Goal: Task Accomplishment & Management: Manage account settings

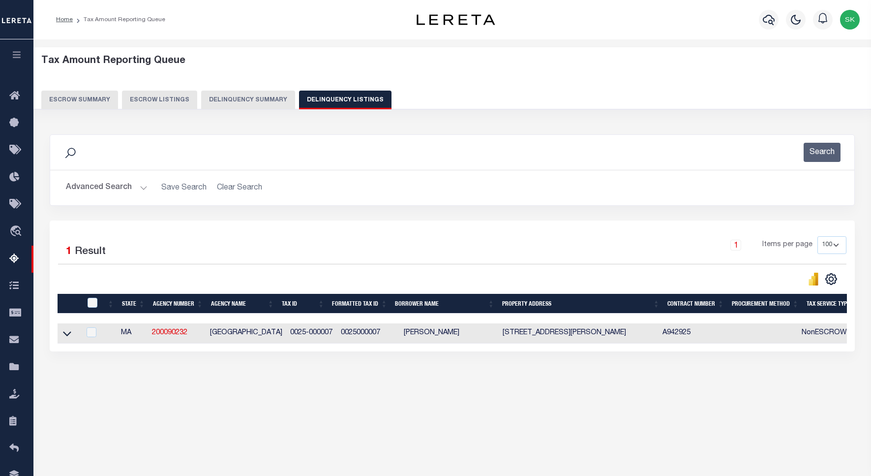
select select "100"
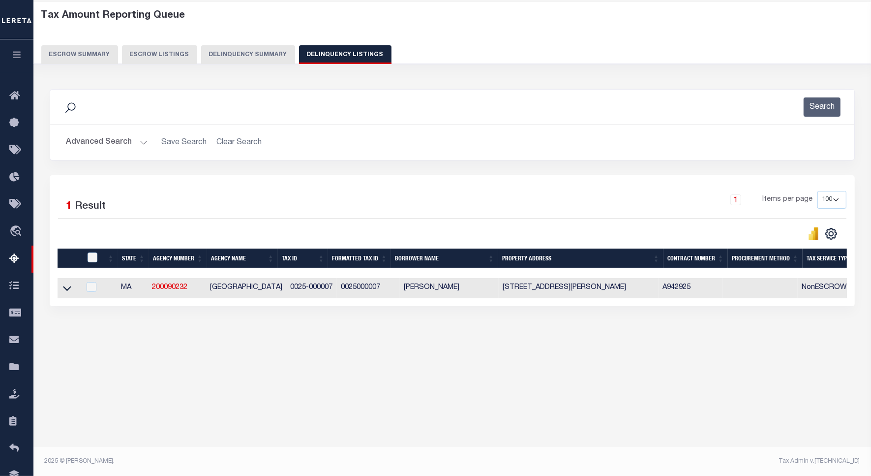
scroll to position [45, 0]
click at [94, 144] on button "Advanced Search" at bounding box center [107, 142] width 82 height 19
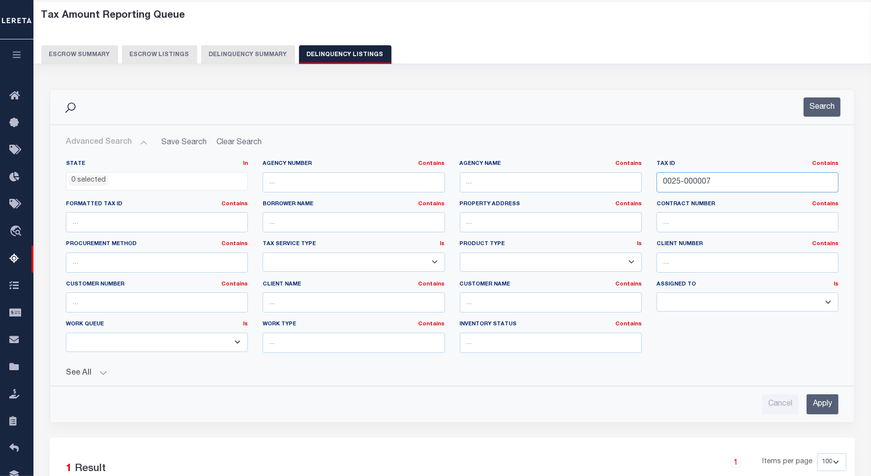
click at [692, 185] on input "0025-000007" at bounding box center [748, 182] width 182 height 20
paste input "176-00008-00000"
type input "0176-00008-00000"
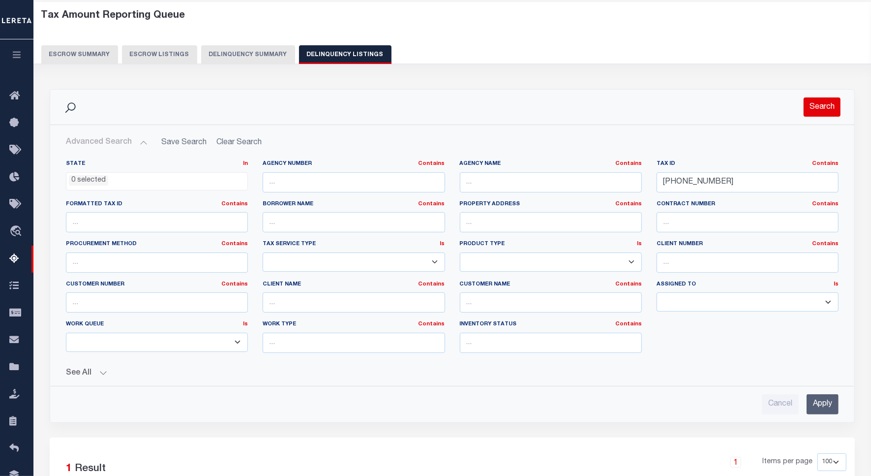
click at [829, 106] on button "Search" at bounding box center [822, 106] width 37 height 19
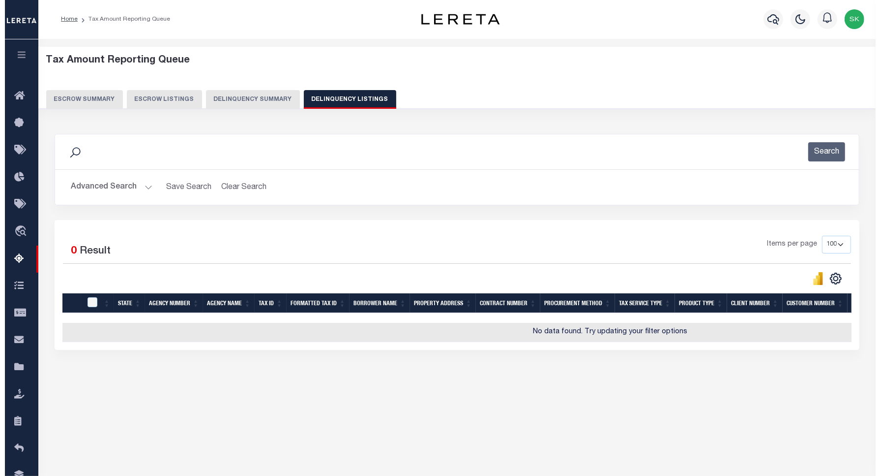
scroll to position [0, 0]
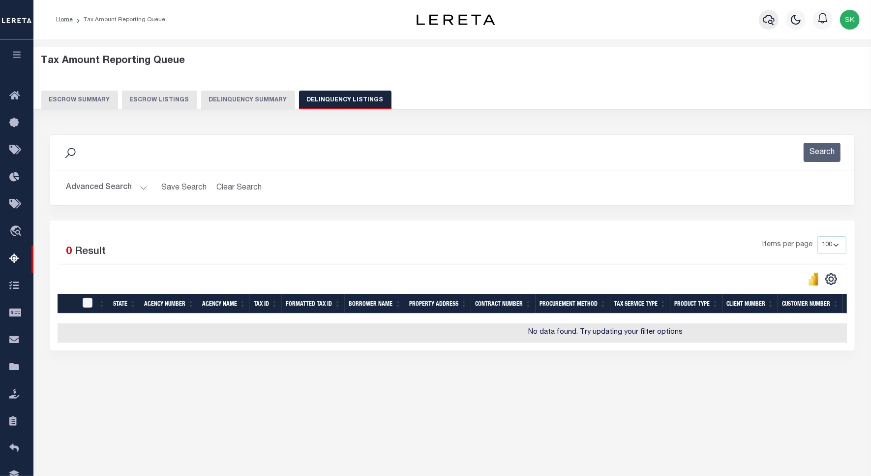
click at [766, 18] on icon "button" at bounding box center [769, 20] width 12 height 10
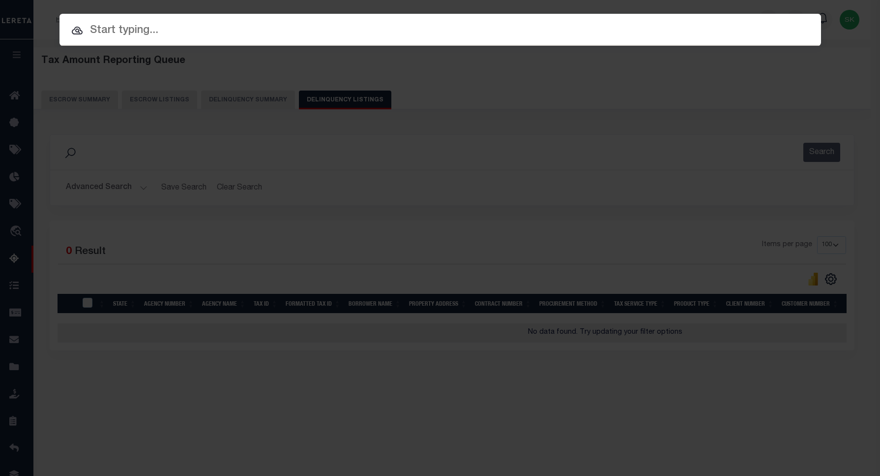
click at [360, 27] on input "text" at bounding box center [441, 30] width 762 height 17
paste input "0176-00008-00000"
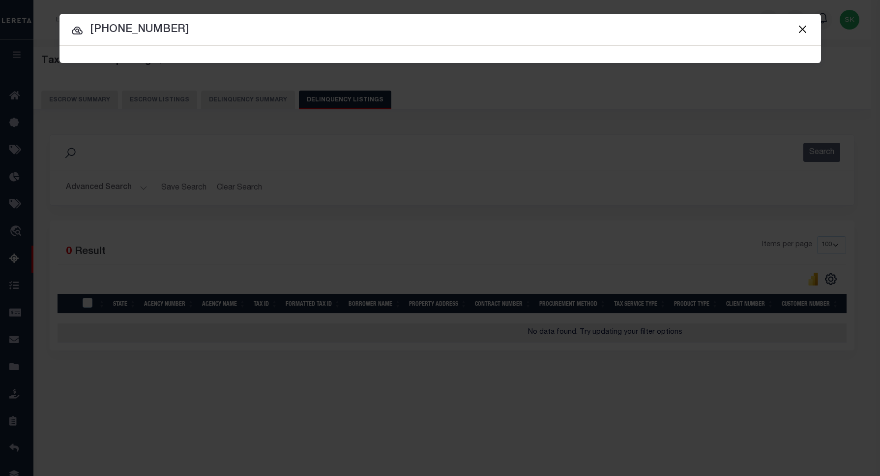
type input "0176-00008-00000"
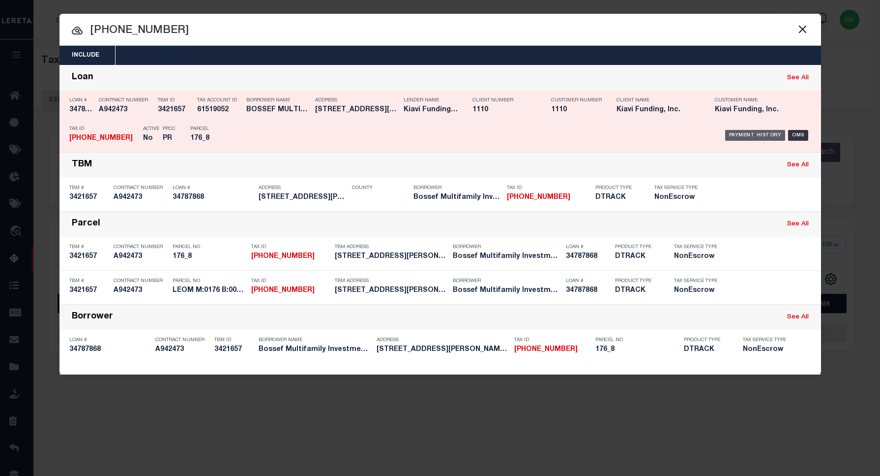
click at [768, 133] on div "Payment History" at bounding box center [755, 135] width 60 height 11
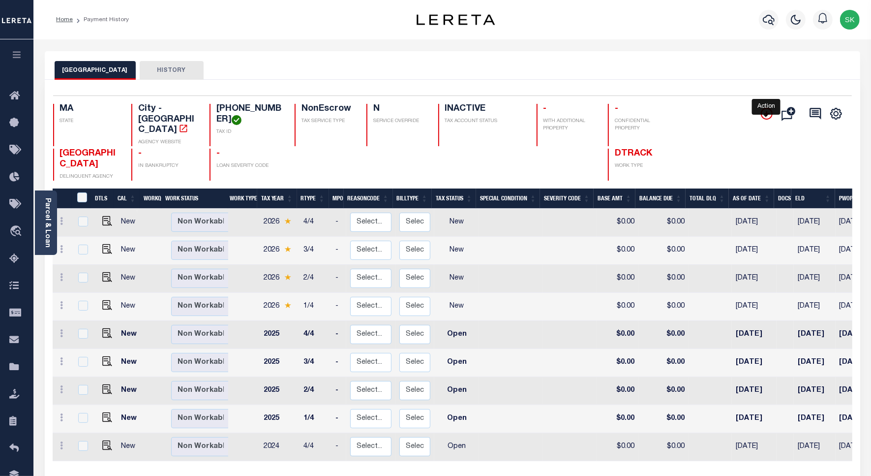
click at [767, 111] on icon "" at bounding box center [767, 114] width 12 height 12
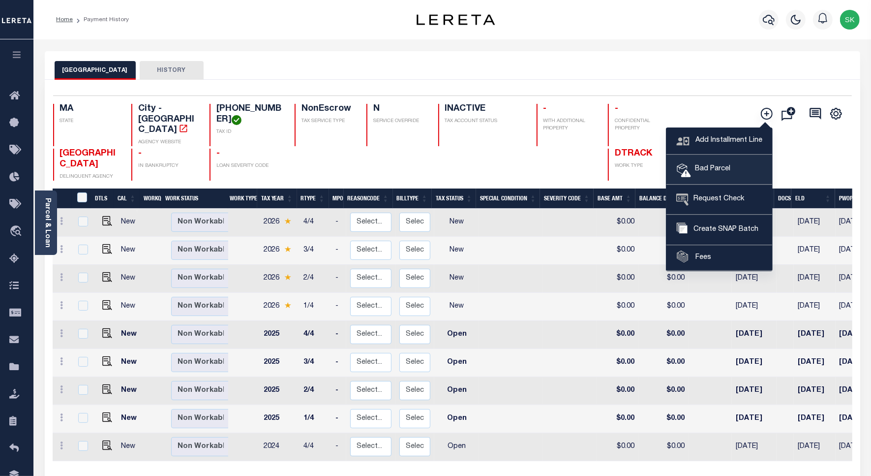
click at [715, 165] on span "Bad Parcel" at bounding box center [710, 169] width 39 height 11
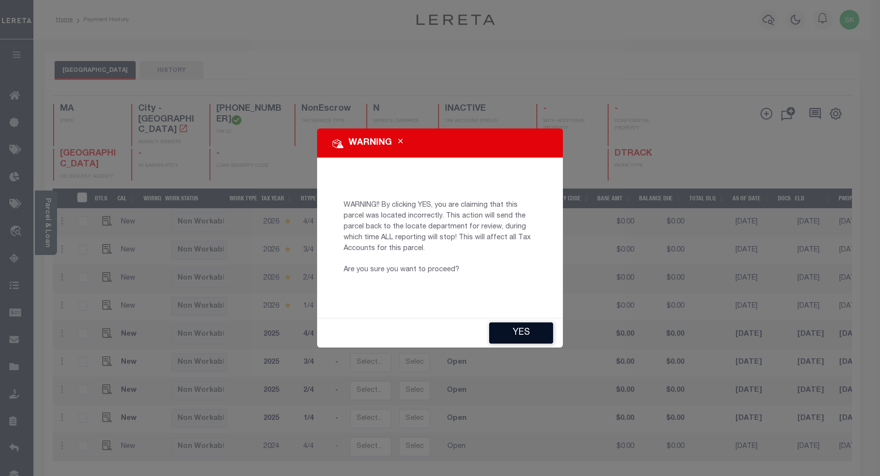
click at [498, 337] on button "YES" at bounding box center [521, 332] width 64 height 21
type input "SKooge-c@lereta.net"
type input "09/11/2025"
type input "PR"
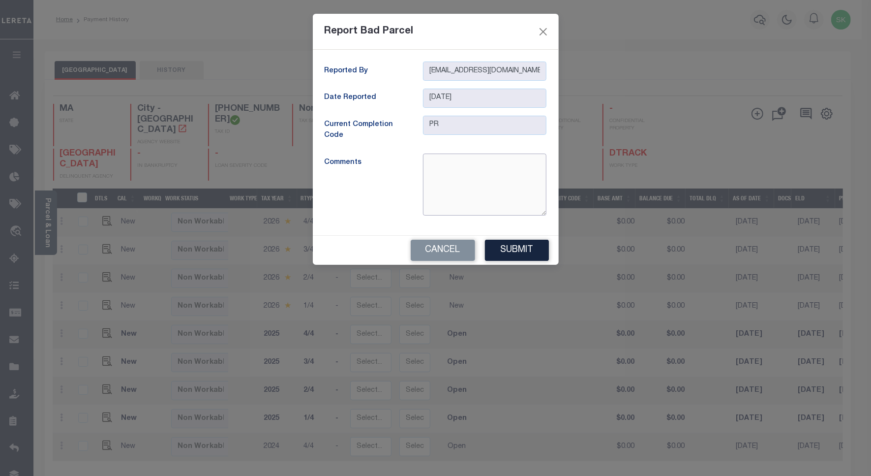
click at [455, 167] on textarea at bounding box center [484, 184] width 123 height 62
type textarea "parcel"
click at [503, 252] on button "Submit" at bounding box center [517, 250] width 64 height 21
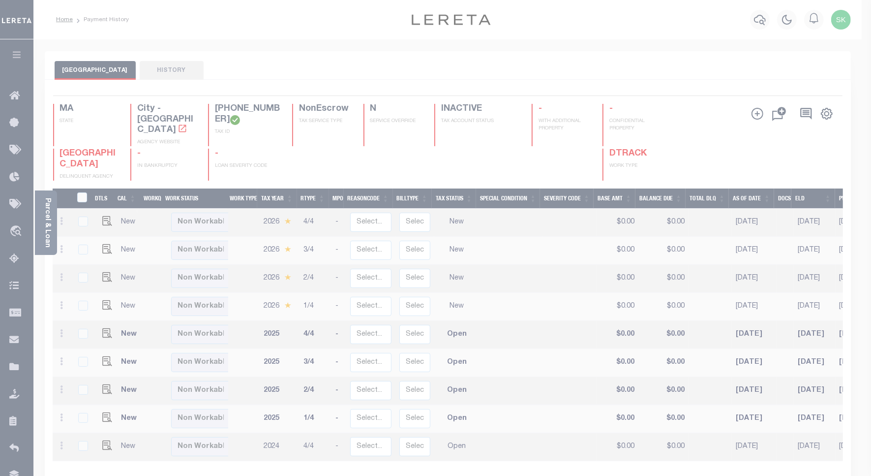
click at [453, 253] on div at bounding box center [435, 238] width 871 height 476
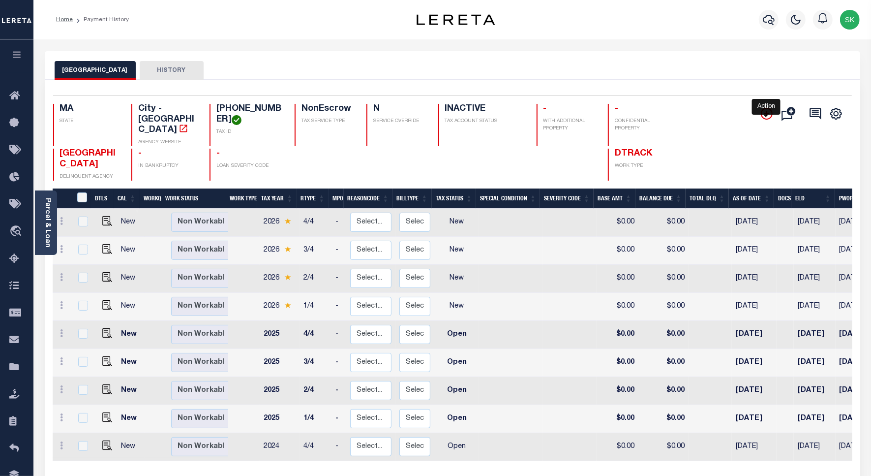
click at [766, 113] on icon "" at bounding box center [766, 113] width 5 height 5
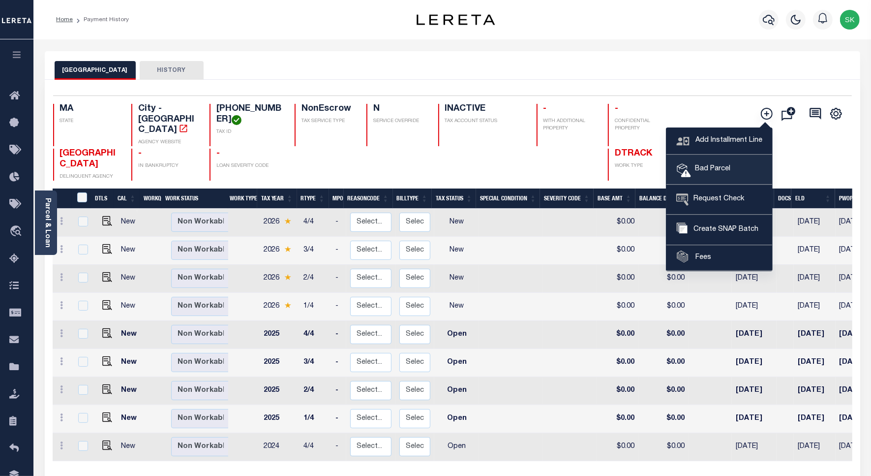
click at [707, 173] on span "Bad Parcel" at bounding box center [710, 169] width 39 height 11
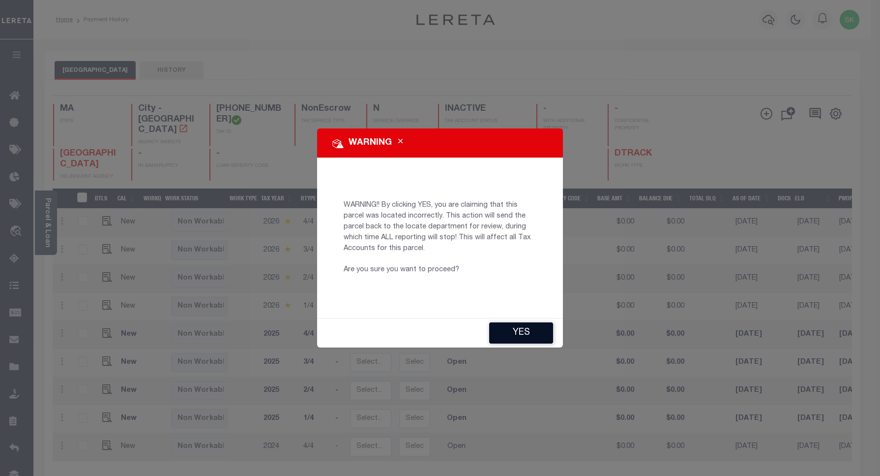
click at [512, 333] on button "YES" at bounding box center [521, 332] width 64 height 21
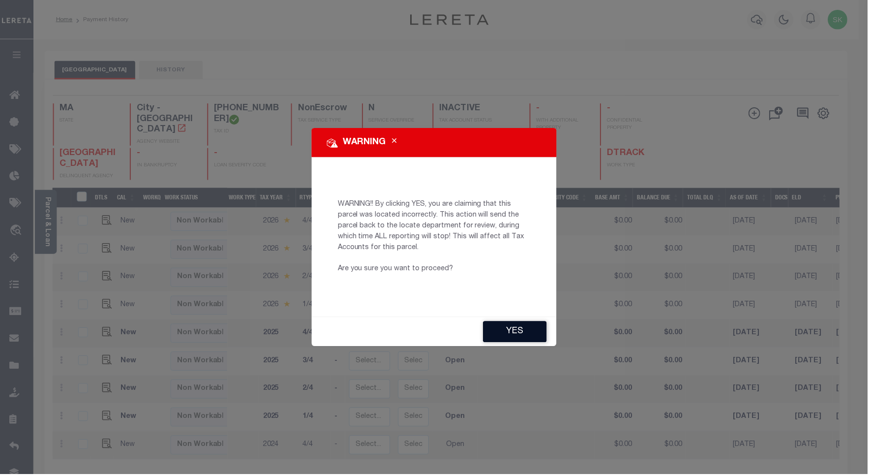
type input "BP"
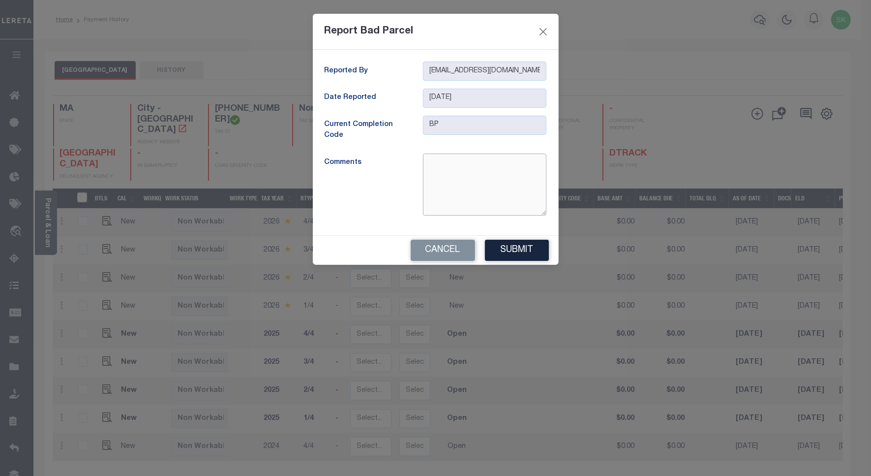
click at [444, 179] on textarea at bounding box center [484, 184] width 123 height 62
type textarea "bad parcel"
click at [512, 249] on button "Submit" at bounding box center [517, 250] width 64 height 21
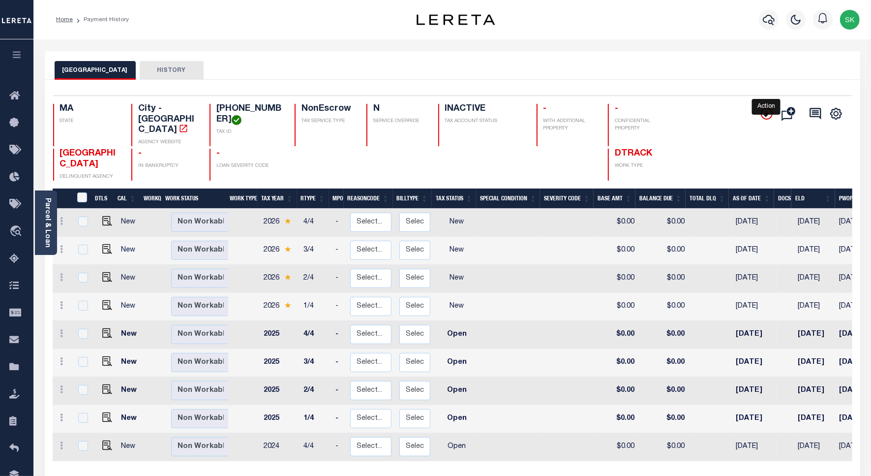
click at [767, 112] on icon "" at bounding box center [767, 114] width 12 height 12
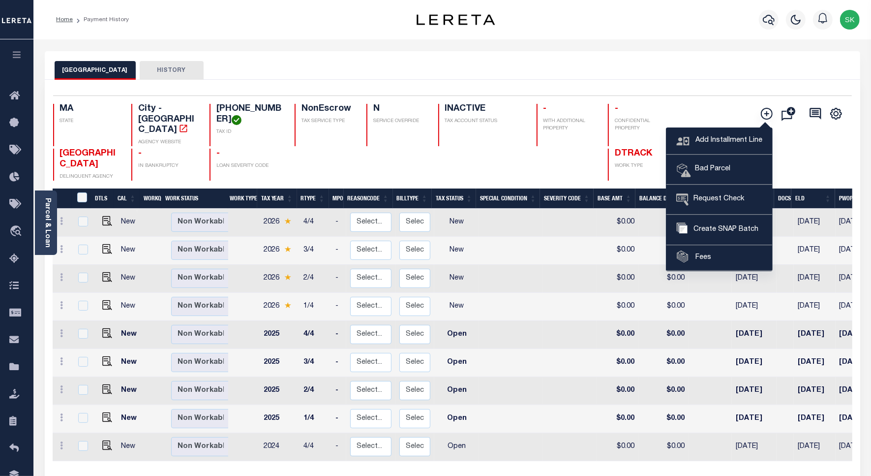
click at [384, 70] on div "LEOMINSTER CITY HISTORY" at bounding box center [453, 70] width 796 height 18
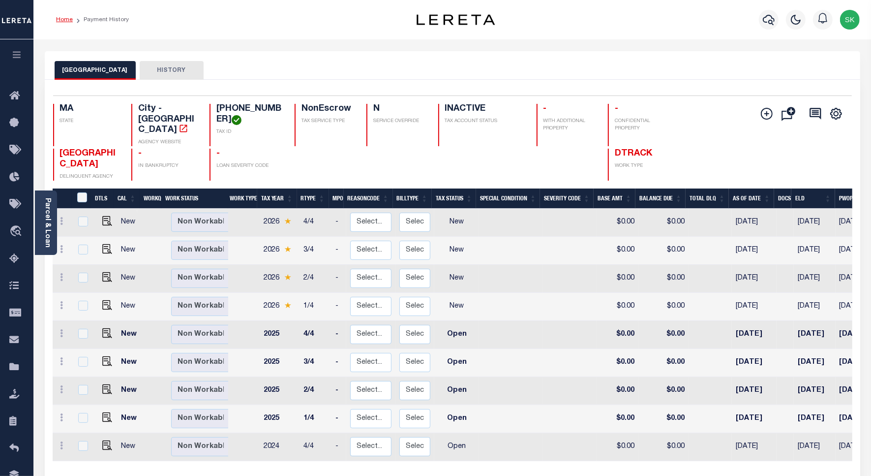
click at [65, 19] on link "Home" at bounding box center [64, 20] width 17 height 6
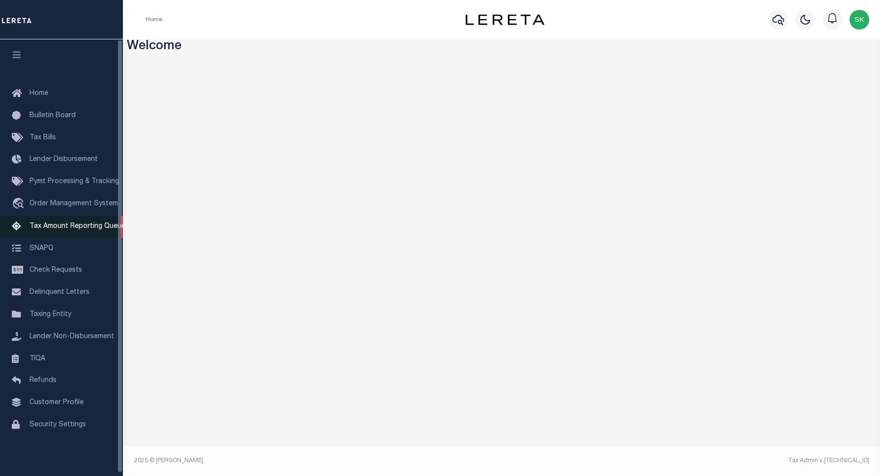
click at [69, 227] on span "Tax Amount Reporting Queue" at bounding box center [78, 226] width 96 height 7
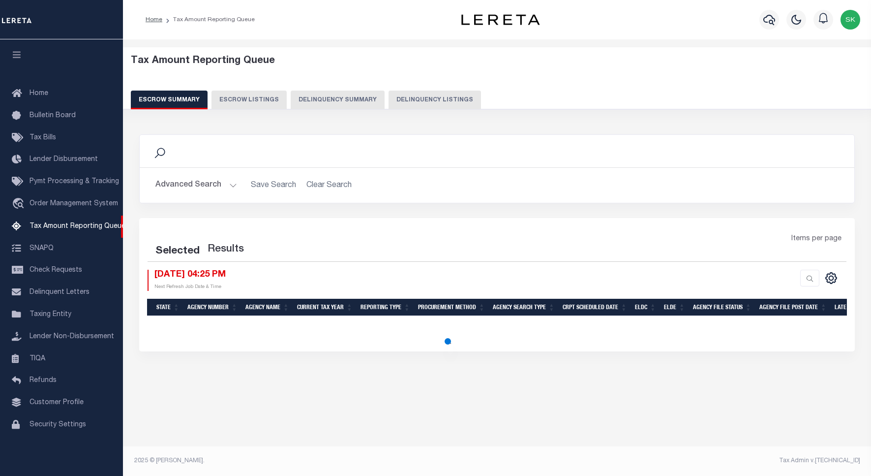
select select "100"
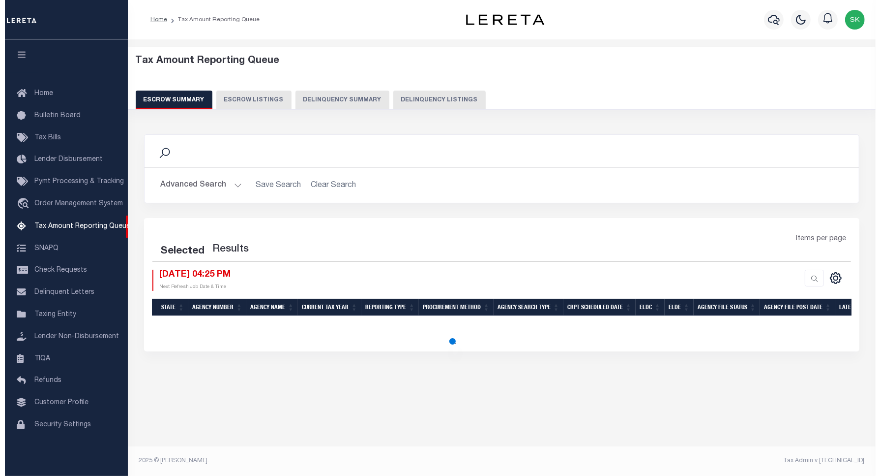
scroll to position [3, 0]
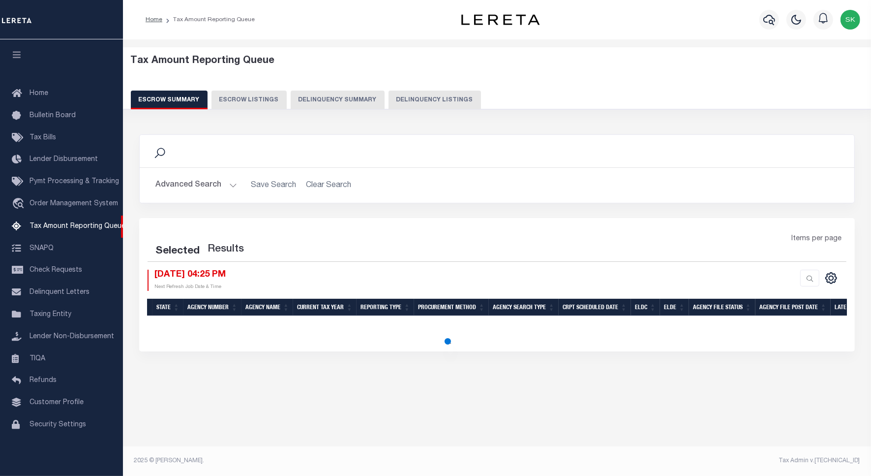
select select "100"
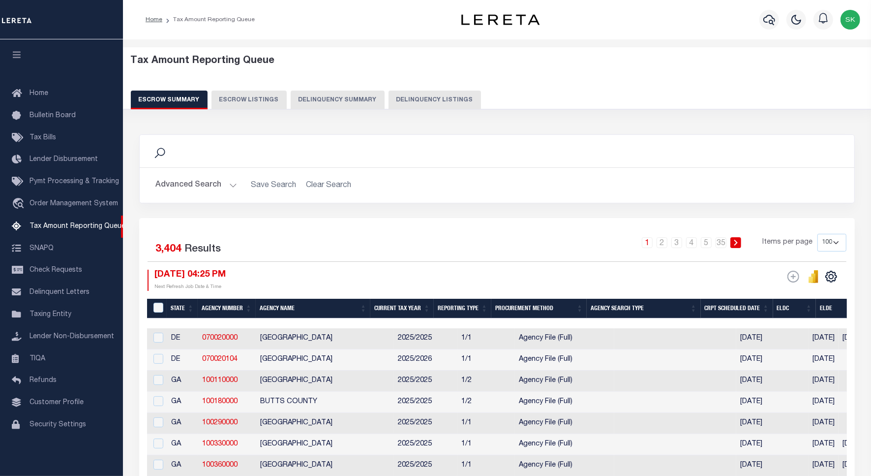
click at [426, 101] on button "Delinquency Listings" at bounding box center [435, 99] width 92 height 19
select select
select select "100"
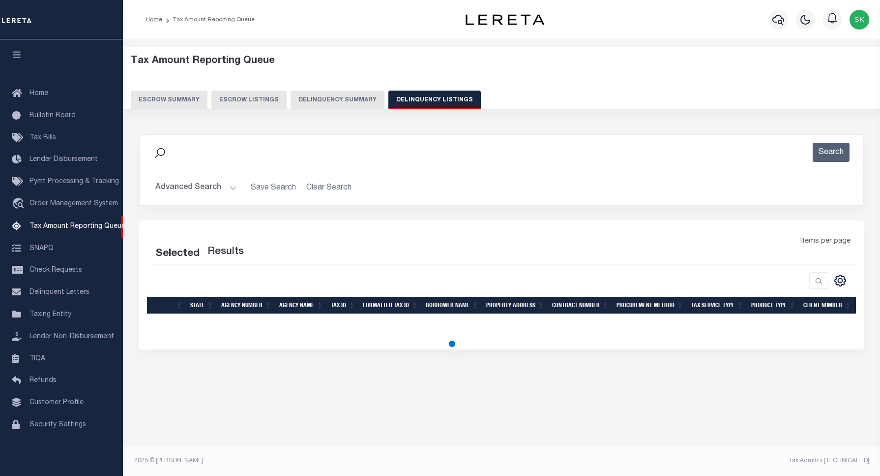
select select "100"
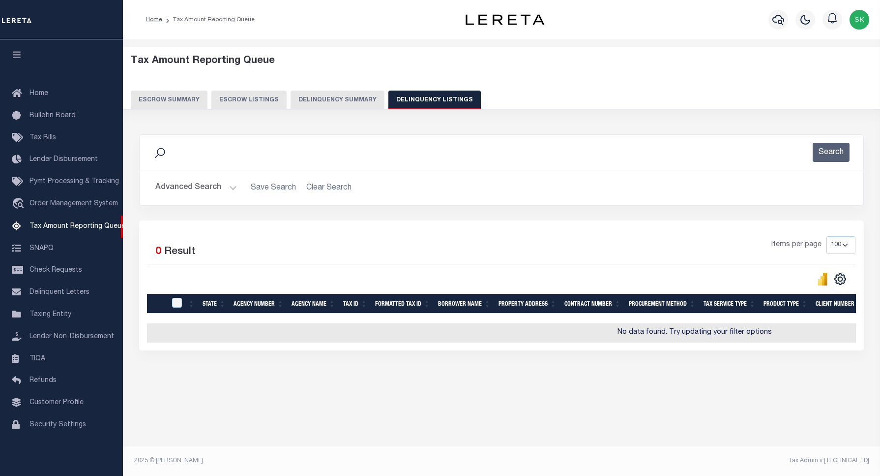
click at [191, 188] on button "Advanced Search" at bounding box center [196, 187] width 82 height 19
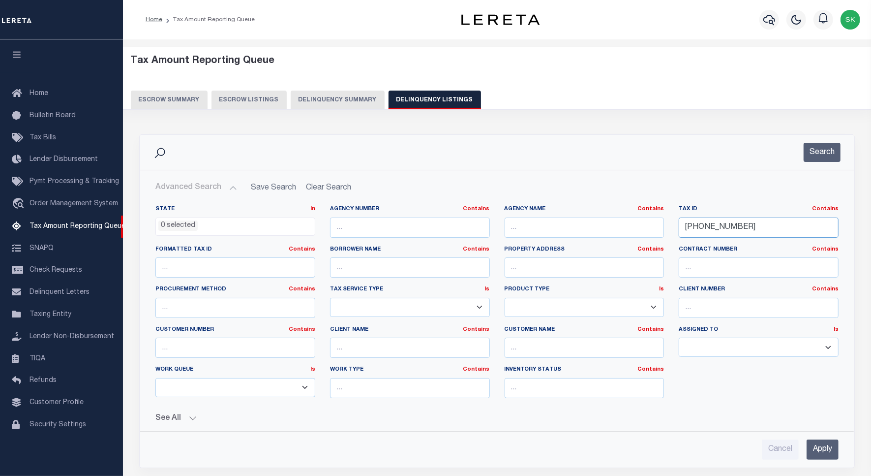
click at [713, 228] on input "0176-00008-00000" at bounding box center [759, 227] width 160 height 20
paste input "342-00013"
type input "[PHONE_NUMBER]"
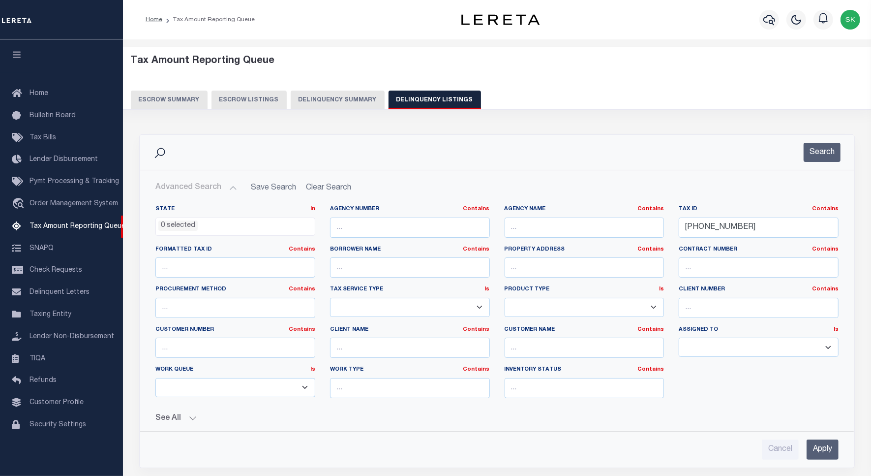
click at [817, 167] on div "Search" at bounding box center [497, 152] width 715 height 35
drag, startPoint x: 820, startPoint y: 157, endPoint x: 813, endPoint y: 160, distance: 7.5
click at [822, 157] on button "Search" at bounding box center [822, 152] width 37 height 19
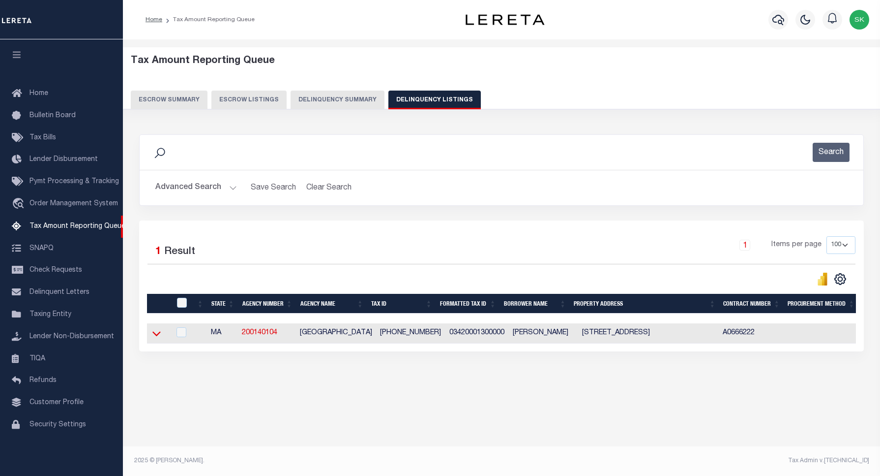
drag, startPoint x: 155, startPoint y: 335, endPoint x: 189, endPoint y: 296, distance: 51.9
click at [155, 335] on icon at bounding box center [156, 333] width 8 height 10
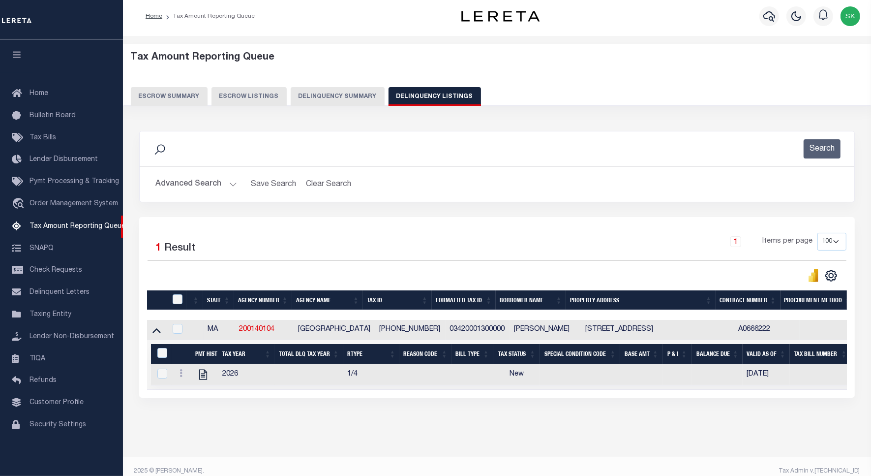
scroll to position [24, 0]
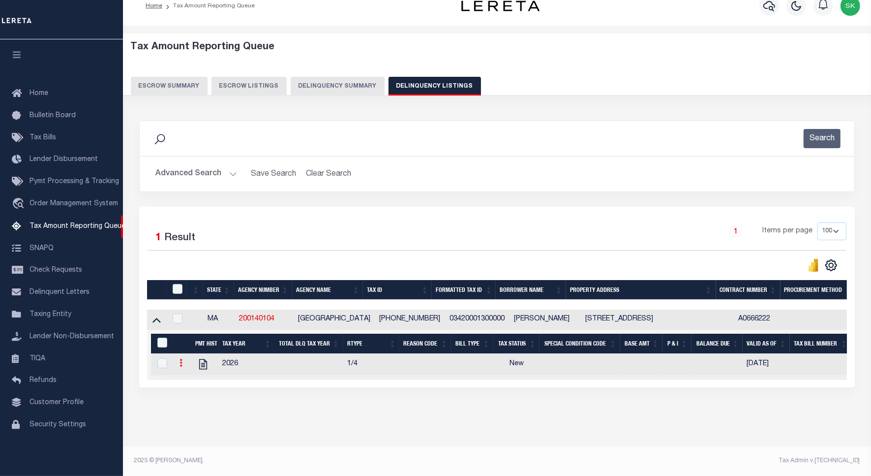
click at [180, 359] on icon at bounding box center [181, 363] width 3 height 8
click at [192, 377] on img "" at bounding box center [193, 379] width 10 height 10
checkbox input "true"
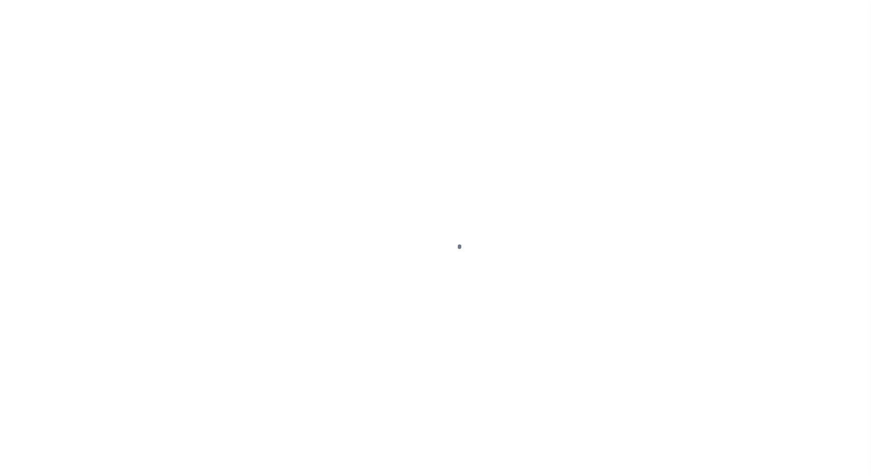
select select "NW2"
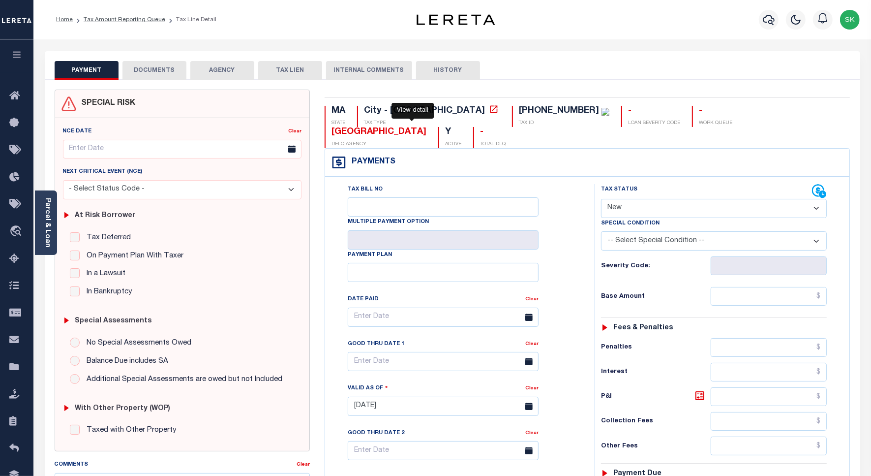
click at [490, 112] on icon at bounding box center [493, 108] width 7 height 7
click at [125, 23] on li "Tax Amount Reporting Queue" at bounding box center [119, 19] width 92 height 9
click at [145, 17] on link "Tax Amount Reporting Queue" at bounding box center [125, 20] width 82 height 6
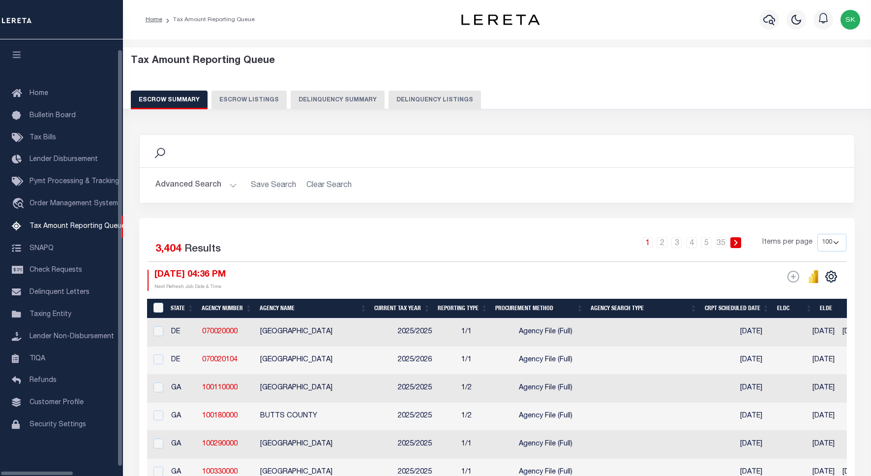
click at [389, 100] on button "Delinquency Listings" at bounding box center [435, 99] width 92 height 19
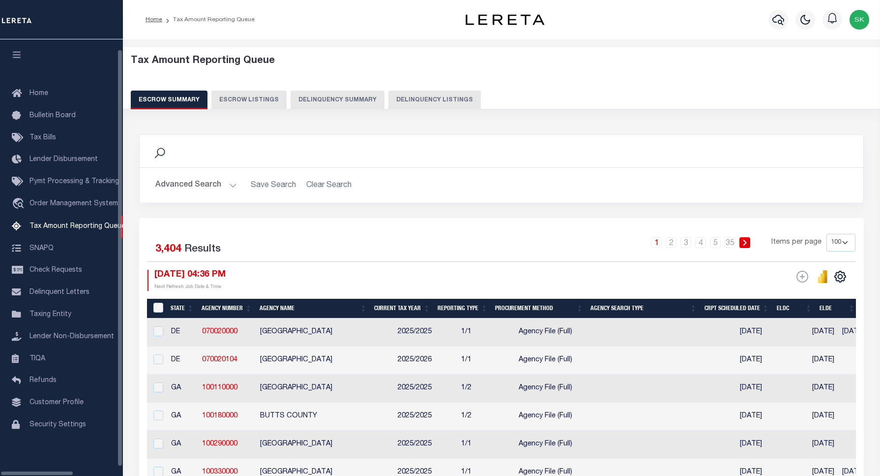
select select "100"
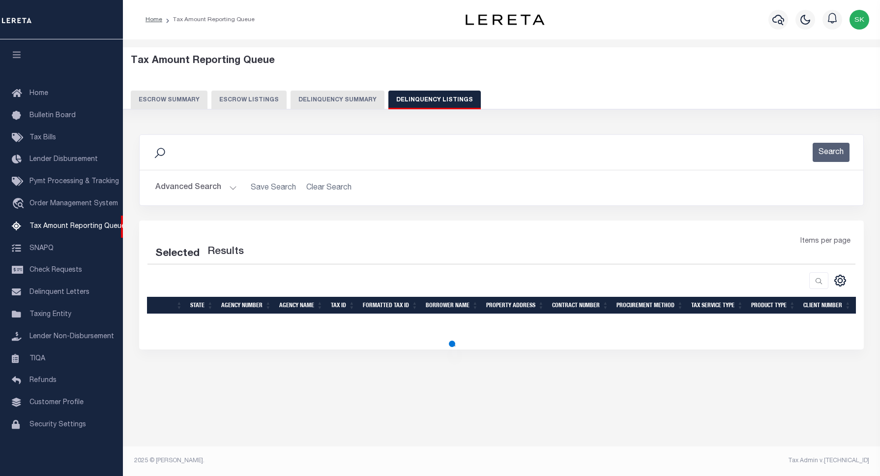
select select "100"
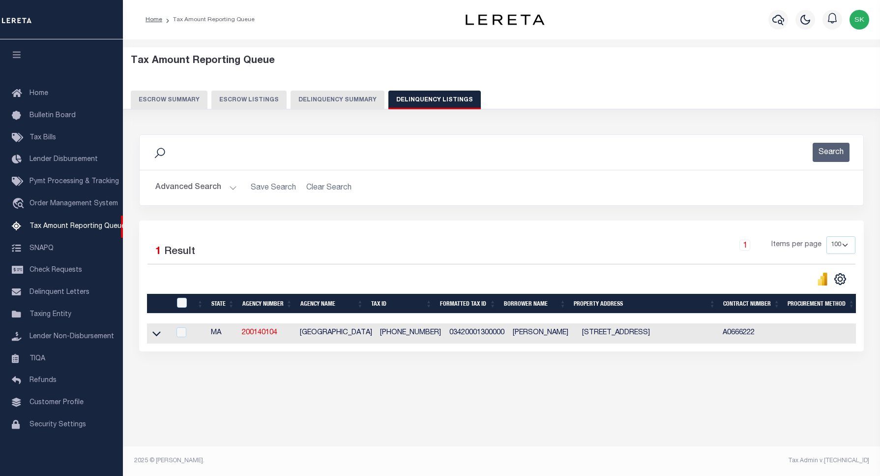
click at [190, 190] on button "Advanced Search" at bounding box center [196, 187] width 82 height 19
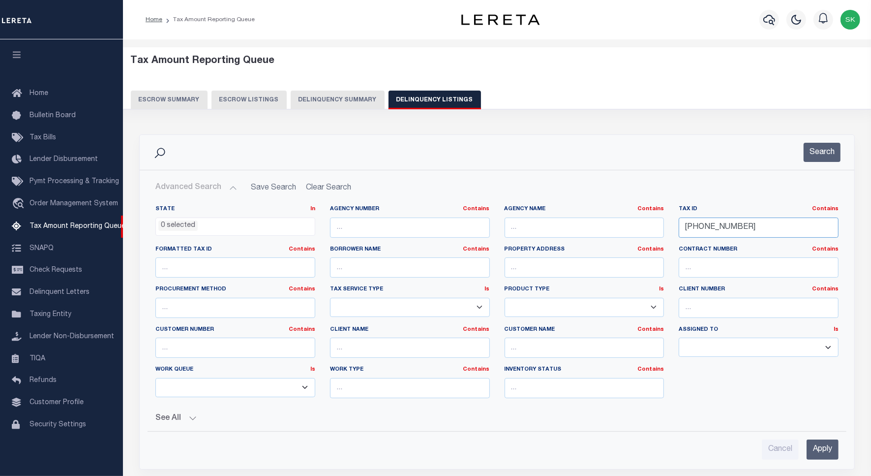
click at [715, 221] on input "0342-00013-00000" at bounding box center [759, 227] width 160 height 20
paste input "040-00090B"
type input "0040-00090B"
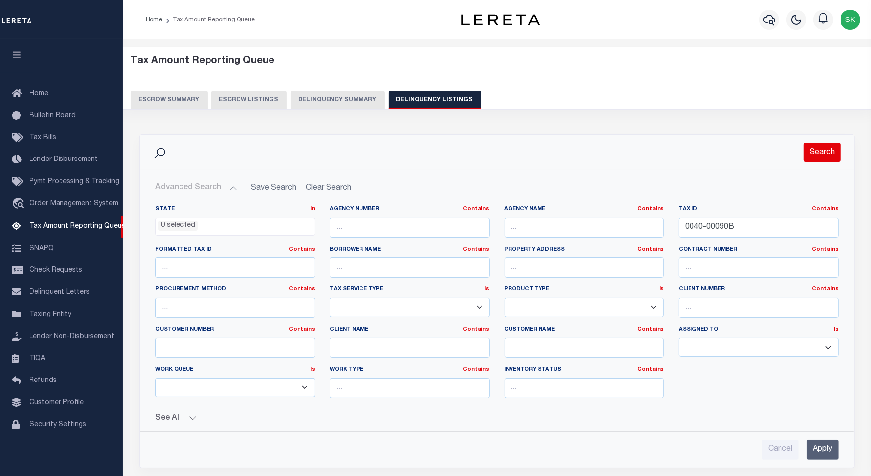
click at [830, 161] on button "Search" at bounding box center [822, 152] width 37 height 19
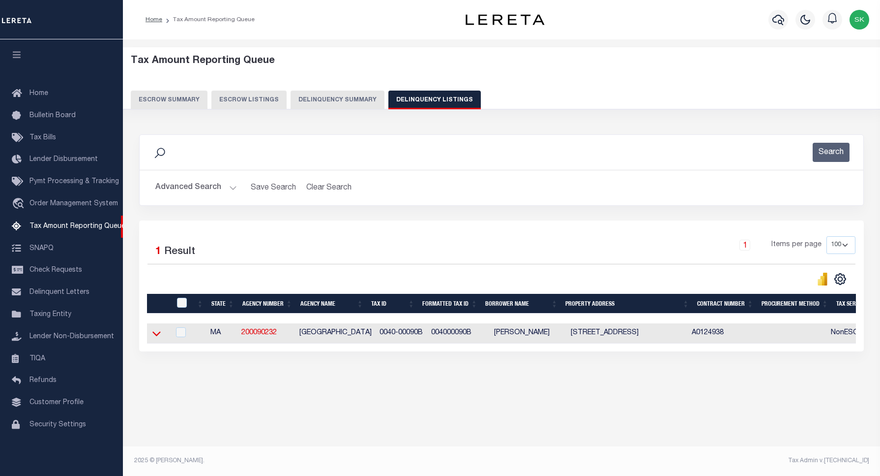
click at [157, 336] on icon at bounding box center [156, 333] width 8 height 10
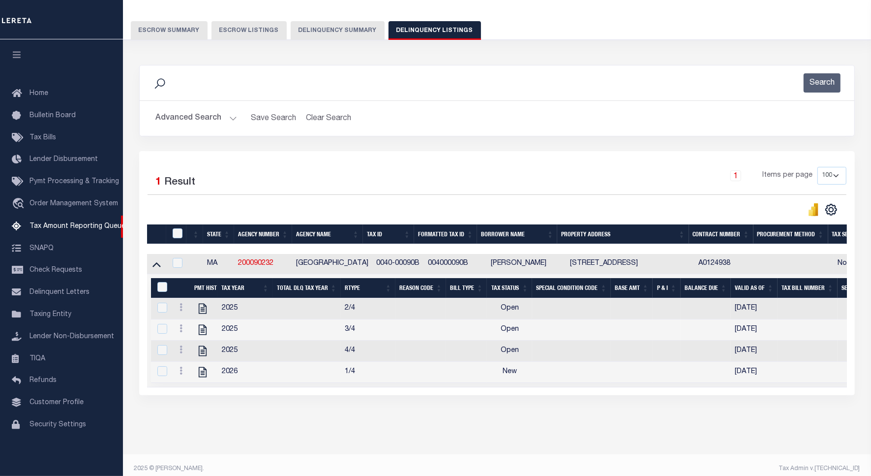
scroll to position [90, 0]
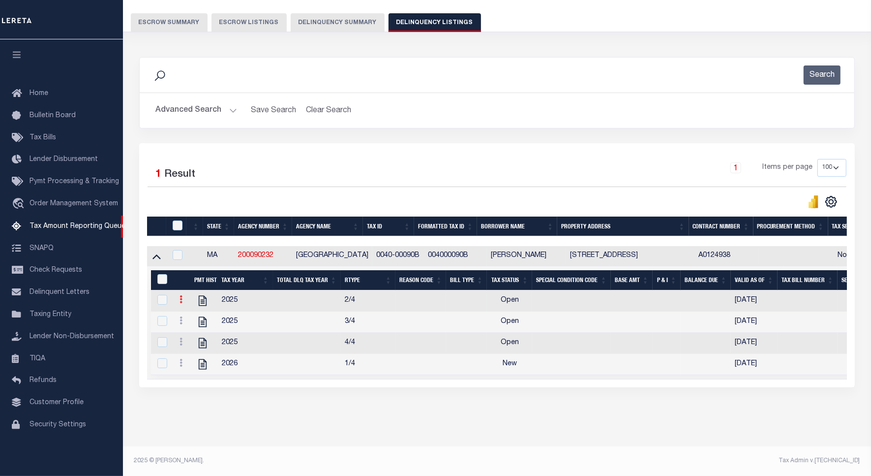
click at [181, 295] on icon at bounding box center [181, 299] width 3 height 8
click at [195, 311] on img "" at bounding box center [193, 315] width 10 height 10
checkbox input "true"
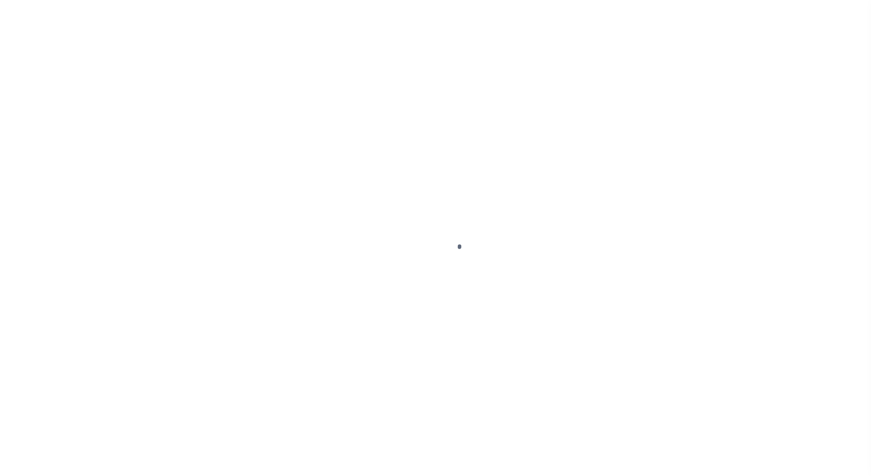
select select "OP2"
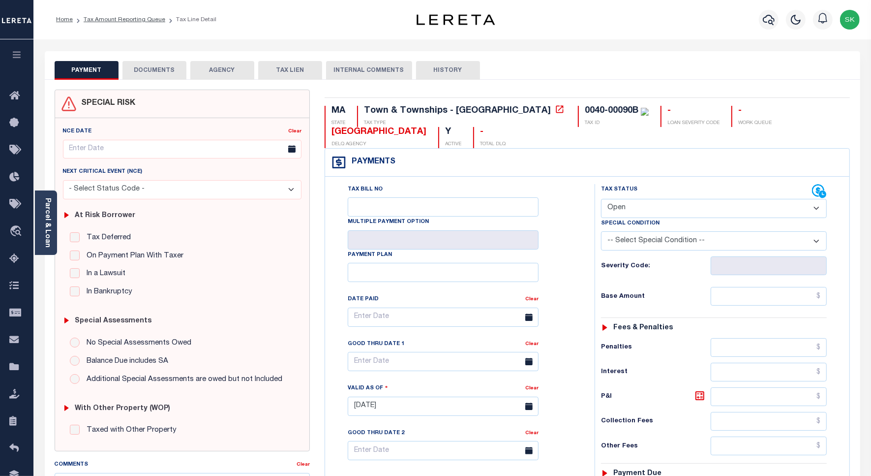
drag, startPoint x: 90, startPoint y: 18, endPoint x: 91, endPoint y: 23, distance: 5.1
click at [90, 18] on link "Tax Amount Reporting Queue" at bounding box center [125, 20] width 82 height 6
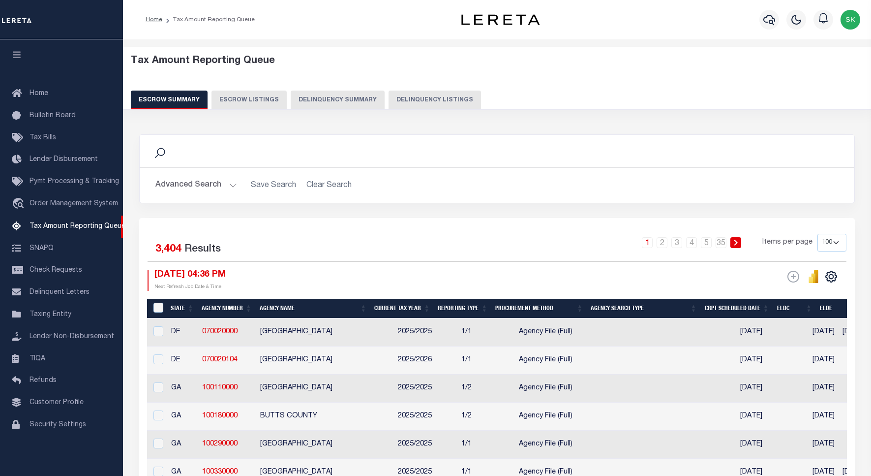
click at [448, 97] on button "Delinquency Listings" at bounding box center [435, 99] width 92 height 19
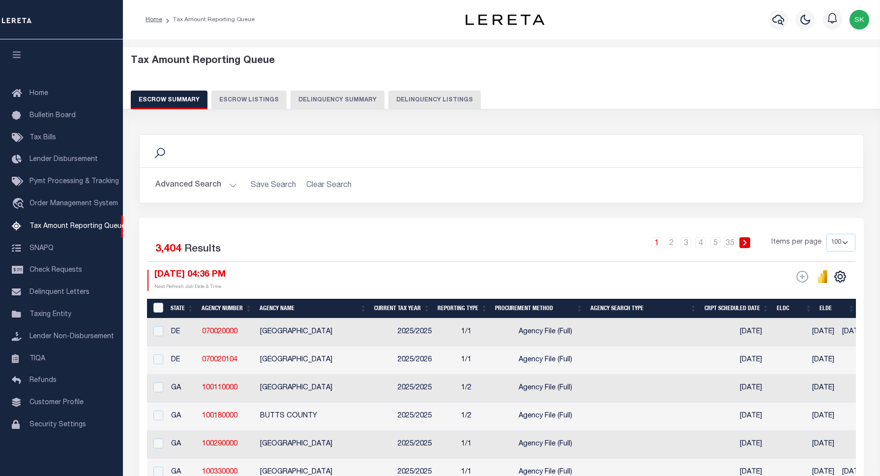
scroll to position [3, 0]
select select "100"
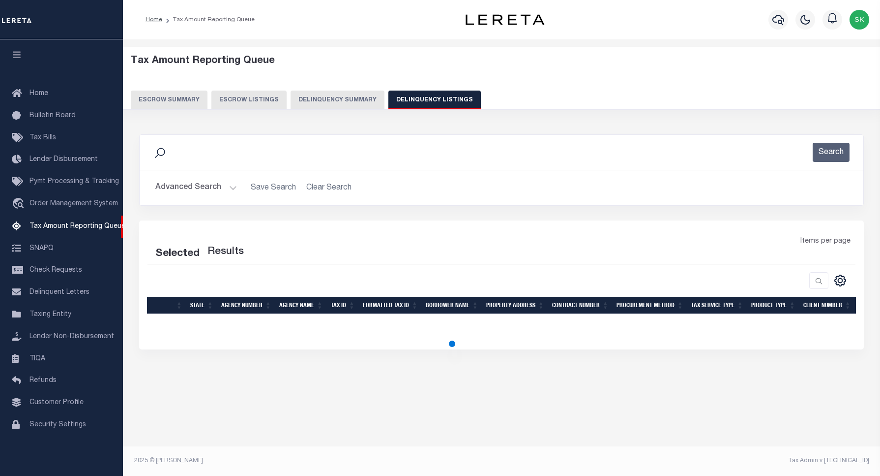
select select "100"
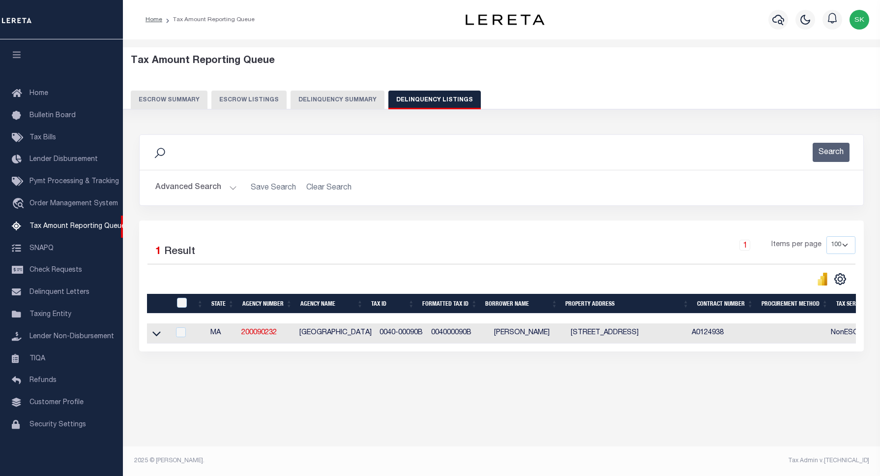
click at [202, 189] on button "Advanced Search" at bounding box center [196, 187] width 82 height 19
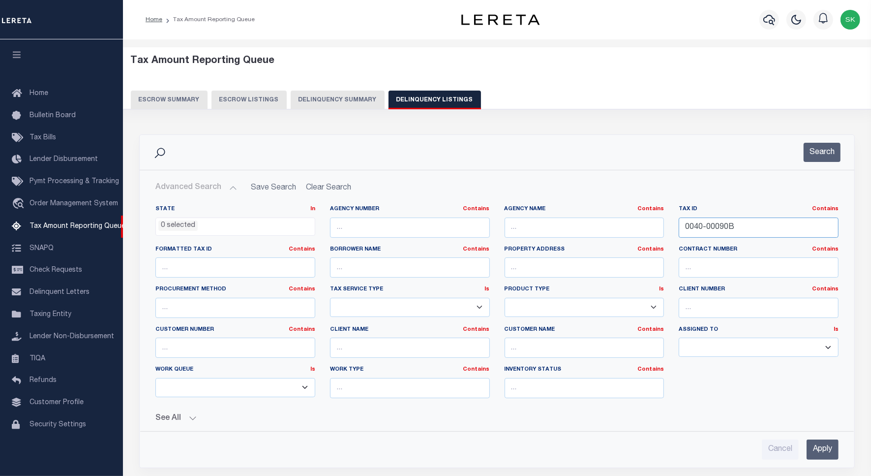
click at [690, 225] on input "0040-00090B" at bounding box center [759, 227] width 160 height 20
paste input "7-000165"
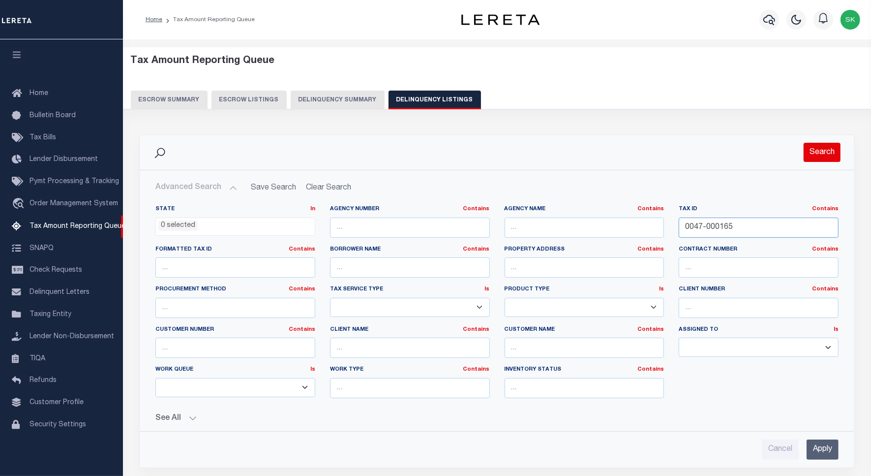
type input "0047-000165"
click at [811, 155] on button "Search" at bounding box center [822, 152] width 37 height 19
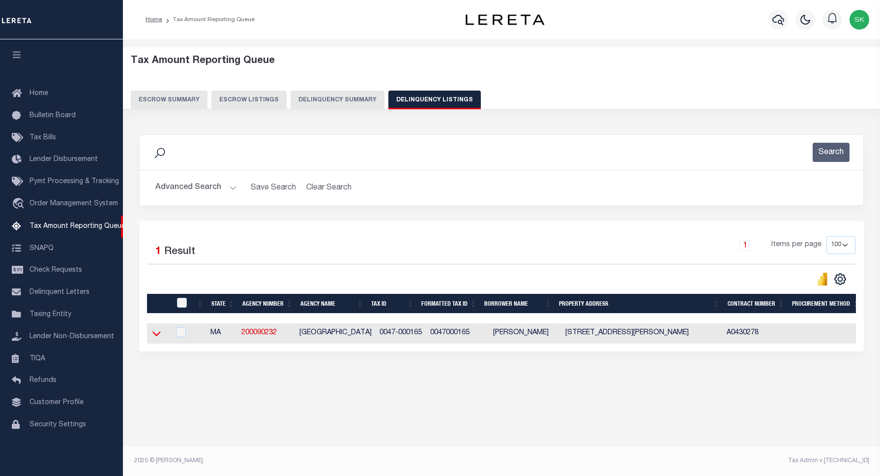
click at [156, 337] on icon at bounding box center [156, 333] width 8 height 10
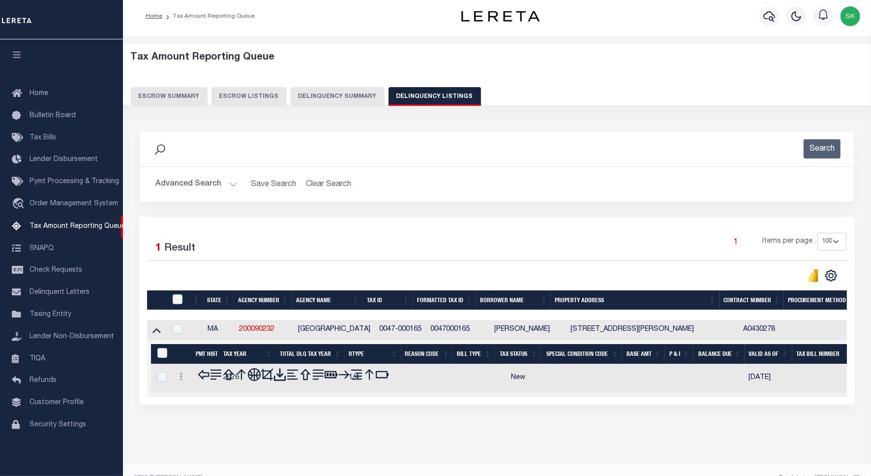
scroll to position [24, 0]
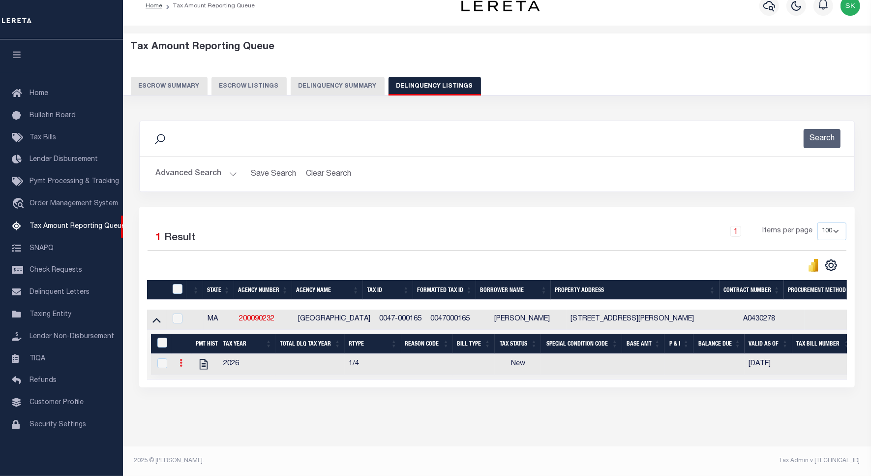
click at [180, 359] on icon at bounding box center [181, 363] width 3 height 8
click at [190, 382] on img "" at bounding box center [193, 379] width 10 height 10
checkbox input "true"
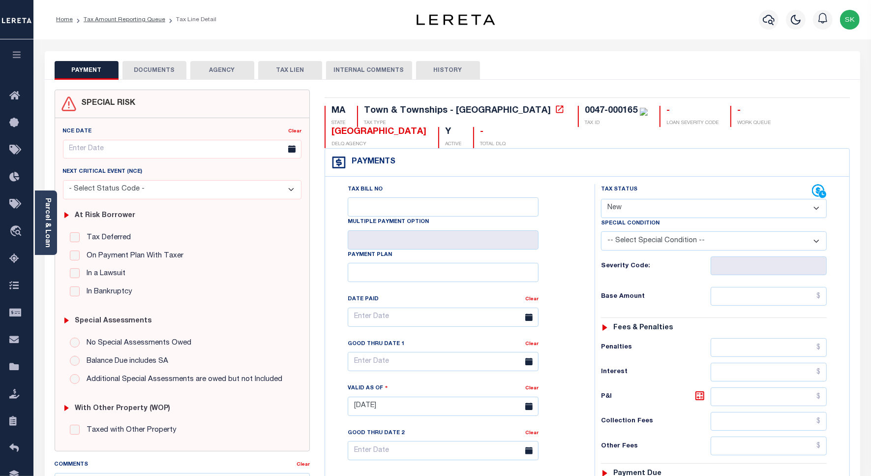
click at [705, 210] on select "- Select Status Code - Open Due/Unpaid Paid Incomplete No Tax Due Internal Refu…" at bounding box center [714, 208] width 226 height 19
select select "DUE"
click at [601, 200] on select "- Select Status Code - Open Due/Unpaid Paid Incomplete No Tax Due Internal Refu…" at bounding box center [714, 208] width 226 height 19
type input "[DATE]"
click at [577, 256] on div "Tax Bill No Multiple Payment Option Payment Plan Clear" at bounding box center [457, 322] width 245 height 276
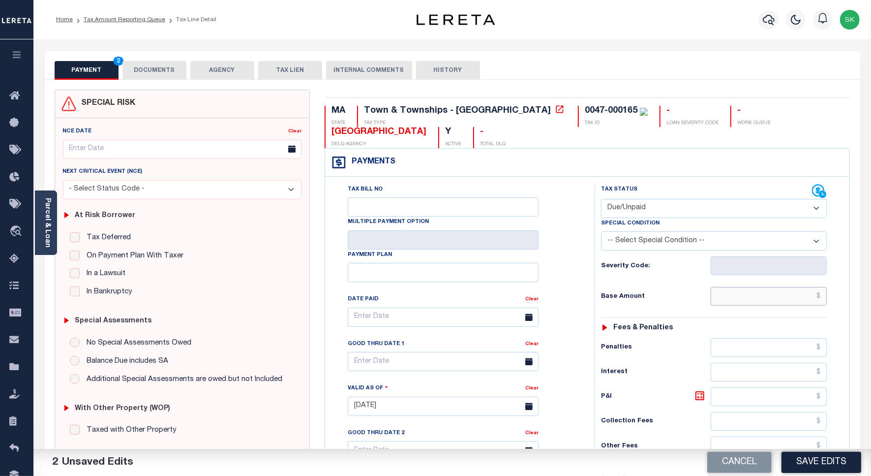
click at [752, 294] on input "text" at bounding box center [769, 296] width 116 height 19
paste input "6,530.44"
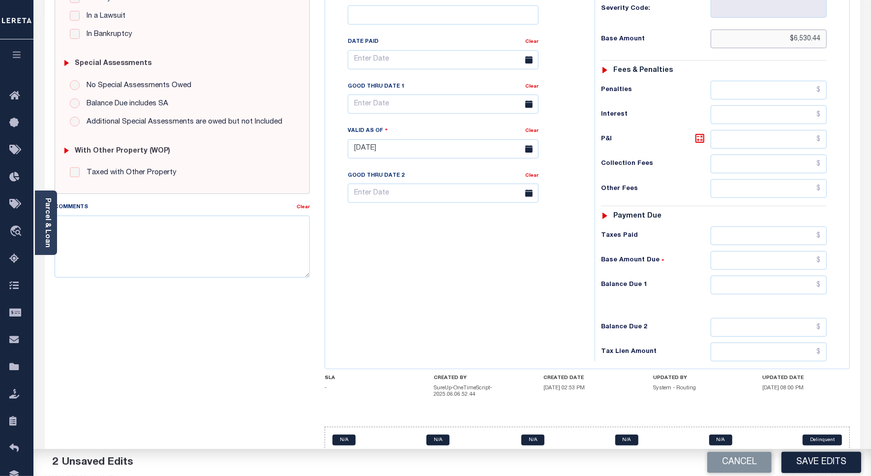
scroll to position [280, 0]
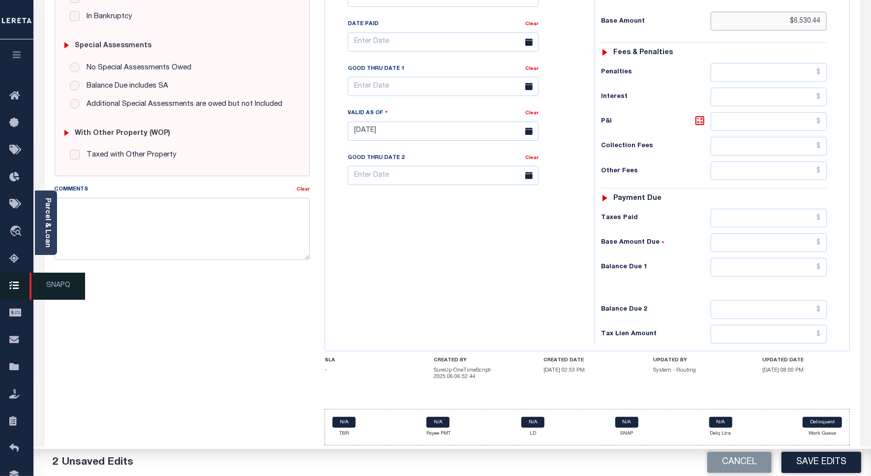
type input "$6,530.44"
click at [738, 259] on input "text" at bounding box center [769, 267] width 116 height 19
paste input "6,633.14"
type input "$6,633.14"
click at [697, 121] on icon at bounding box center [700, 121] width 12 height 12
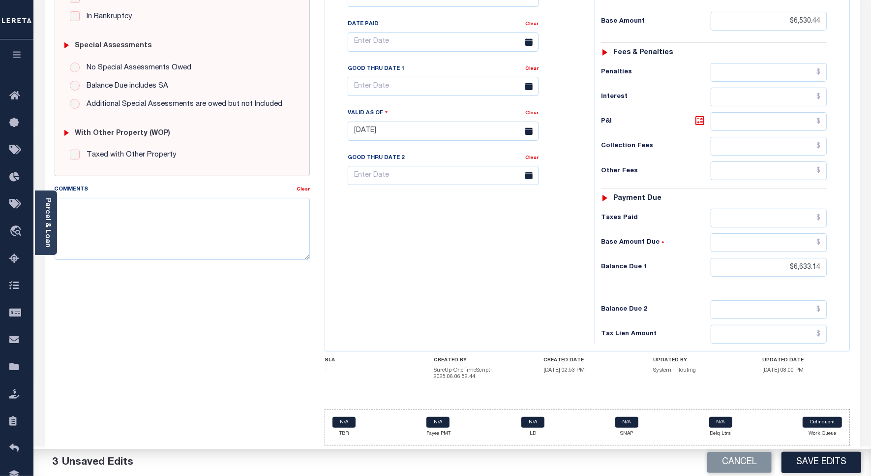
type input "$102.70"
click at [539, 221] on div "Tax Bill No Multiple Payment Option Payment Plan Clear" at bounding box center [458, 126] width 260 height 434
click at [827, 465] on button "Save Edits" at bounding box center [821, 461] width 80 height 21
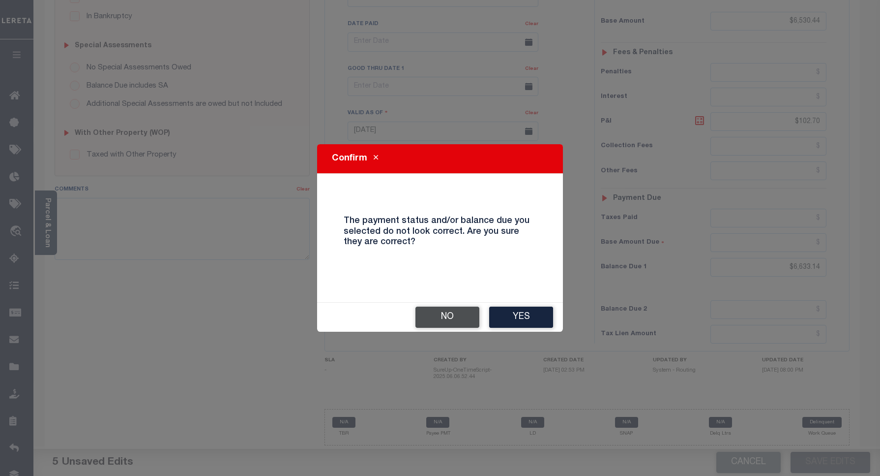
click at [456, 317] on button "No" at bounding box center [448, 316] width 64 height 21
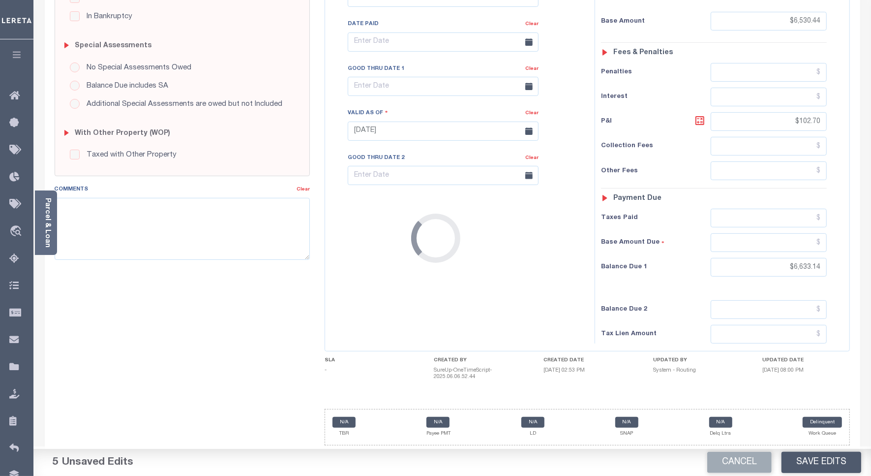
click at [444, 269] on div "Loading..." at bounding box center [435, 238] width 871 height 476
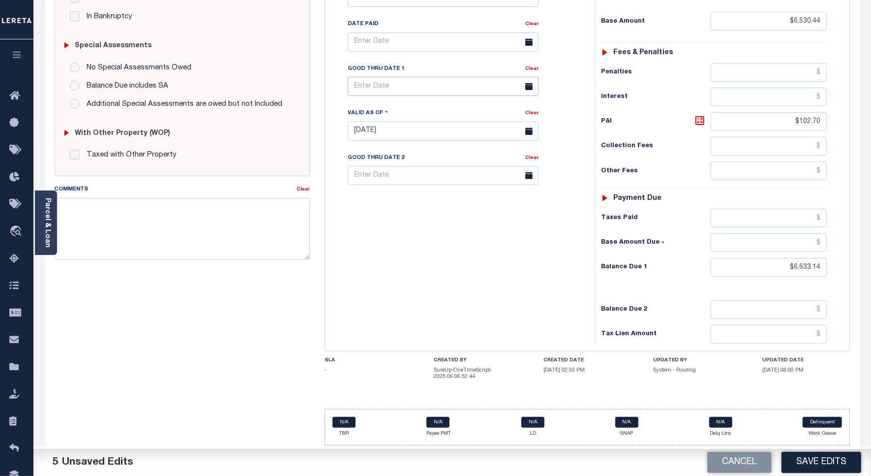
click at [378, 86] on input "text" at bounding box center [443, 86] width 191 height 19
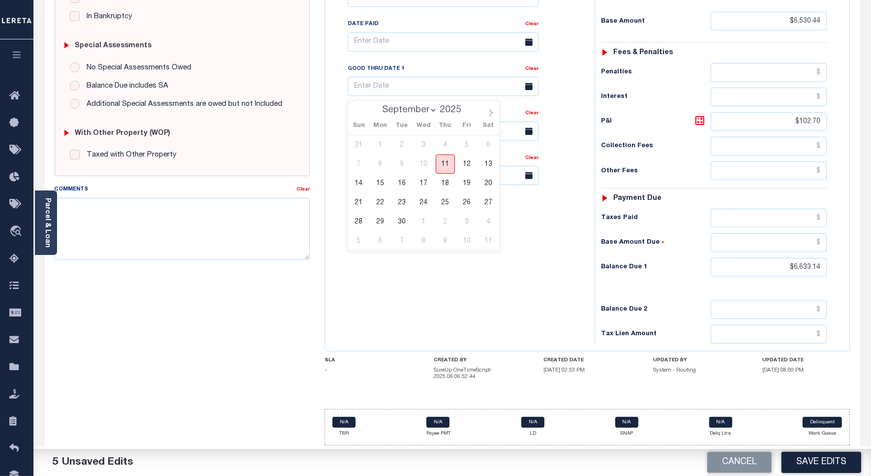
drag, startPoint x: 448, startPoint y: 157, endPoint x: 524, endPoint y: 303, distance: 164.3
click at [448, 161] on span "11" at bounding box center [445, 163] width 19 height 19
type input "[DATE]"
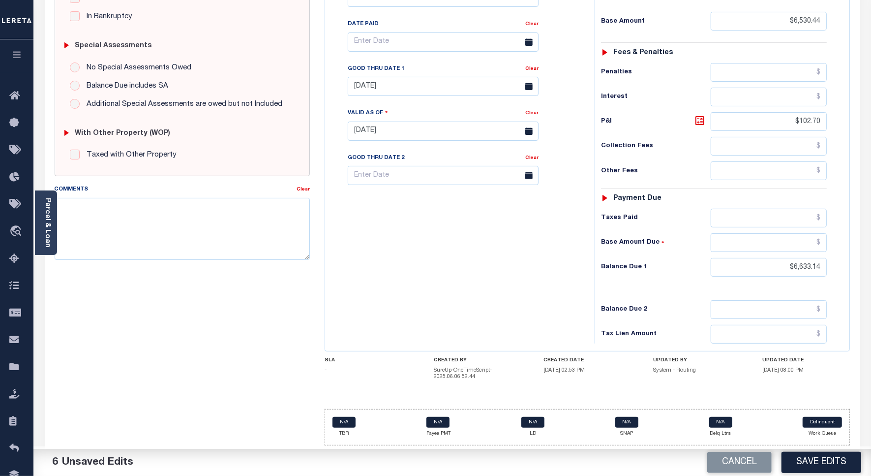
drag, startPoint x: 532, startPoint y: 310, endPoint x: 606, endPoint y: 361, distance: 90.4
click at [546, 321] on div "Tax Bill No Multiple Payment Option Payment Plan Clear" at bounding box center [458, 126] width 260 height 434
click at [805, 461] on button "Save Edits" at bounding box center [821, 461] width 80 height 21
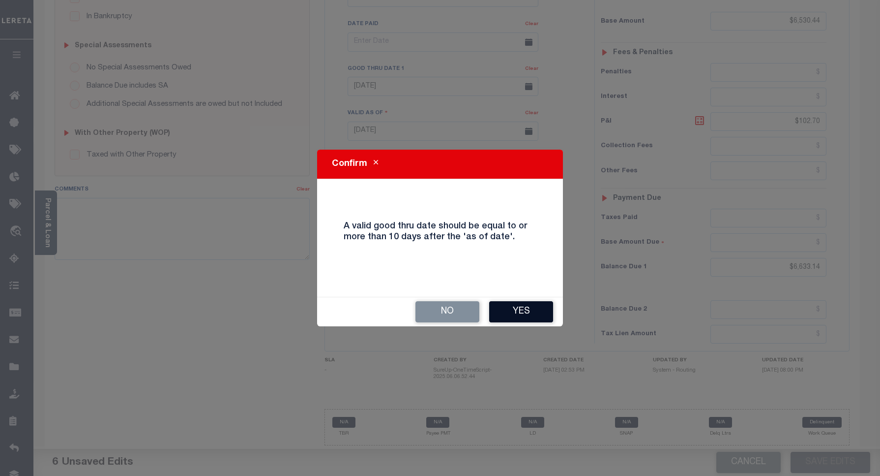
click at [509, 318] on button "Yes" at bounding box center [521, 311] width 64 height 21
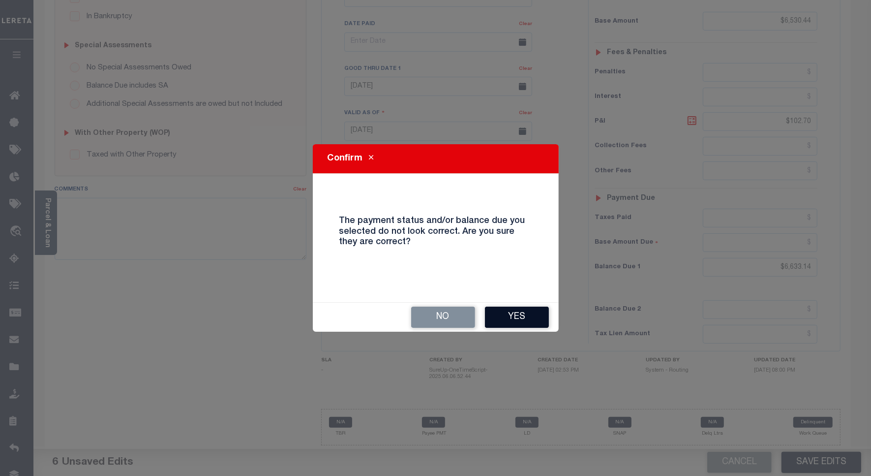
click at [509, 316] on button "Yes" at bounding box center [517, 316] width 64 height 21
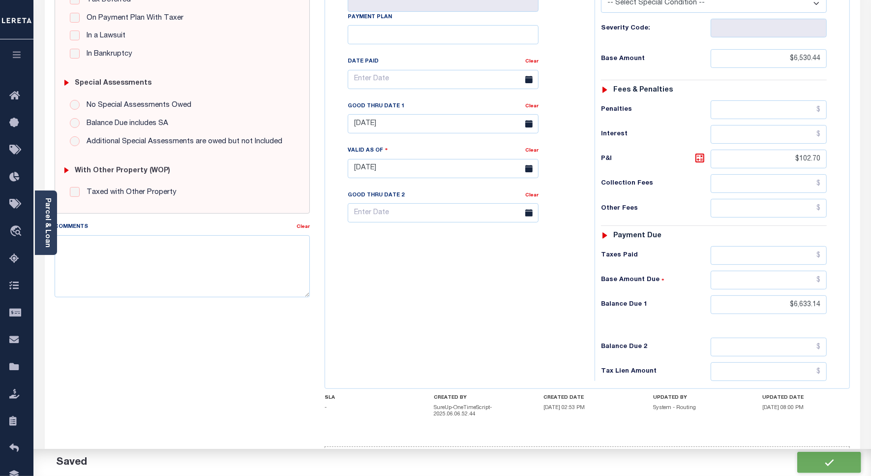
checkbox input "false"
type input "$6,530.44"
type input "$102.7"
type input "$6,633.14"
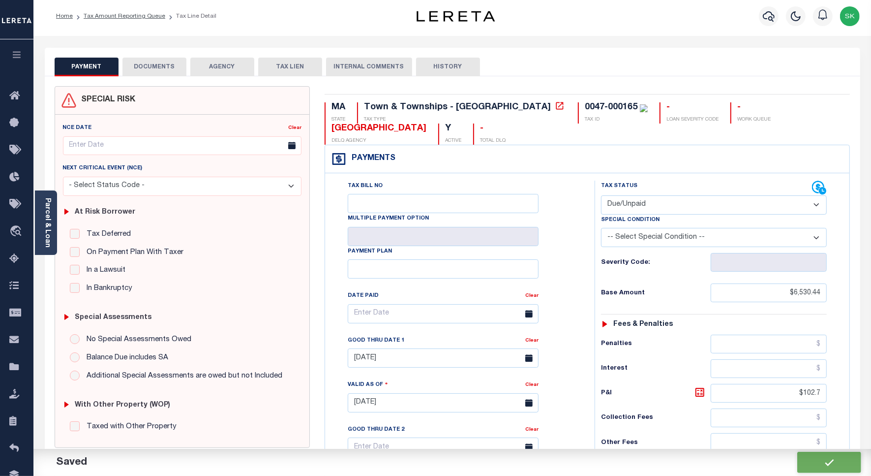
scroll to position [0, 0]
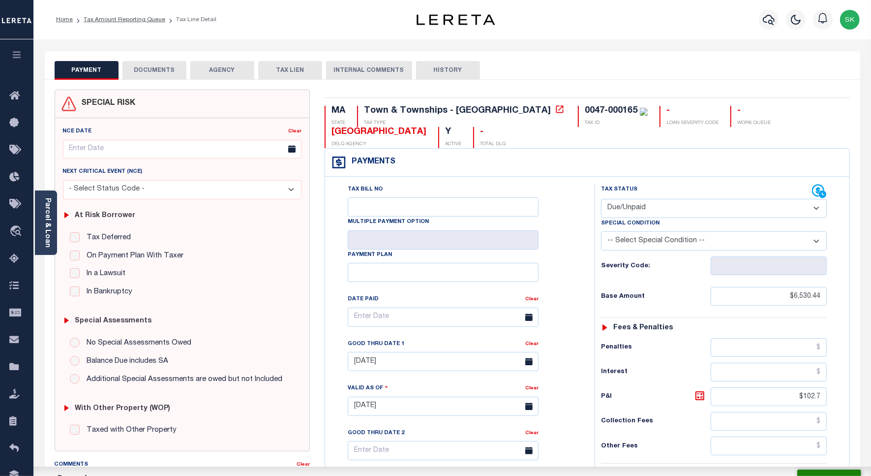
click at [155, 70] on button "DOCUMENTS" at bounding box center [154, 70] width 64 height 19
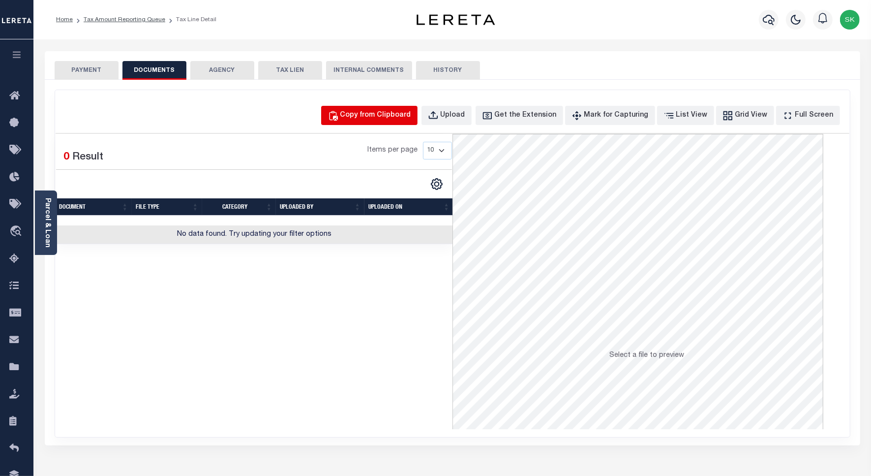
click at [411, 120] on div "Copy from Clipboard" at bounding box center [375, 115] width 71 height 11
select select "POP"
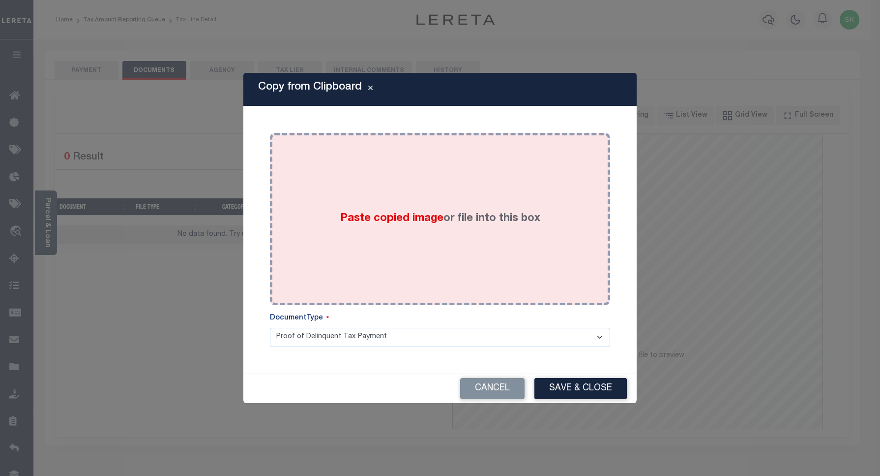
click at [504, 191] on div "Paste copied image or file into this box" at bounding box center [440, 218] width 326 height 157
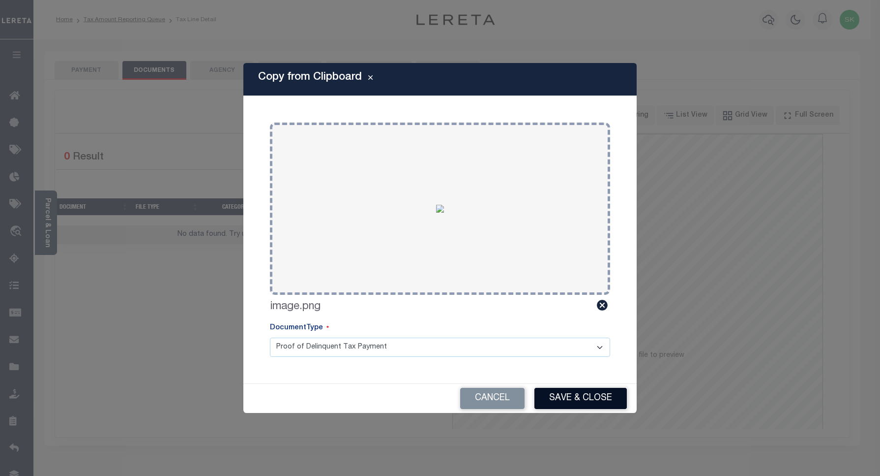
click at [562, 391] on button "Save & Close" at bounding box center [581, 398] width 92 height 21
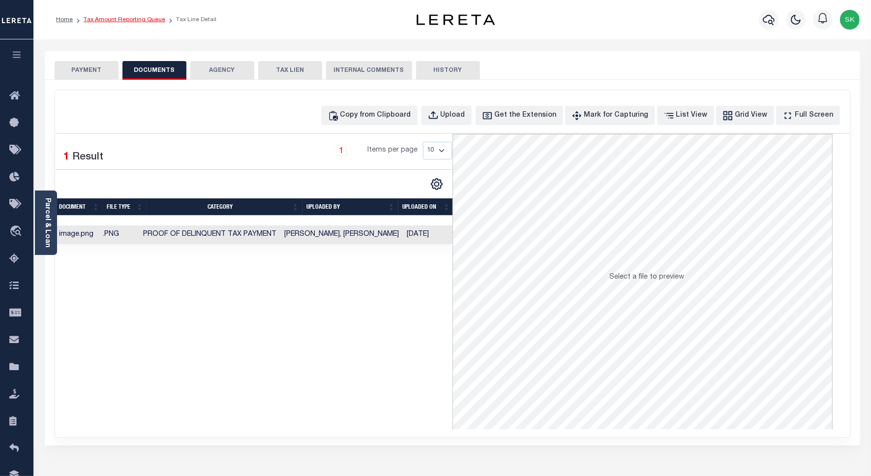
click at [116, 18] on link "Tax Amount Reporting Queue" at bounding box center [125, 20] width 82 height 6
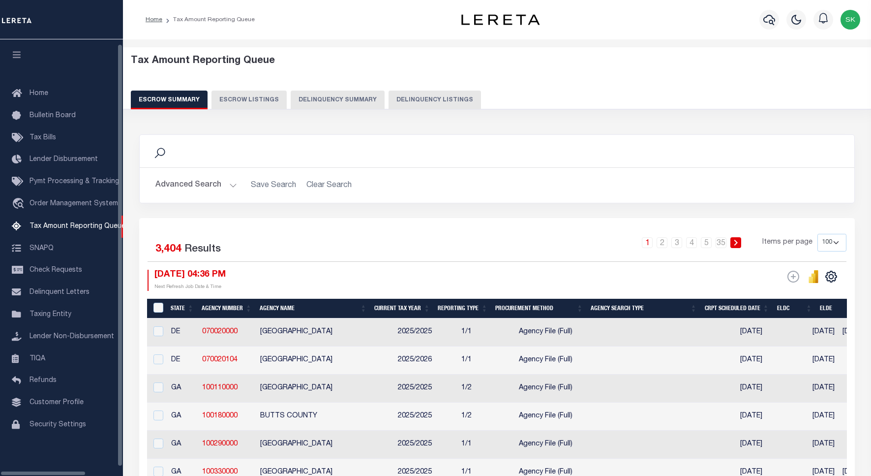
click at [411, 100] on button "Delinquency Listings" at bounding box center [435, 99] width 92 height 19
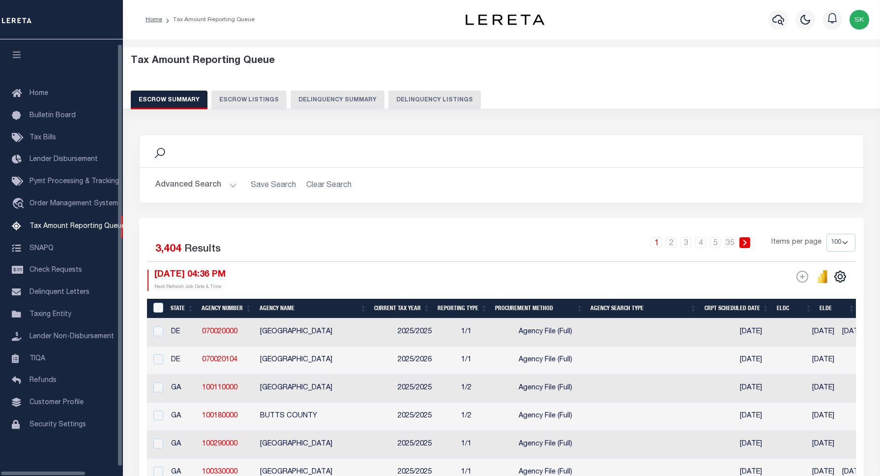
select select "100"
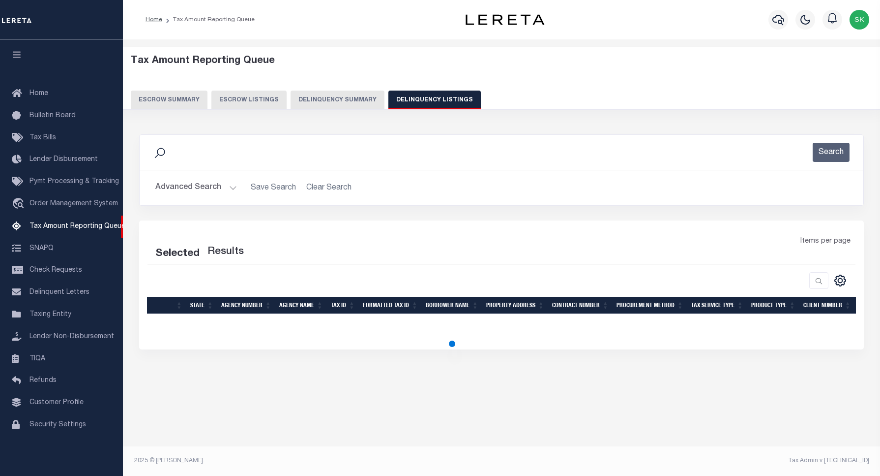
select select "100"
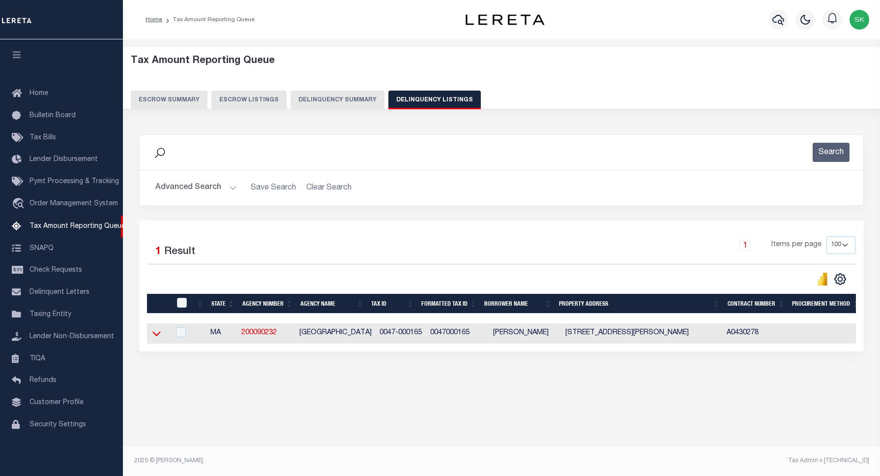
click at [156, 335] on icon at bounding box center [156, 333] width 8 height 10
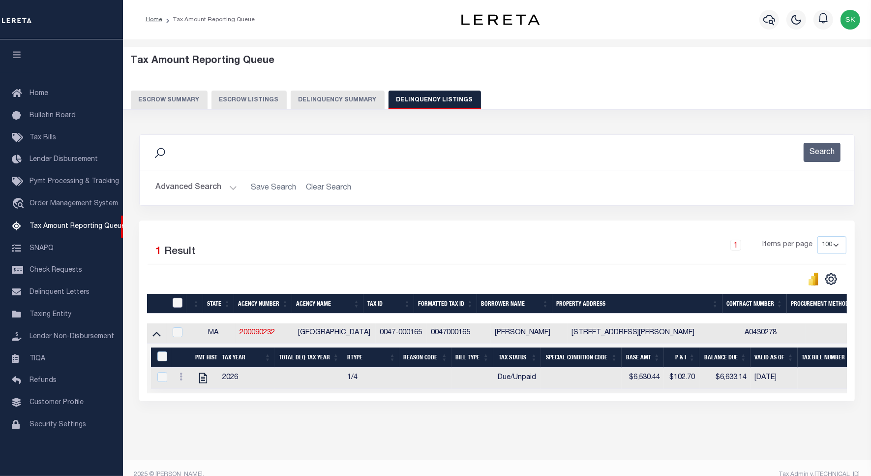
click at [178, 303] on input "checkbox" at bounding box center [178, 303] width 10 height 10
checkbox input "true"
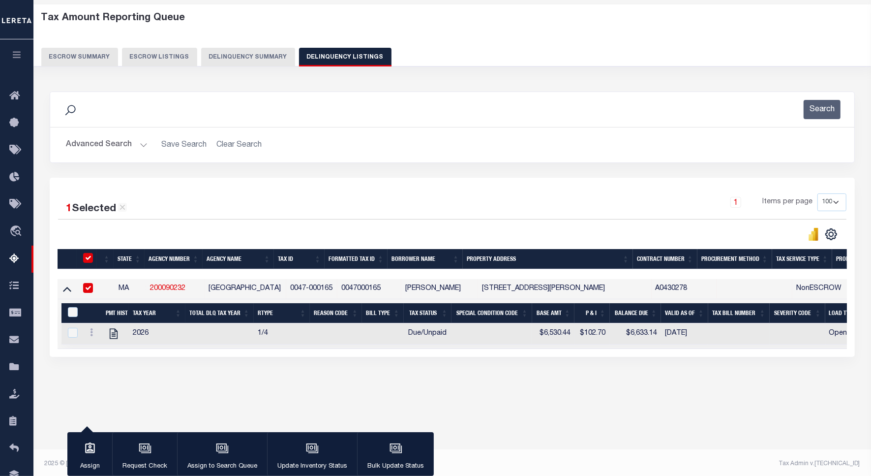
scroll to position [45, 0]
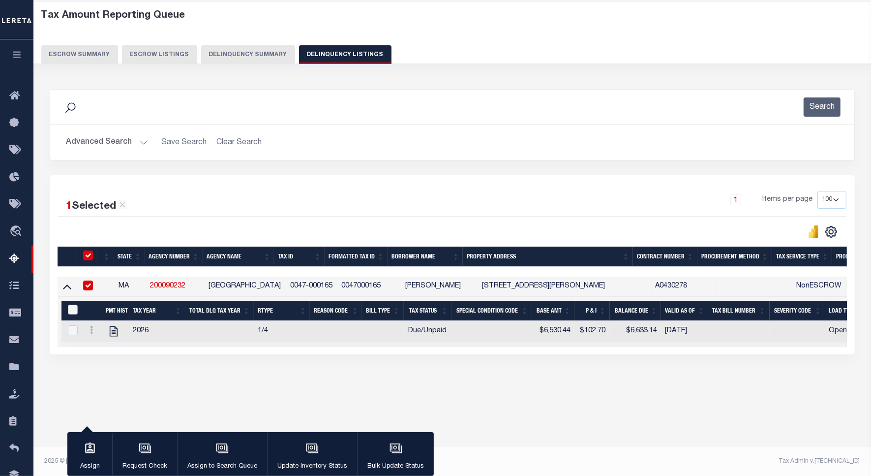
click at [72, 314] on input "&nbsp;" at bounding box center [73, 309] width 10 height 10
checkbox input "true"
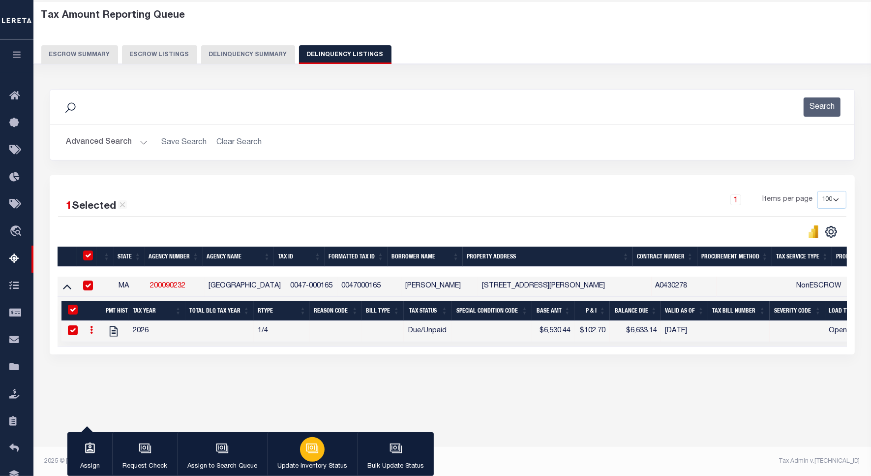
click at [330, 444] on button "Update Inventory Status" at bounding box center [312, 454] width 90 height 44
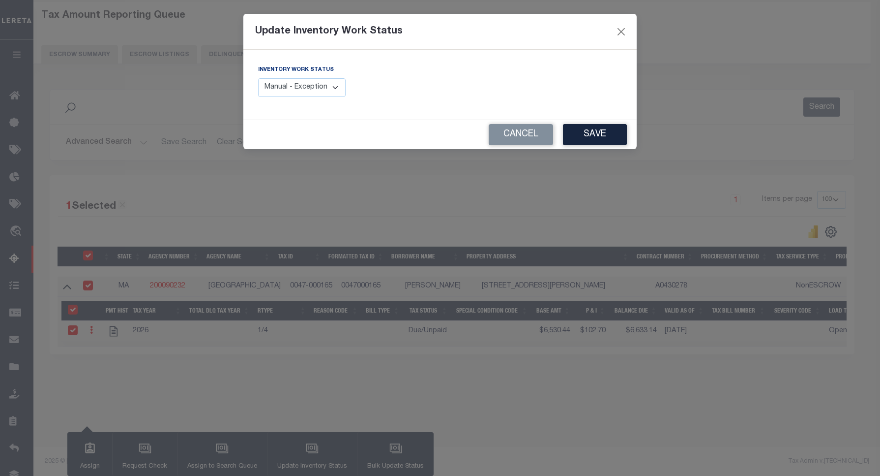
drag, startPoint x: 308, startPoint y: 85, endPoint x: 308, endPoint y: 99, distance: 14.3
click at [308, 85] on select "Manual - Exception Pended - Awaiting Search Late Add Exception Completed" at bounding box center [302, 87] width 88 height 19
select select "4"
click at [258, 78] on select "Manual - Exception Pended - Awaiting Search Late Add Exception Completed" at bounding box center [302, 87] width 88 height 19
click at [586, 133] on button "Save" at bounding box center [595, 134] width 64 height 21
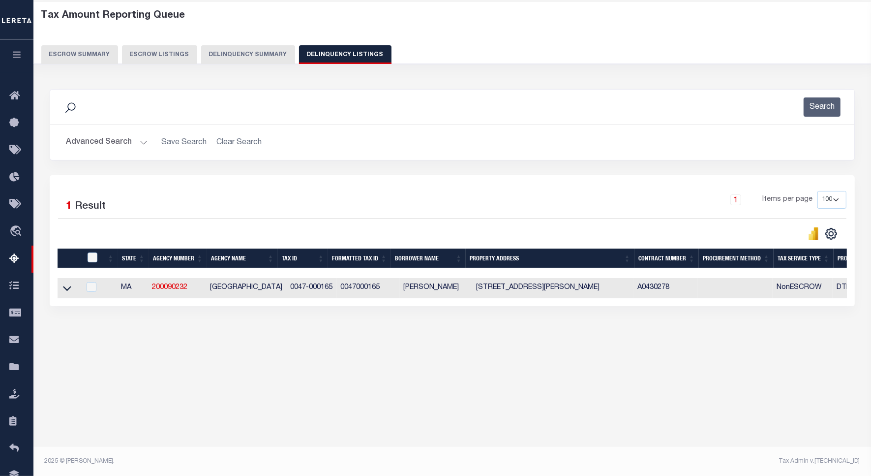
click at [89, 141] on button "Advanced Search" at bounding box center [107, 142] width 82 height 19
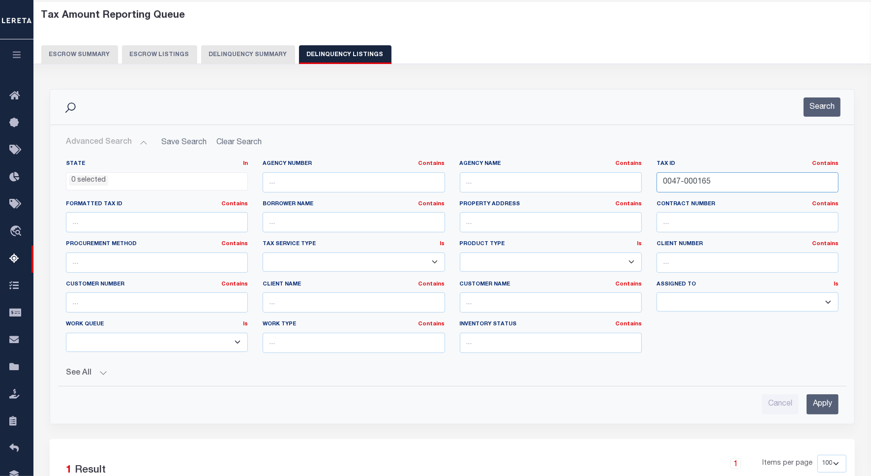
click at [680, 187] on input "0047-000165" at bounding box center [748, 182] width 182 height 20
paste input "8-000174"
type input "0048-000174"
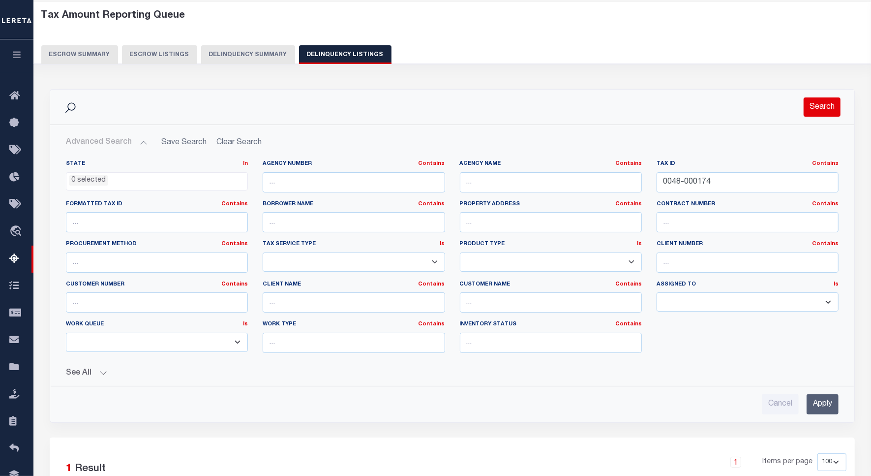
drag, startPoint x: 827, startPoint y: 98, endPoint x: 804, endPoint y: 114, distance: 27.7
click at [828, 98] on button "Search" at bounding box center [822, 106] width 37 height 19
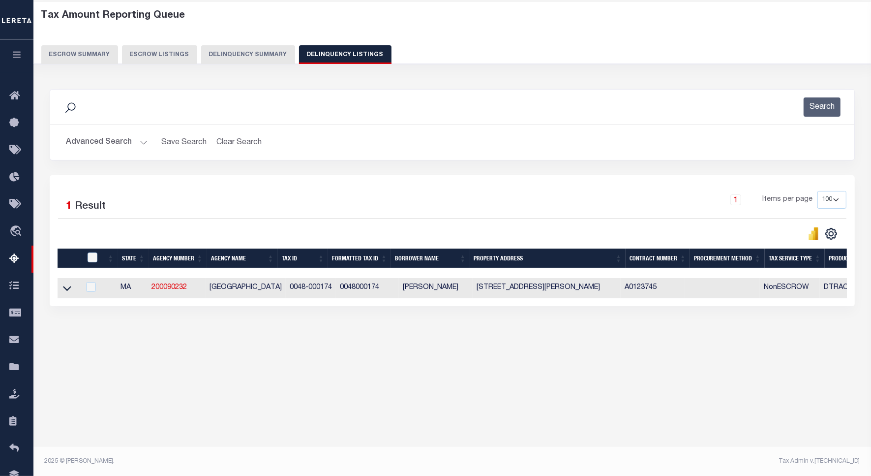
drag, startPoint x: 67, startPoint y: 292, endPoint x: 124, endPoint y: 266, distance: 62.1
click at [67, 291] on icon at bounding box center [67, 288] width 8 height 5
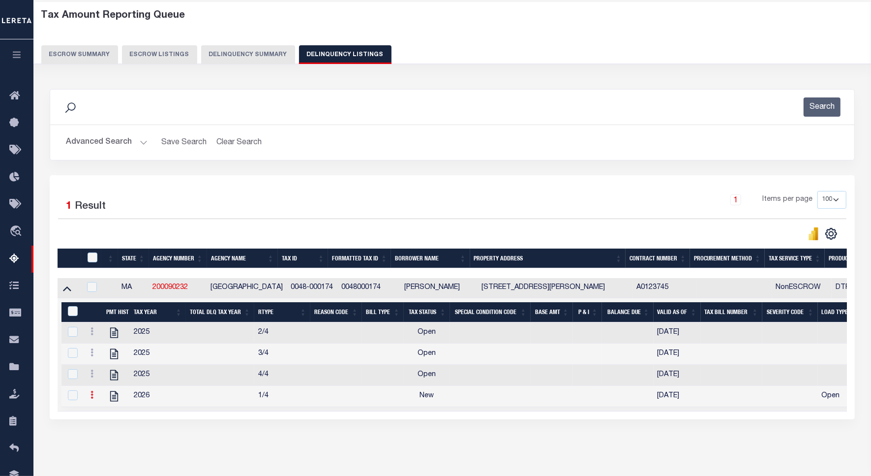
click at [90, 400] on link at bounding box center [92, 396] width 11 height 8
click at [102, 367] on img "" at bounding box center [104, 365] width 10 height 10
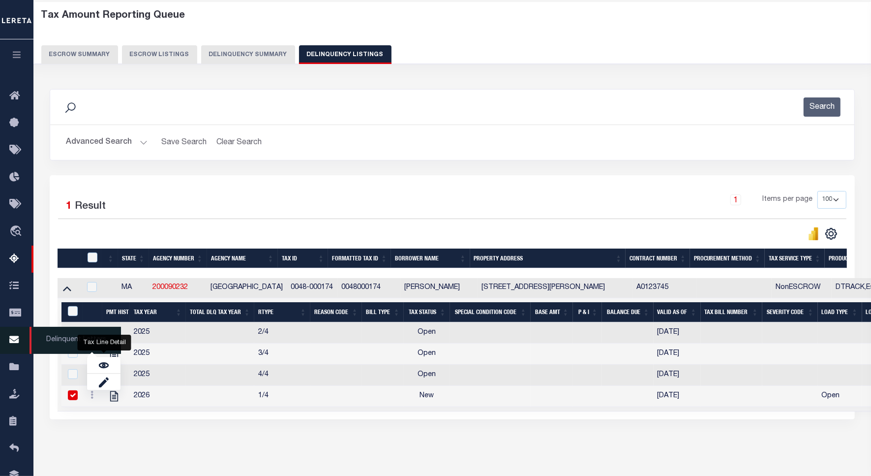
checkbox input "false"
checkbox input "true"
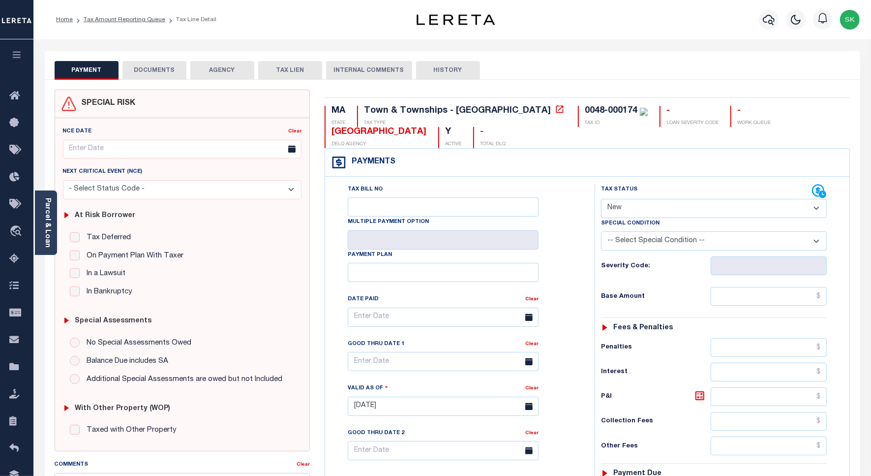
click at [675, 215] on select "- Select Status Code - Open Due/Unpaid Paid Incomplete No Tax Due Internal Refu…" at bounding box center [714, 208] width 226 height 19
select select "DUE"
click at [601, 200] on select "- Select Status Code - Open Due/Unpaid Paid Incomplete No Tax Due Internal Refu…" at bounding box center [714, 208] width 226 height 19
type input "[DATE]"
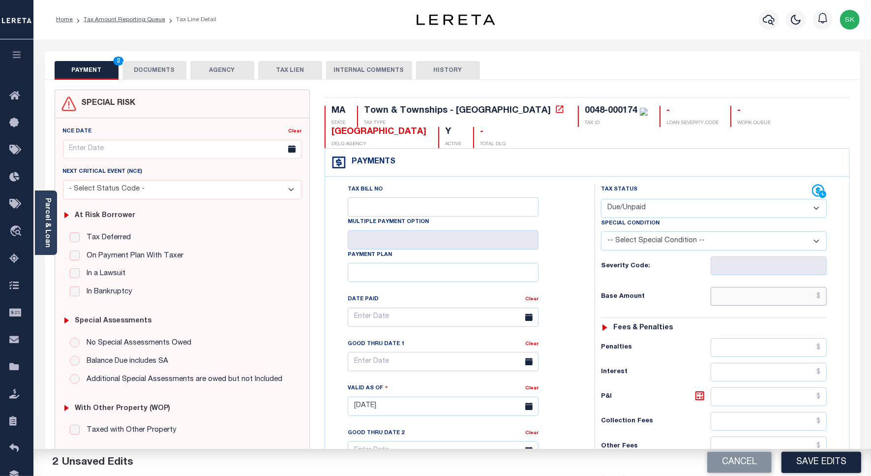
click at [733, 304] on input "text" at bounding box center [769, 296] width 116 height 19
paste input "6,653.10"
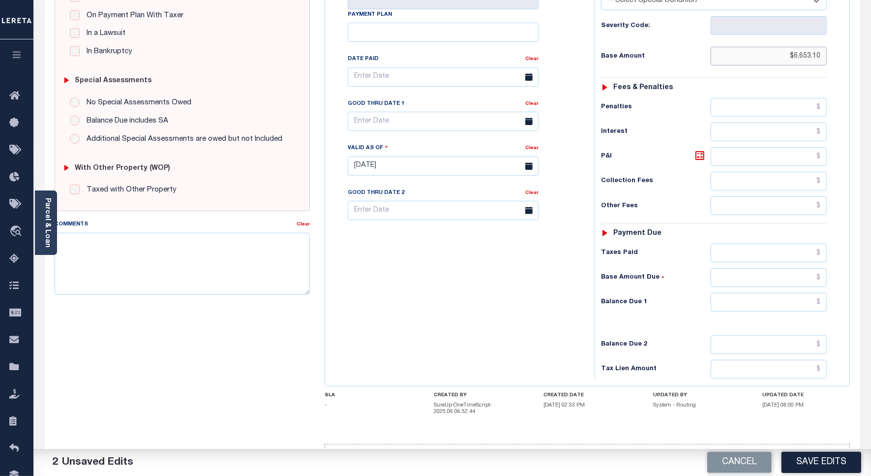
scroll to position [280, 0]
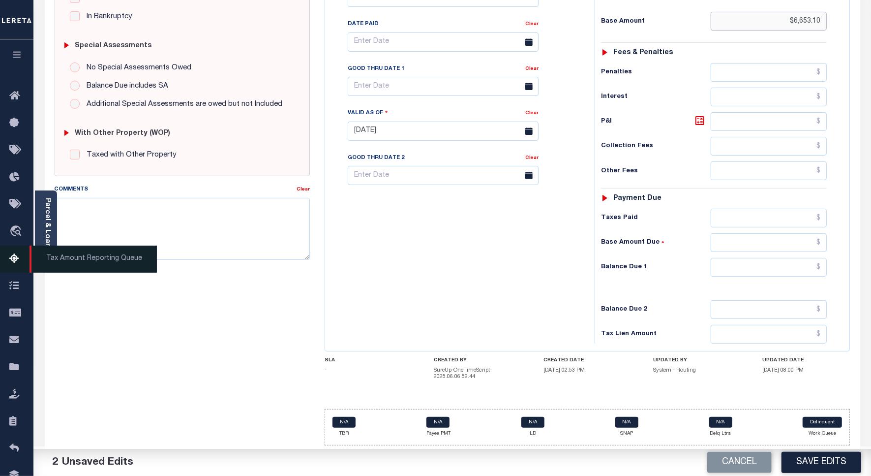
type input "$6,653.10"
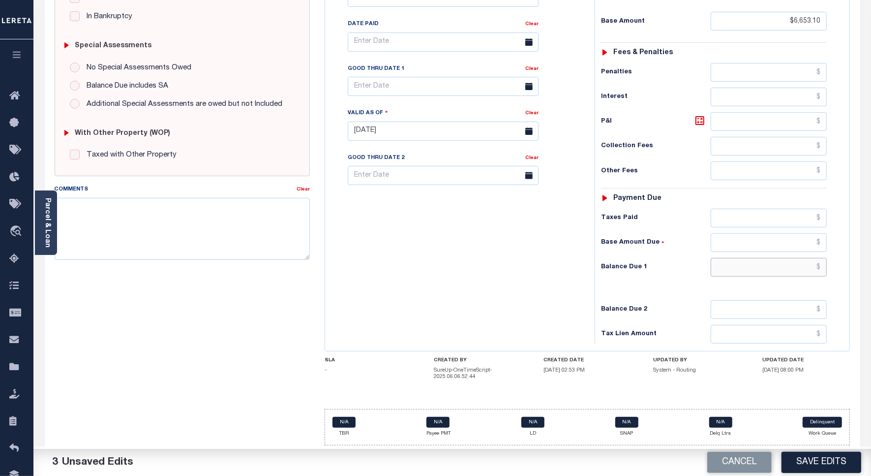
click at [734, 262] on input "text" at bounding box center [769, 267] width 116 height 19
paste input "6,757.73"
type input "$6,757.73"
click at [697, 119] on icon at bounding box center [700, 121] width 12 height 12
type input "$104.63"
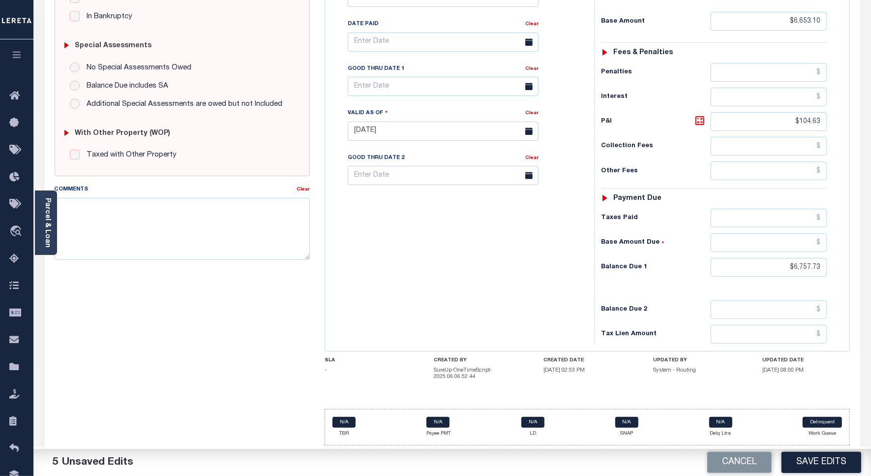
click at [422, 309] on div "Tax Bill No Multiple Payment Option Payment Plan Clear" at bounding box center [458, 126] width 260 height 434
click at [817, 457] on button "Save Edits" at bounding box center [821, 461] width 80 height 21
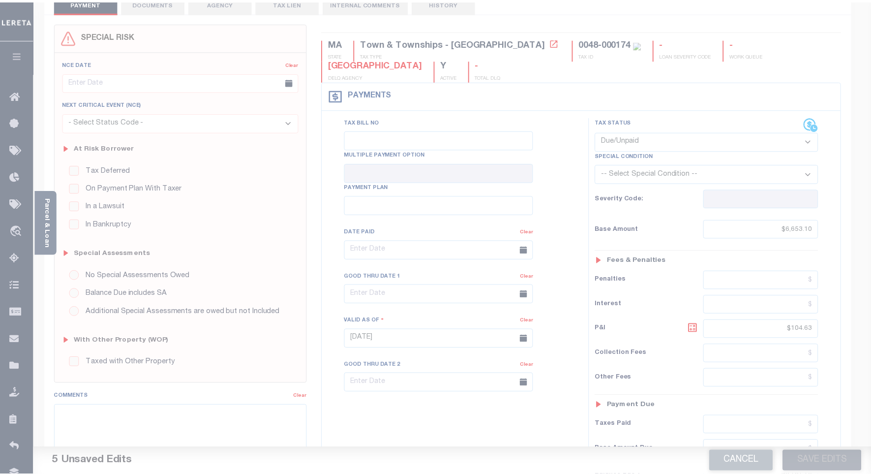
scroll to position [0, 0]
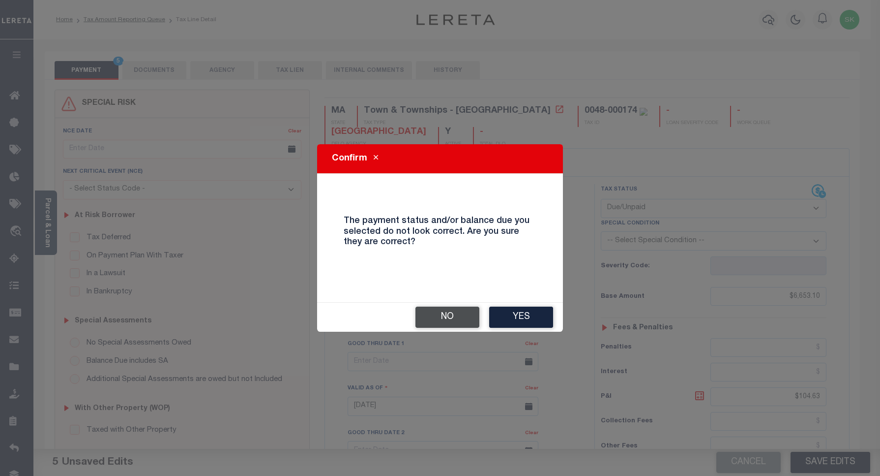
click at [453, 314] on button "No" at bounding box center [448, 316] width 64 height 21
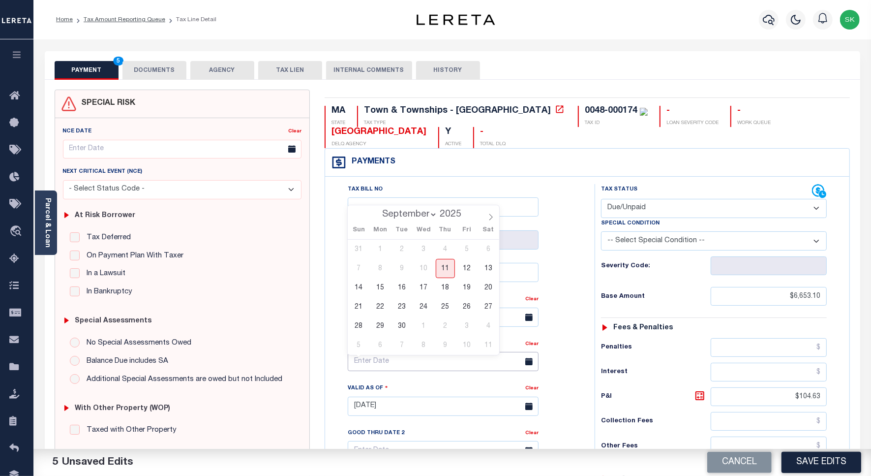
click at [422, 362] on input "text" at bounding box center [443, 361] width 191 height 19
drag, startPoint x: 444, startPoint y: 270, endPoint x: 474, endPoint y: 310, distance: 50.4
click at [444, 269] on span "11" at bounding box center [445, 268] width 19 height 19
type input "[DATE]"
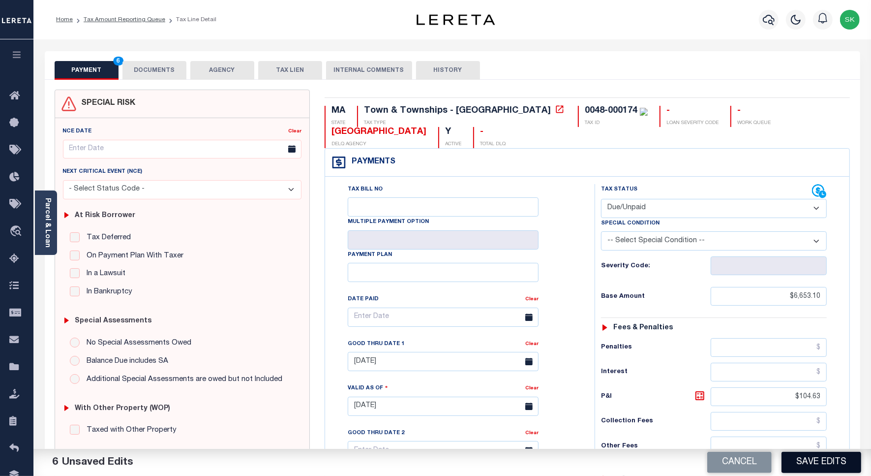
click at [787, 459] on button "Save Edits" at bounding box center [821, 461] width 80 height 21
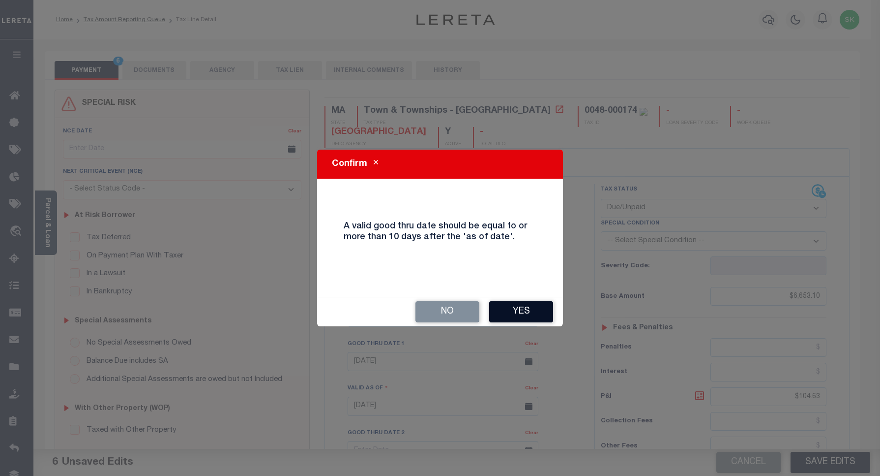
click at [509, 306] on button "Yes" at bounding box center [521, 311] width 64 height 21
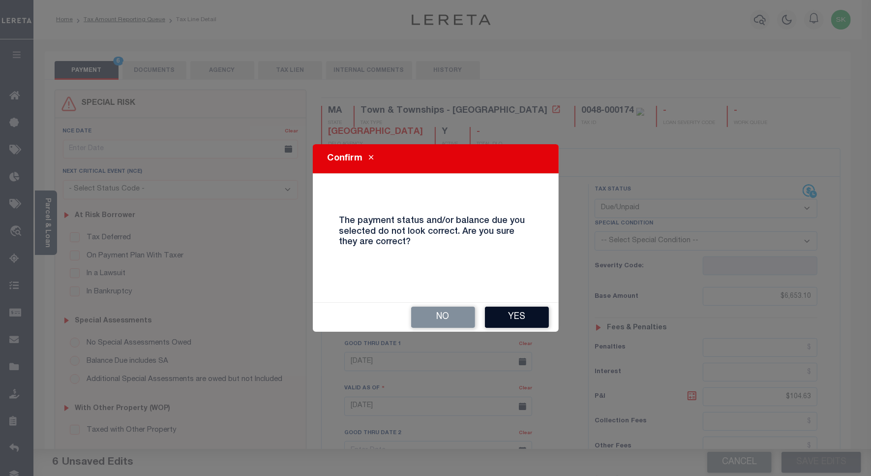
click at [498, 320] on button "Yes" at bounding box center [517, 316] width 64 height 21
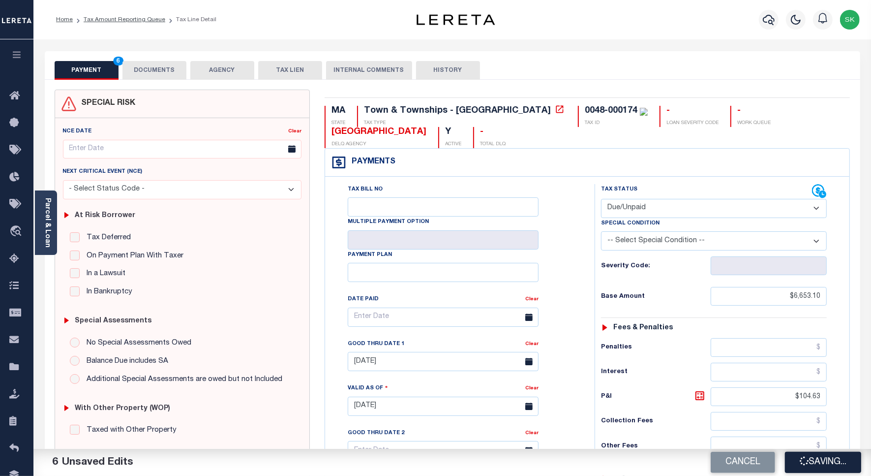
checkbox input "false"
type input "$6,653.1"
type input "$104.63"
type input "$6,757.73"
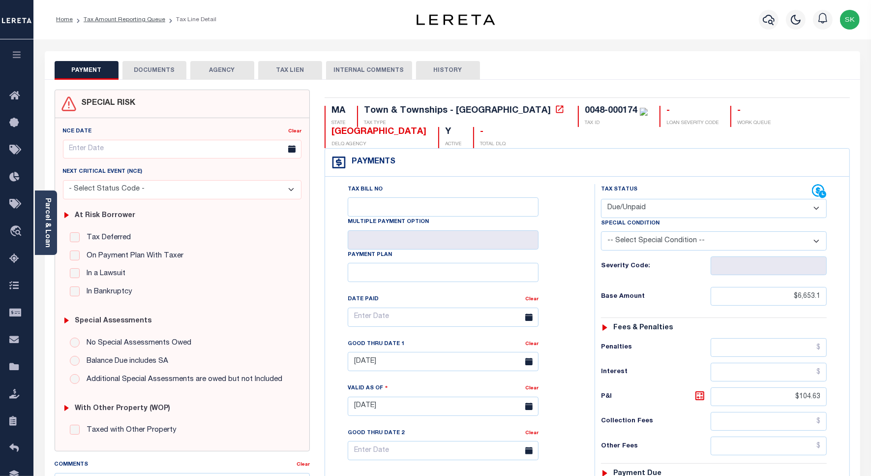
click at [155, 70] on button "DOCUMENTS" at bounding box center [154, 70] width 64 height 19
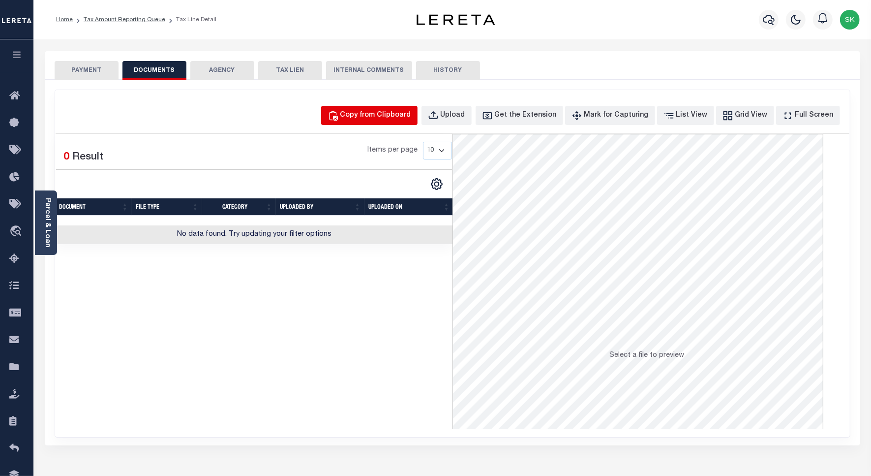
click at [384, 116] on div "Copy from Clipboard" at bounding box center [375, 115] width 71 height 11
select select "POP"
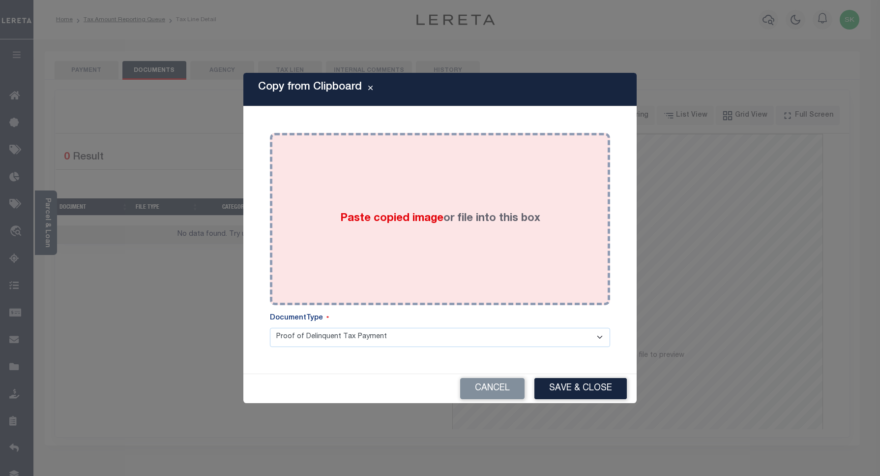
click at [390, 227] on div "Paste copied image or file into this box" at bounding box center [440, 218] width 326 height 157
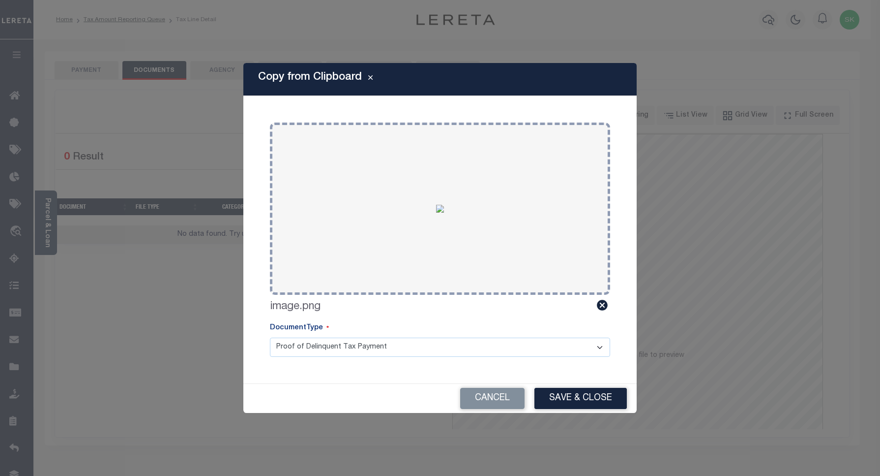
click at [591, 400] on button "Save & Close" at bounding box center [581, 398] width 92 height 21
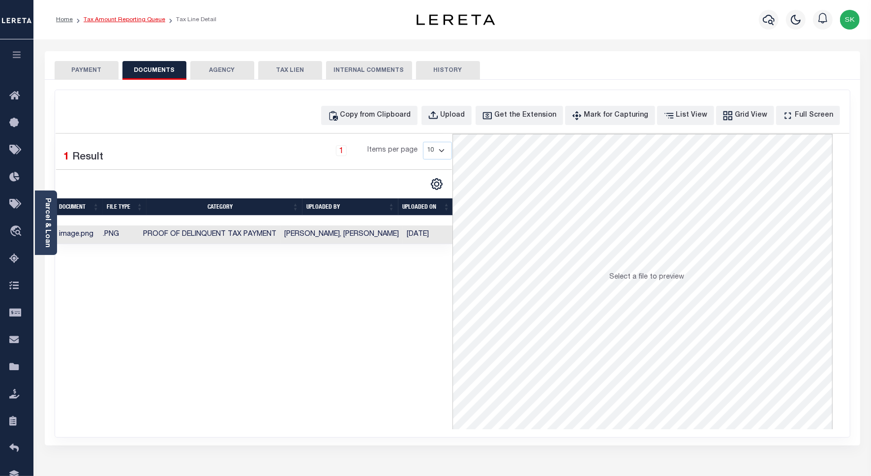
click at [120, 18] on link "Tax Amount Reporting Queue" at bounding box center [125, 20] width 82 height 6
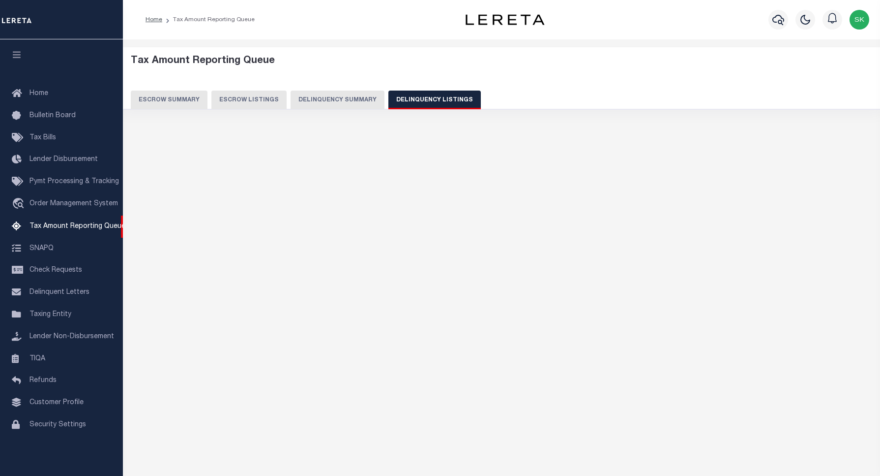
select select "100"
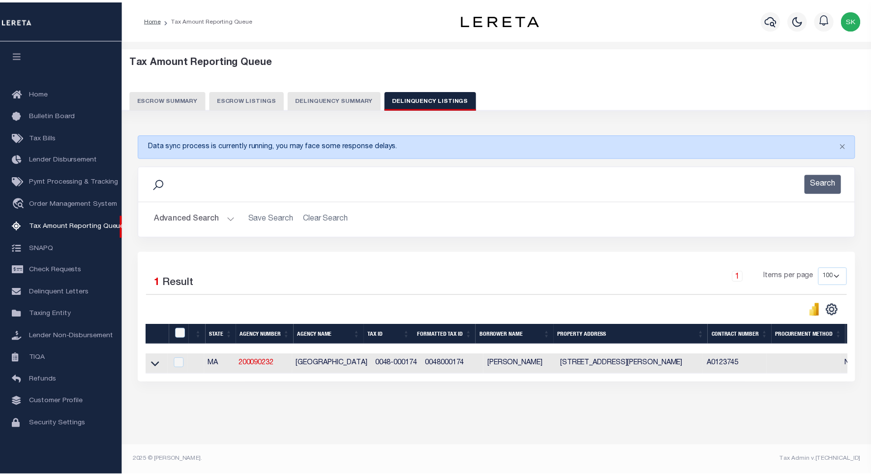
scroll to position [3, 0]
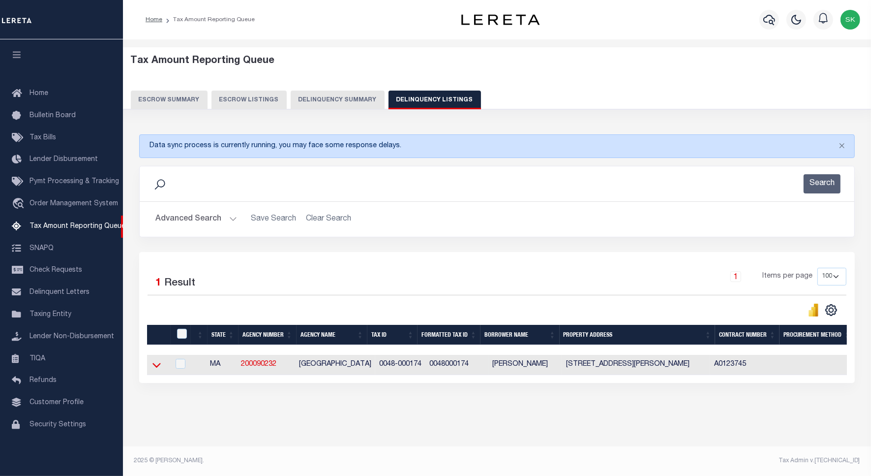
click at [157, 367] on icon at bounding box center [156, 364] width 8 height 5
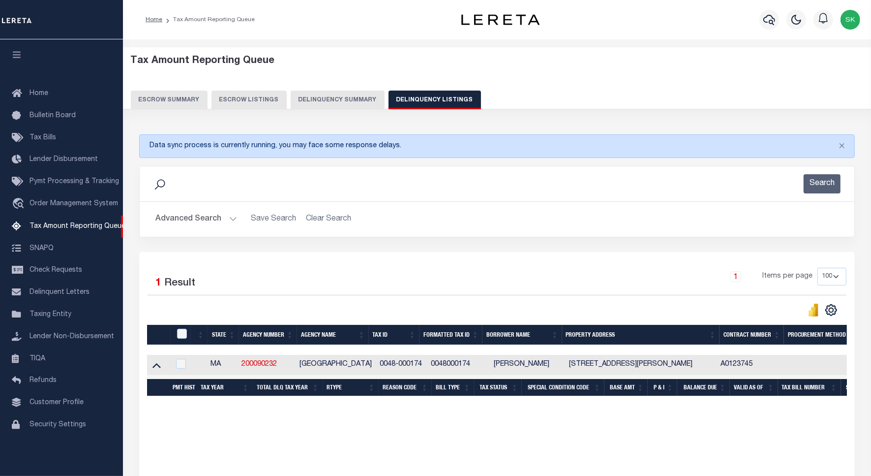
scroll to position [5, 0]
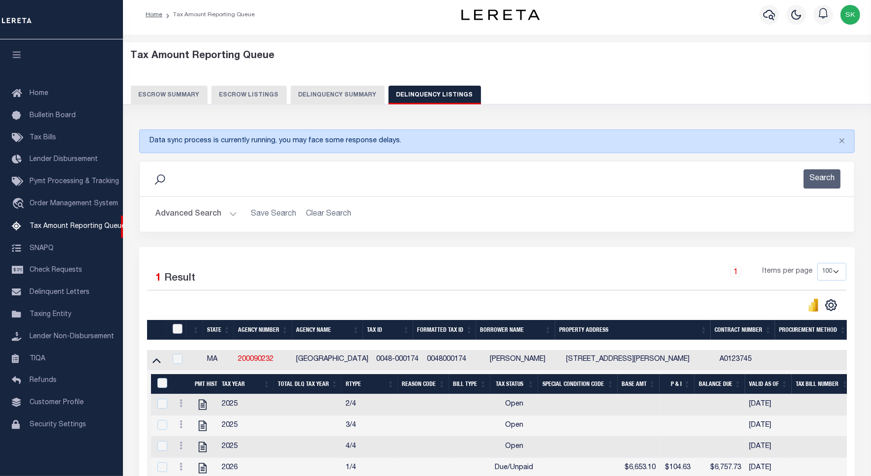
click at [178, 329] on input "checkbox" at bounding box center [178, 329] width 10 height 10
checkbox input "true"
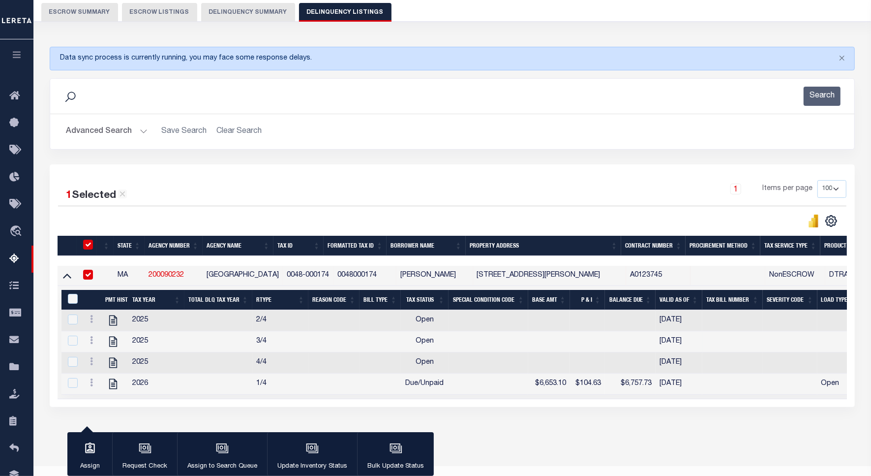
scroll to position [119, 0]
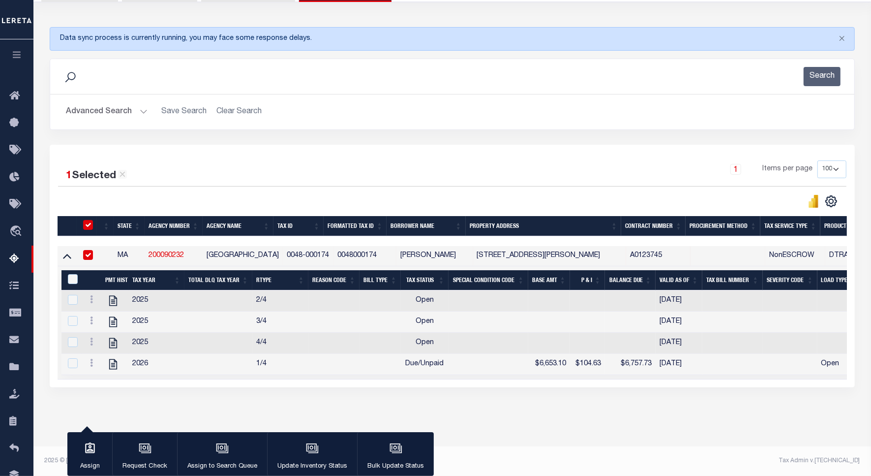
click at [87, 220] on input "checkbox" at bounding box center [88, 225] width 10 height 10
checkbox input "false"
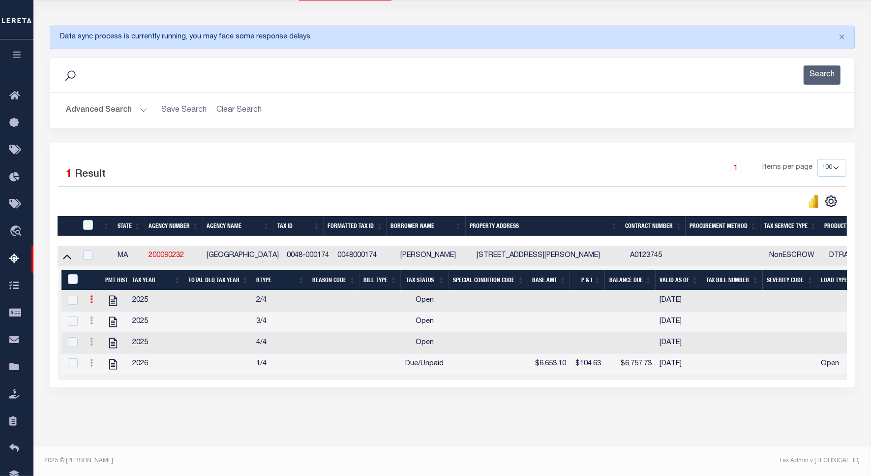
click at [91, 295] on icon at bounding box center [91, 299] width 3 height 8
click at [105, 312] on img "" at bounding box center [103, 315] width 10 height 10
checkbox input "true"
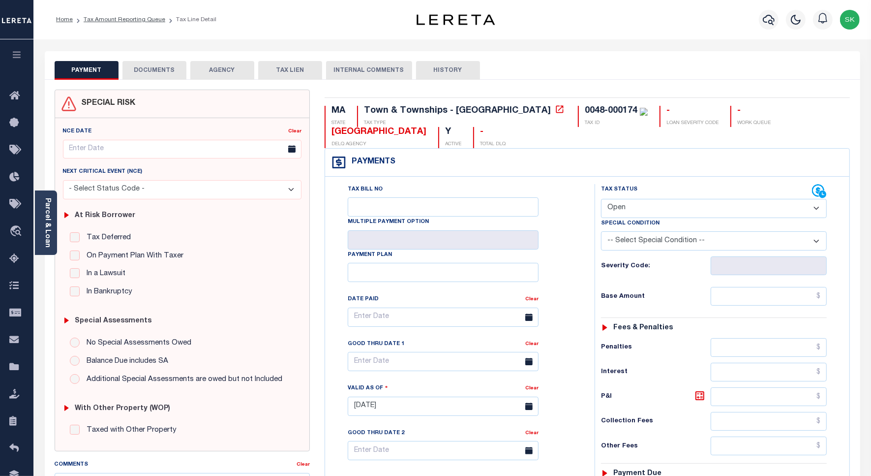
drag, startPoint x: 637, startPoint y: 212, endPoint x: 635, endPoint y: 220, distance: 8.1
click at [637, 212] on select "- Select Status Code - Open Due/Unpaid Paid Incomplete No Tax Due Internal Refu…" at bounding box center [714, 208] width 226 height 19
select select "PYD"
click at [601, 200] on select "- Select Status Code - Open Due/Unpaid Paid Incomplete No Tax Due Internal Refu…" at bounding box center [714, 208] width 226 height 19
type input "[DATE]"
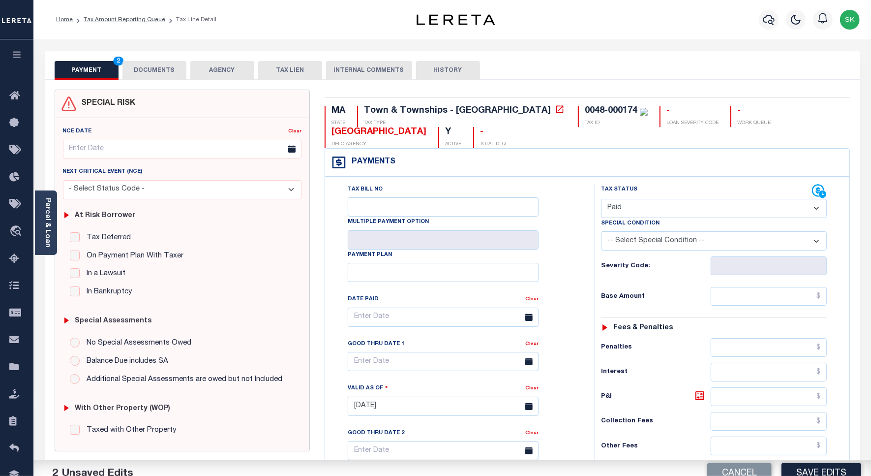
click at [571, 251] on div "Tax Bill No Multiple Payment Option Payment Plan Clear" at bounding box center [457, 322] width 245 height 276
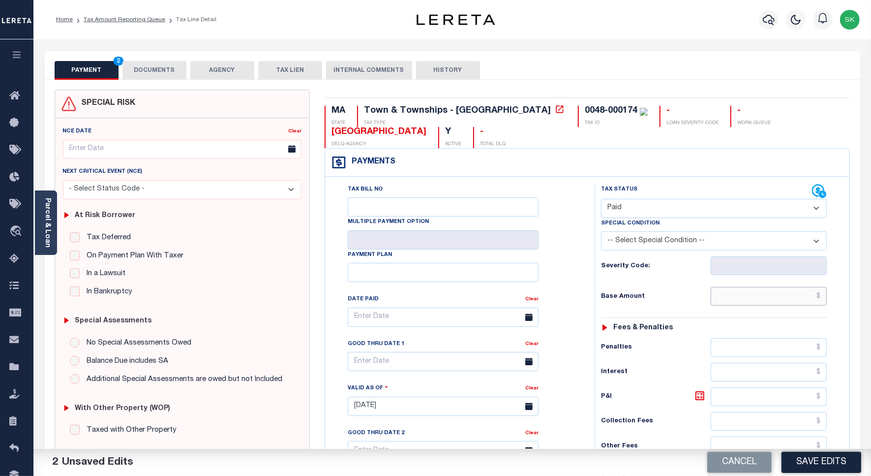
click at [739, 295] on input "text" at bounding box center [769, 296] width 116 height 19
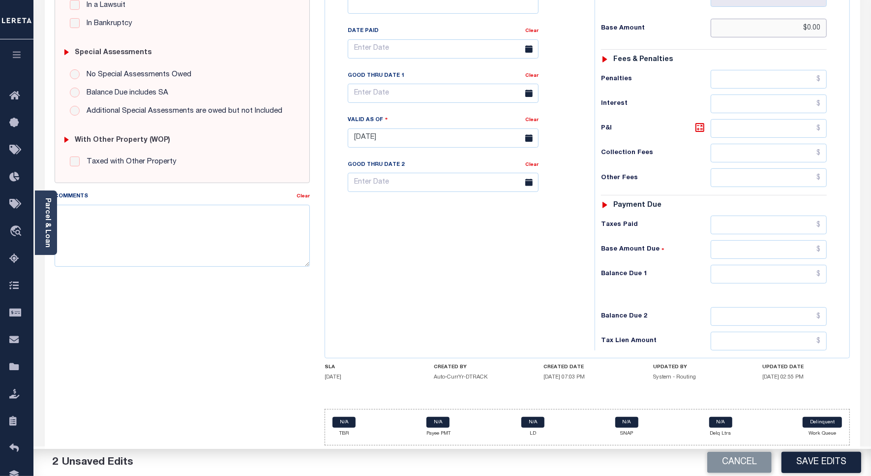
scroll to position [274, 0]
type input "$0.00"
click at [732, 274] on input "text" at bounding box center [769, 274] width 116 height 19
type input "$0.00"
drag, startPoint x: 473, startPoint y: 277, endPoint x: 480, endPoint y: 279, distance: 7.8
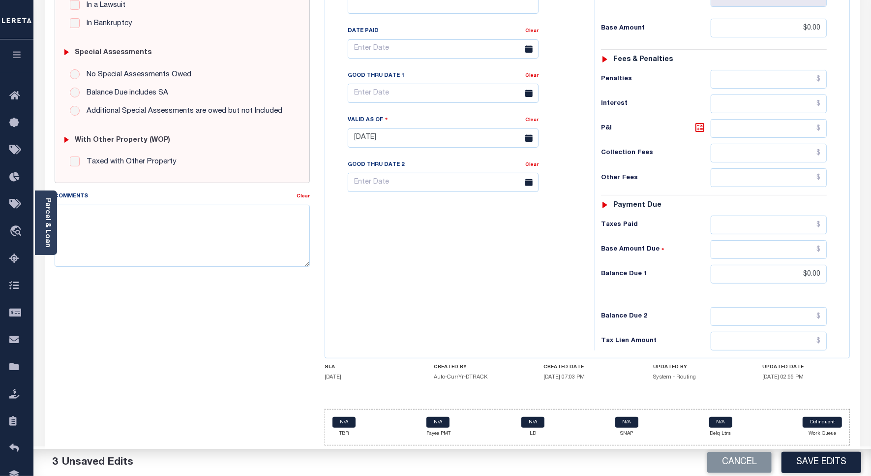
click at [475, 278] on div "Tax Bill No Multiple Payment Option Payment Plan Clear" at bounding box center [458, 133] width 260 height 434
click at [810, 466] on button "Save Edits" at bounding box center [821, 461] width 80 height 21
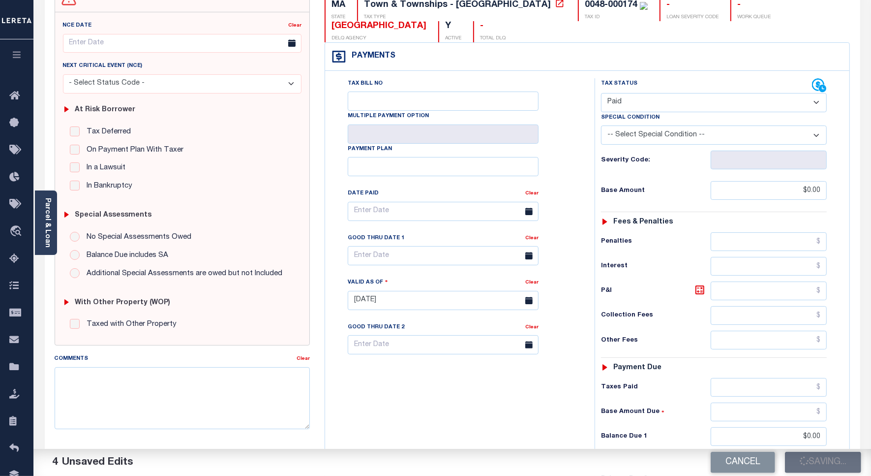
checkbox input "false"
type input "$0"
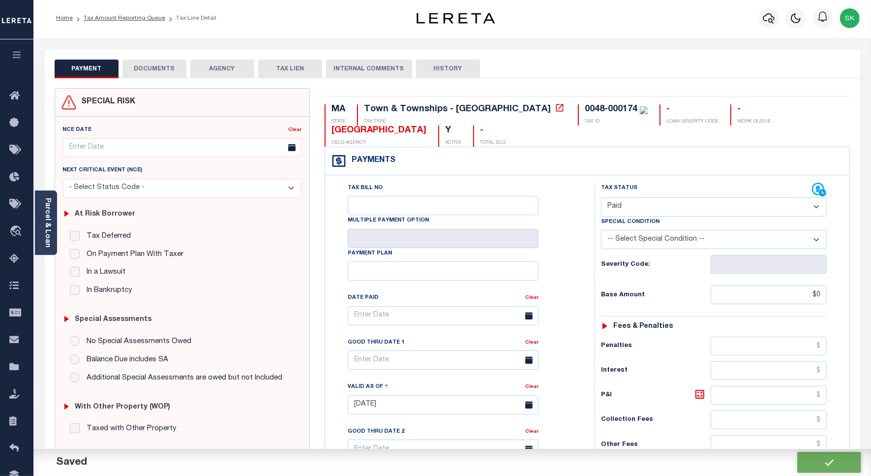
scroll to position [0, 0]
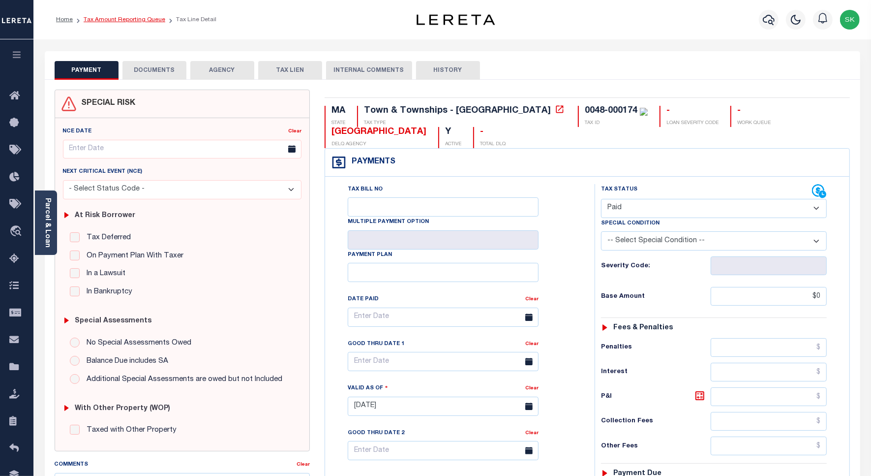
click at [98, 21] on link "Tax Amount Reporting Queue" at bounding box center [125, 20] width 82 height 6
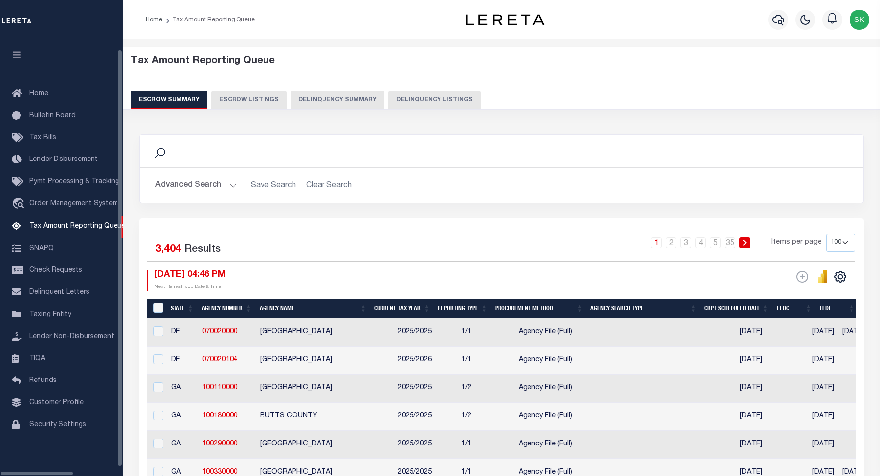
select select "100"
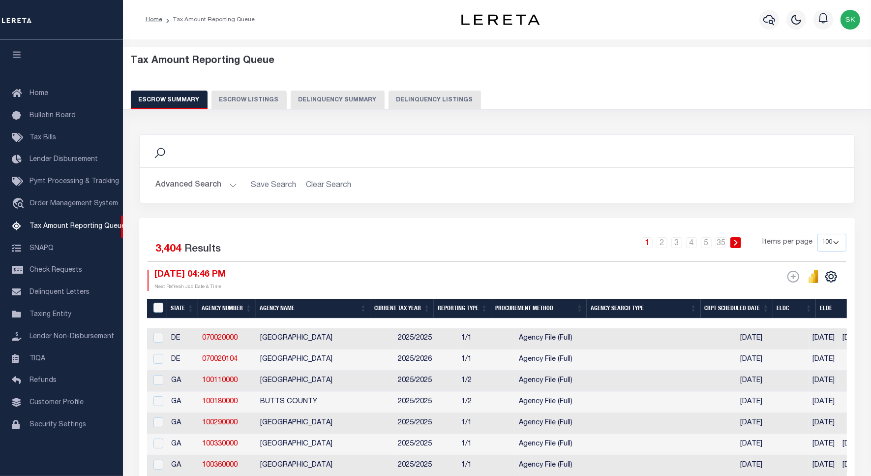
click at [417, 102] on button "Delinquency Listings" at bounding box center [435, 99] width 92 height 19
select select "100"
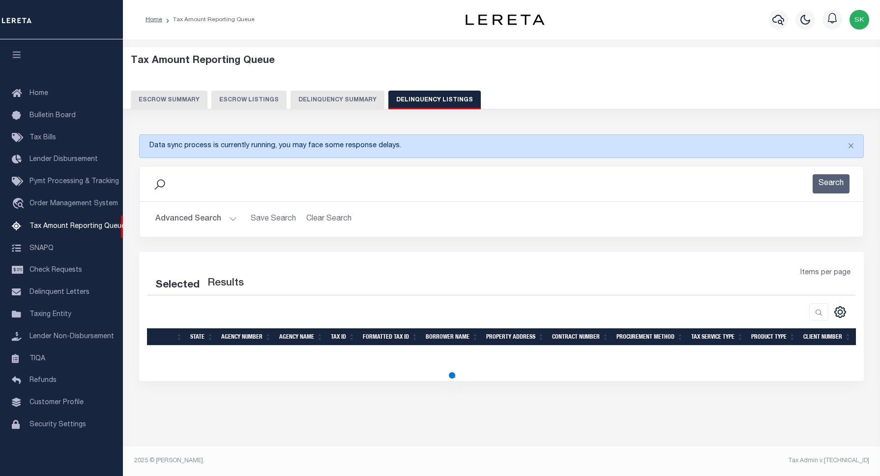
select select "100"
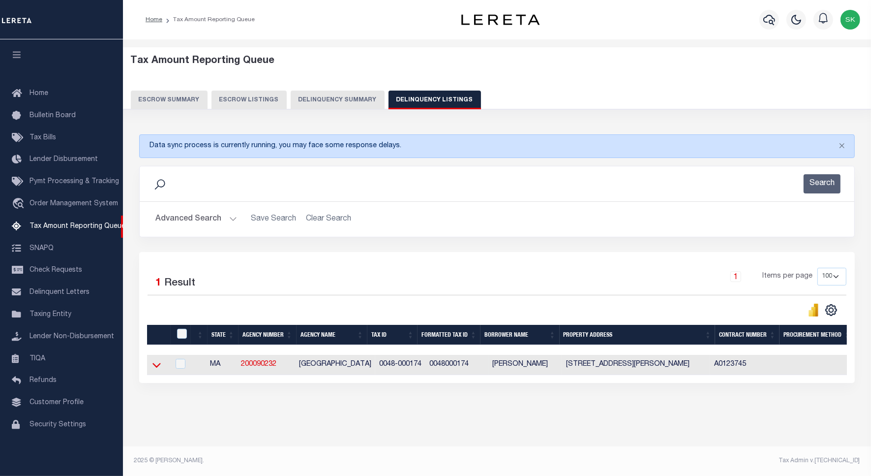
drag, startPoint x: 154, startPoint y: 368, endPoint x: 301, endPoint y: 237, distance: 196.8
click at [155, 367] on icon at bounding box center [156, 364] width 8 height 5
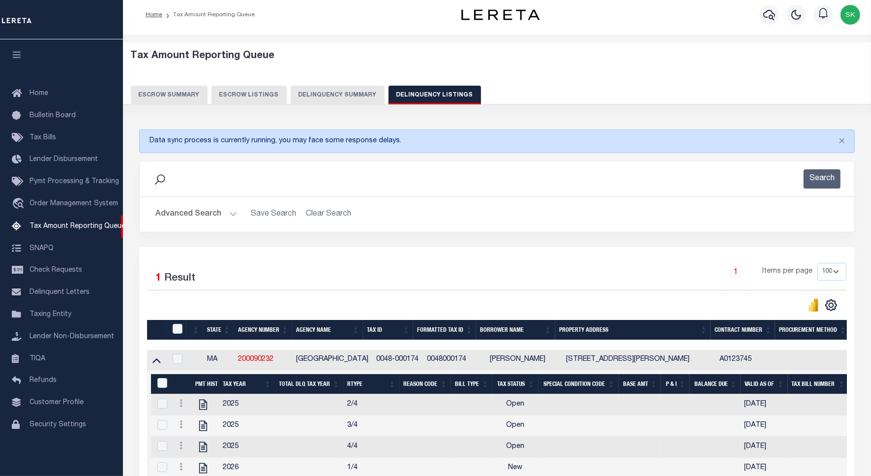
scroll to position [121, 0]
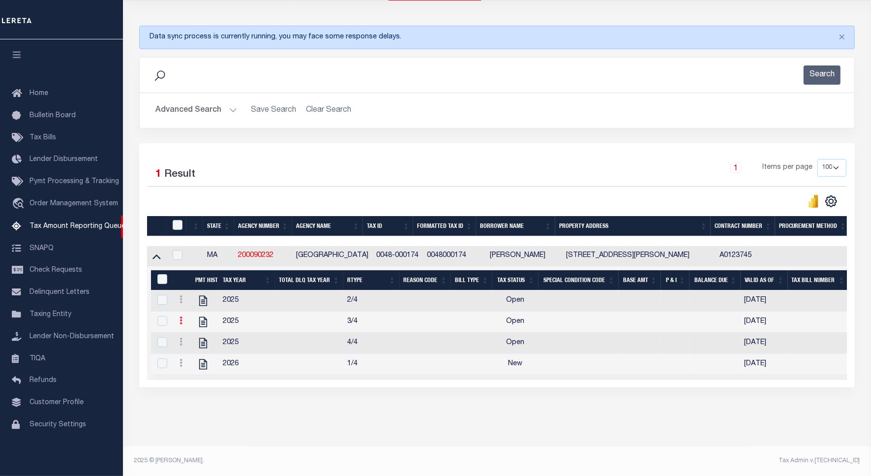
click at [180, 316] on icon at bounding box center [181, 320] width 3 height 8
click at [193, 337] on img "" at bounding box center [193, 336] width 10 height 10
checkbox input "true"
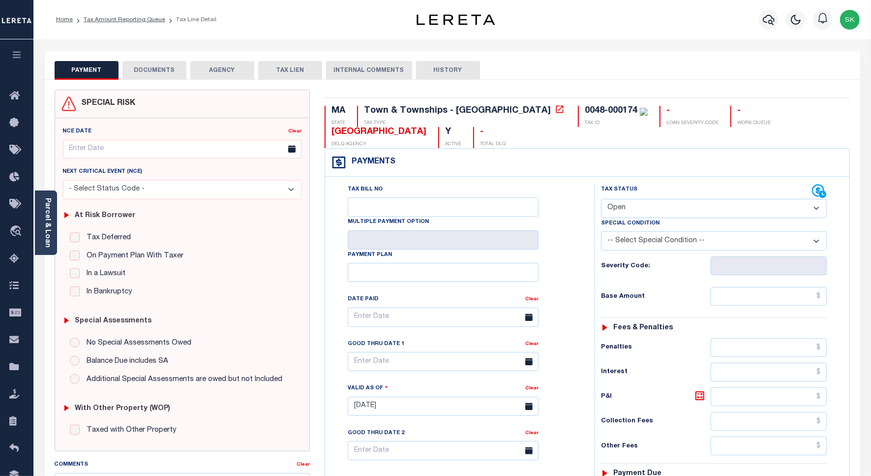
drag, startPoint x: 699, startPoint y: 211, endPoint x: 694, endPoint y: 212, distance: 5.0
click at [699, 211] on select "- Select Status Code - Open Due/Unpaid Paid Incomplete No Tax Due Internal Refu…" at bounding box center [714, 208] width 226 height 19
select select "PYD"
click at [601, 200] on select "- Select Status Code - Open Due/Unpaid Paid Incomplete No Tax Due Internal Refu…" at bounding box center [714, 208] width 226 height 19
type input "[DATE]"
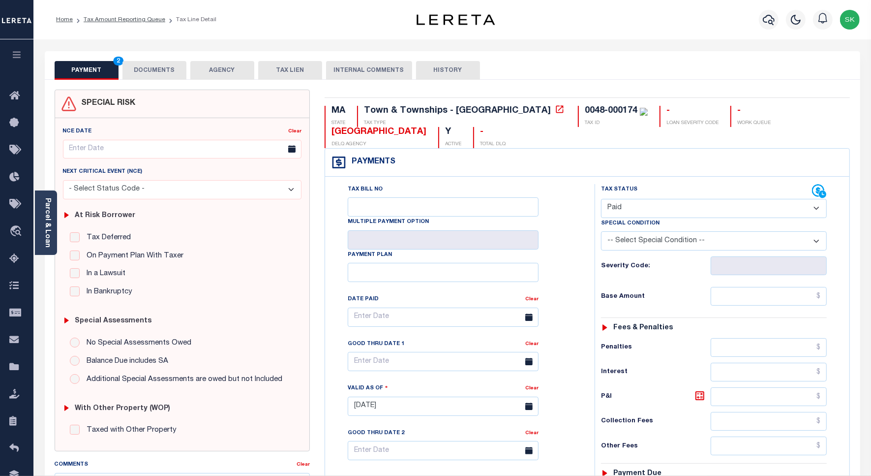
drag, startPoint x: 571, startPoint y: 265, endPoint x: 609, endPoint y: 286, distance: 42.9
click at [574, 266] on div "Tax Bill No Multiple Payment Option Payment Plan Clear" at bounding box center [457, 322] width 245 height 276
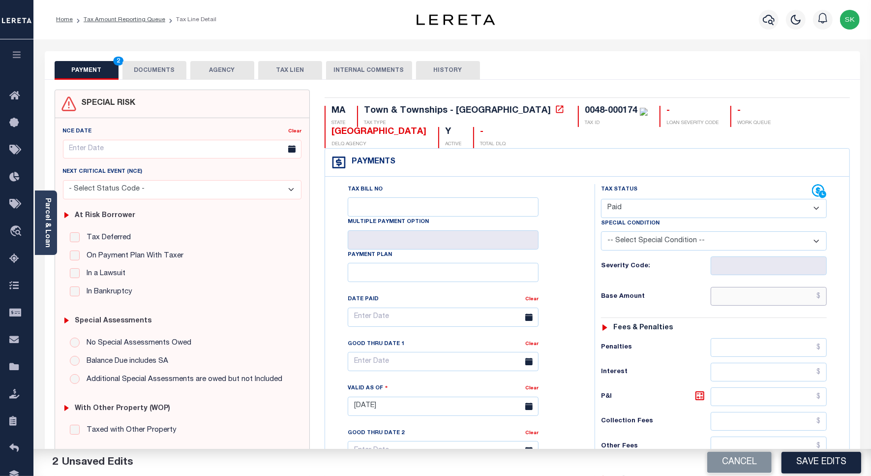
click at [743, 295] on input "text" at bounding box center [769, 296] width 116 height 19
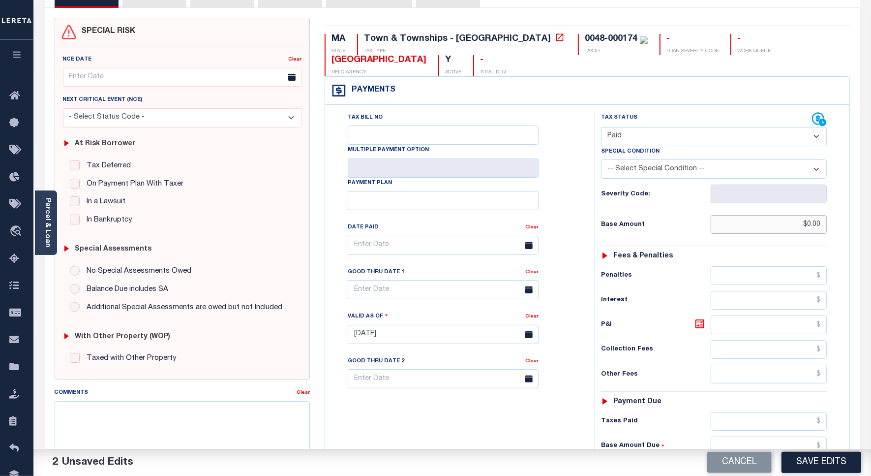
scroll to position [274, 0]
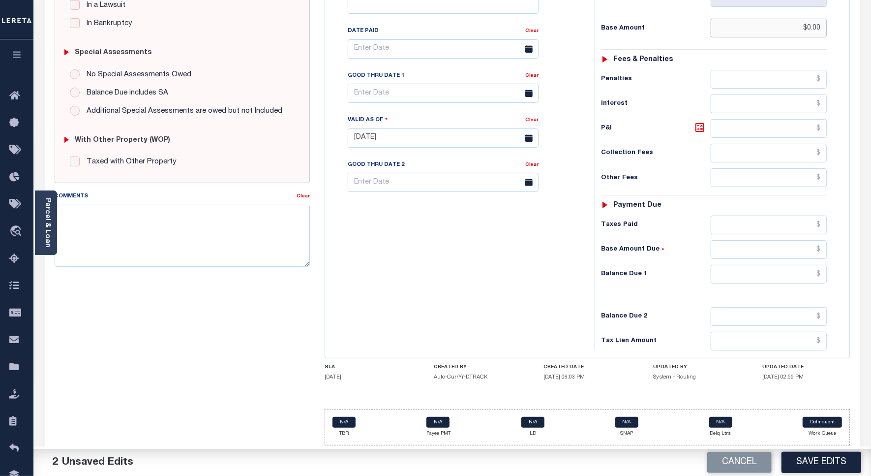
type input "$0.00"
click at [746, 279] on input "text" at bounding box center [769, 274] width 116 height 19
type input "$0.00"
drag, startPoint x: 464, startPoint y: 273, endPoint x: 532, endPoint y: 353, distance: 105.0
click at [464, 273] on div "Tax Bill No Multiple Payment Option Payment Plan Clear" at bounding box center [458, 133] width 260 height 434
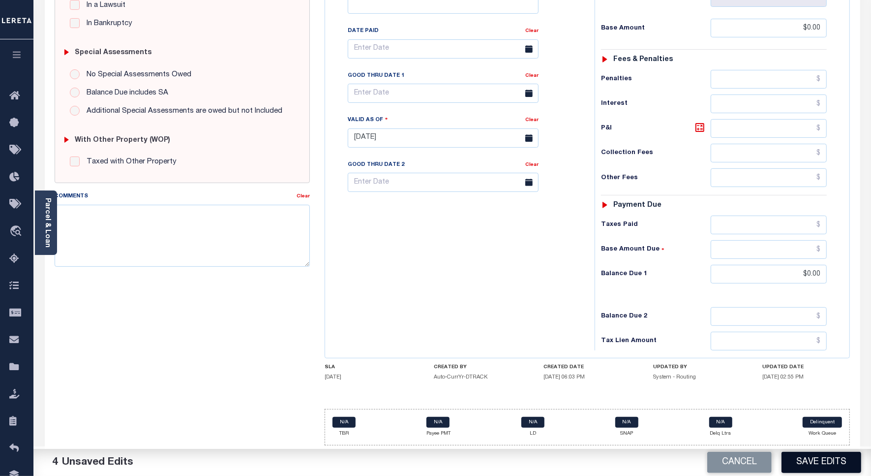
click at [792, 458] on button "Save Edits" at bounding box center [821, 461] width 80 height 21
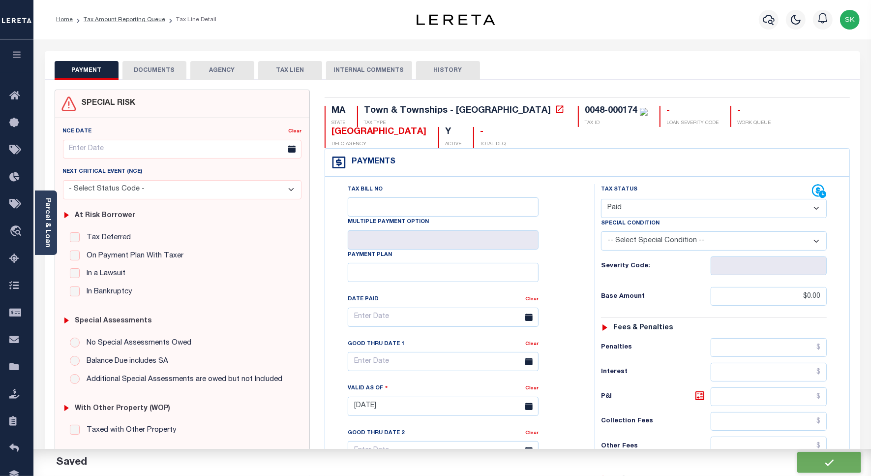
checkbox input "false"
type input "$0"
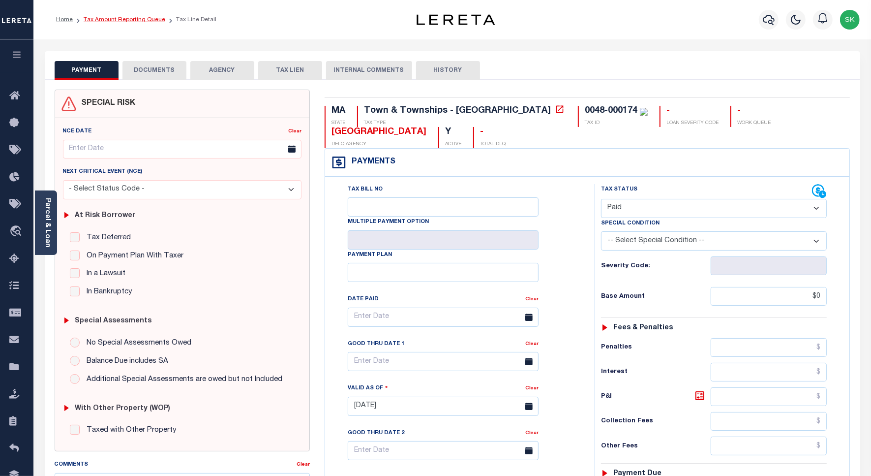
click at [109, 20] on link "Tax Amount Reporting Queue" at bounding box center [125, 20] width 82 height 6
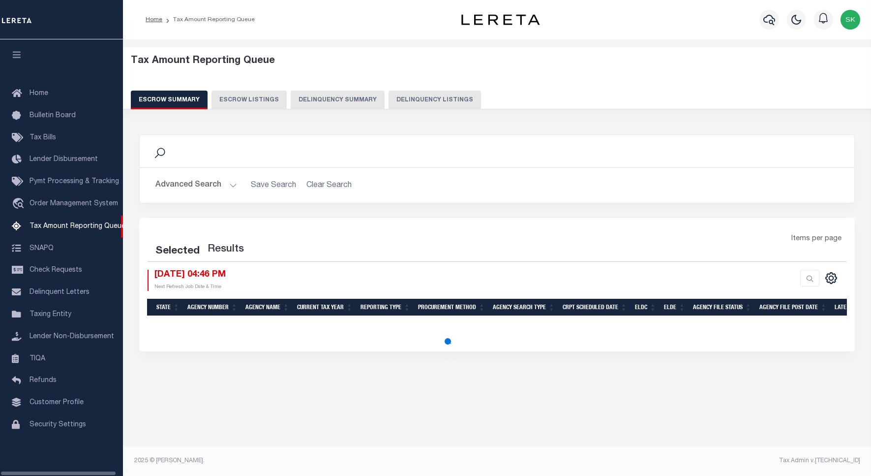
click at [434, 105] on button "Delinquency Listings" at bounding box center [435, 99] width 92 height 19
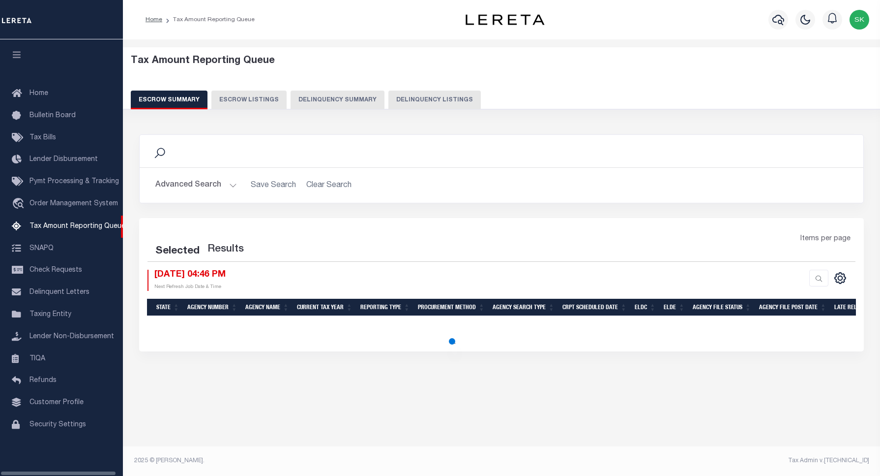
select select "100"
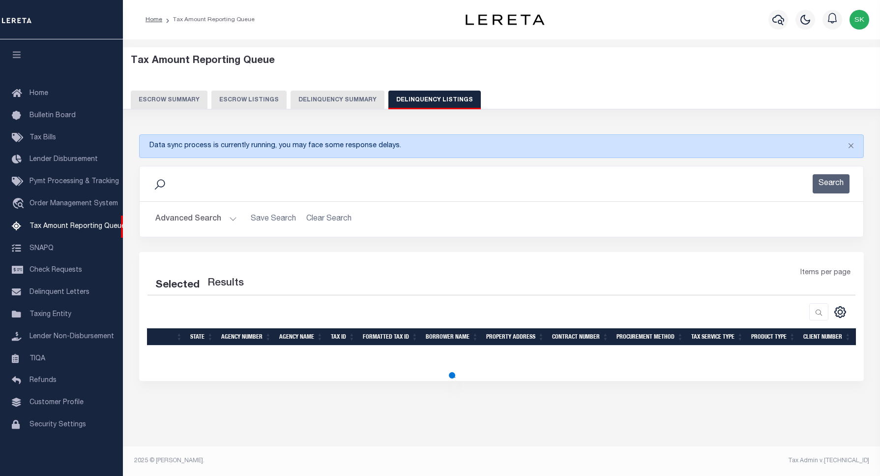
select select "100"
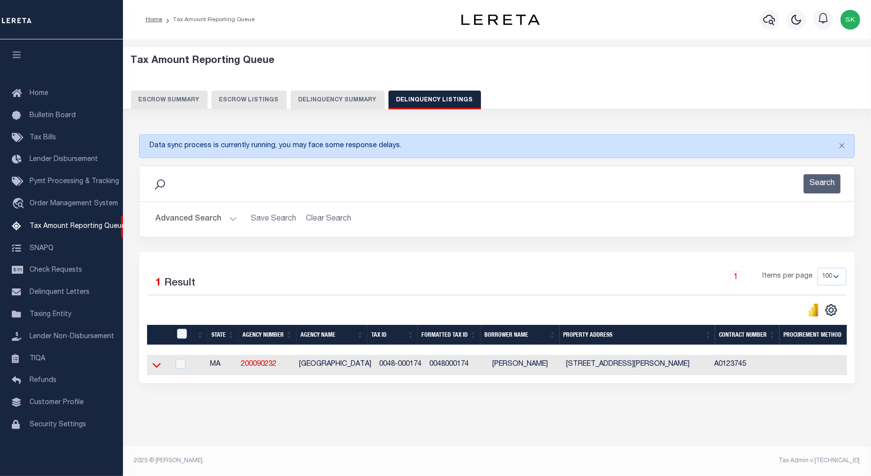
click at [158, 366] on icon at bounding box center [156, 364] width 8 height 10
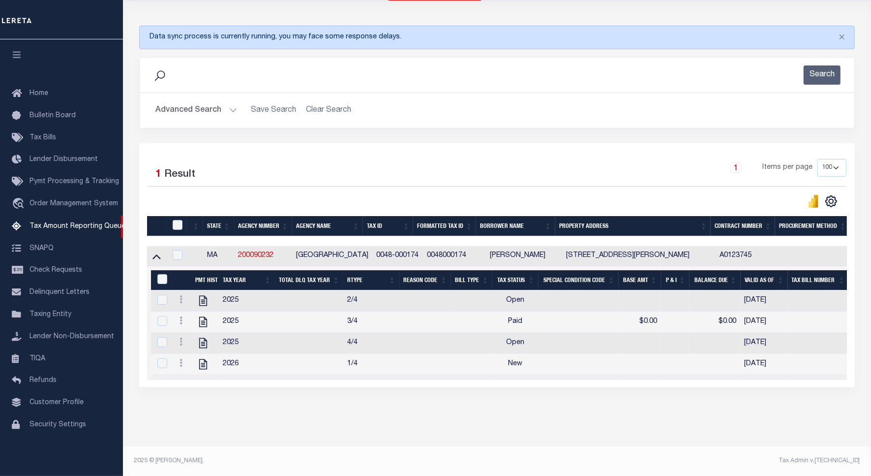
scroll to position [59, 0]
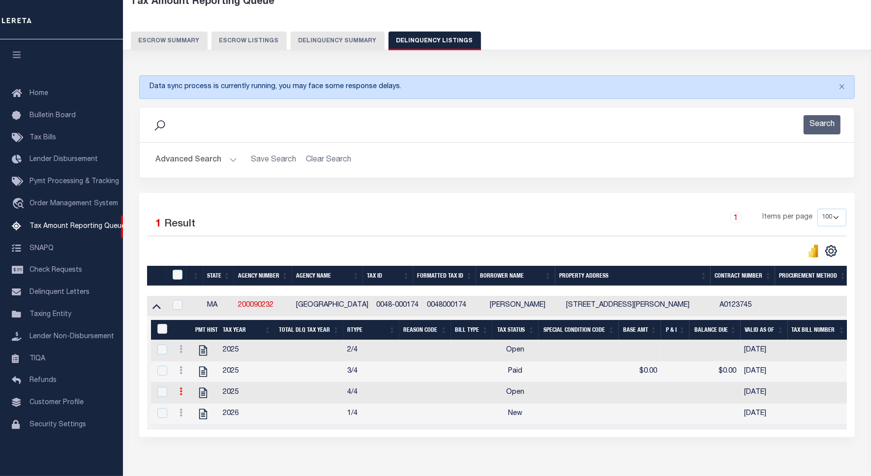
click at [178, 394] on link at bounding box center [181, 393] width 11 height 8
click at [194, 362] on img "" at bounding box center [193, 362] width 10 height 10
checkbox input "true"
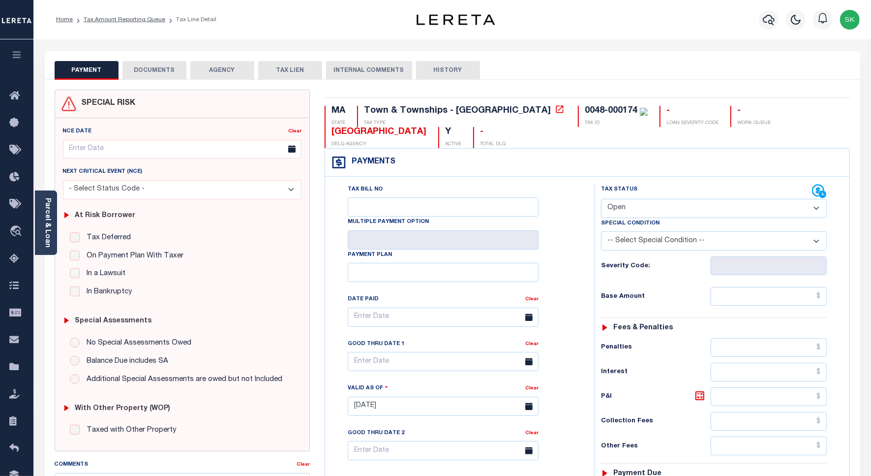
click at [696, 206] on select "- Select Status Code - Open Due/Unpaid Paid Incomplete No Tax Due Internal Refu…" at bounding box center [714, 208] width 226 height 19
select select "PYD"
click at [601, 200] on select "- Select Status Code - Open Due/Unpaid Paid Incomplete No Tax Due Internal Refu…" at bounding box center [714, 208] width 226 height 19
type input "[DATE]"
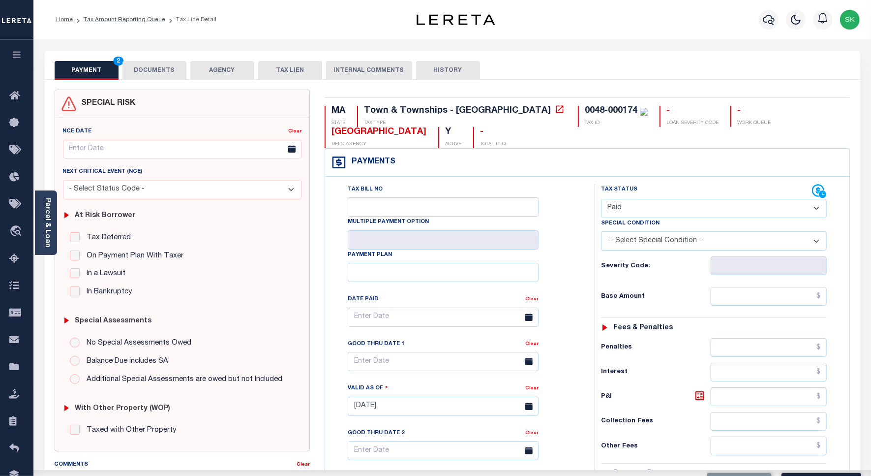
drag, startPoint x: 574, startPoint y: 254, endPoint x: 657, endPoint y: 273, distance: 85.2
click at [578, 254] on div "Tax Bill No Multiple Payment Option Payment Plan Clear" at bounding box center [457, 322] width 245 height 276
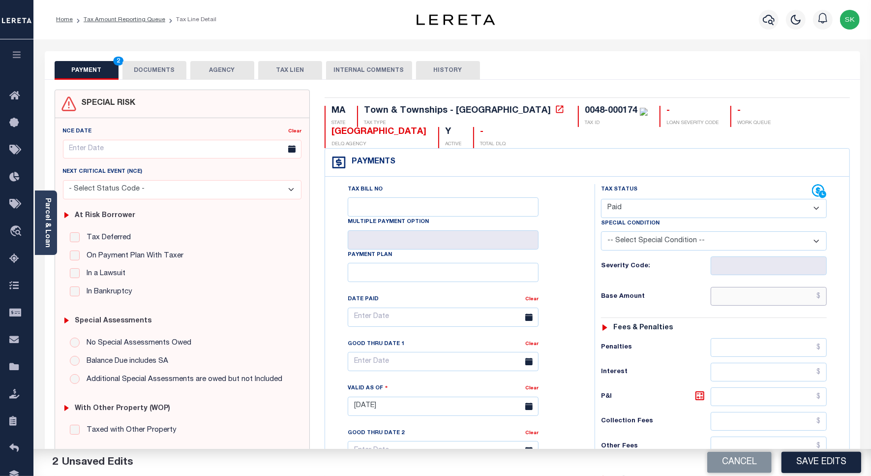
click at [724, 299] on input "text" at bounding box center [769, 296] width 116 height 19
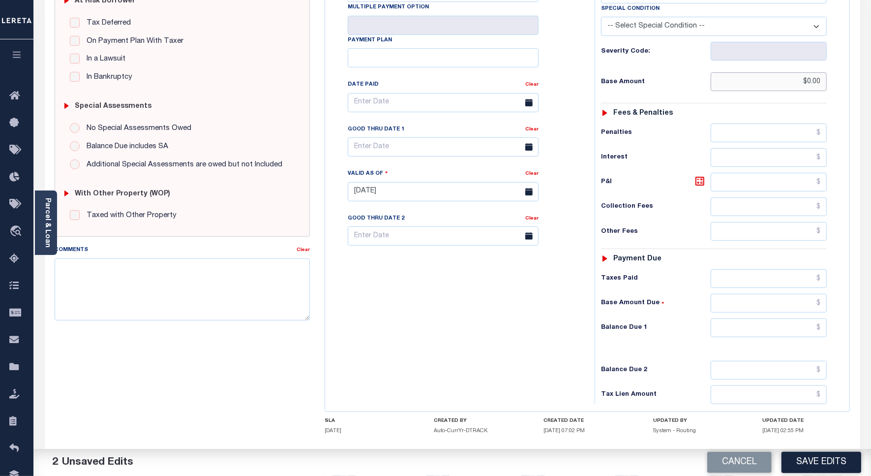
scroll to position [274, 0]
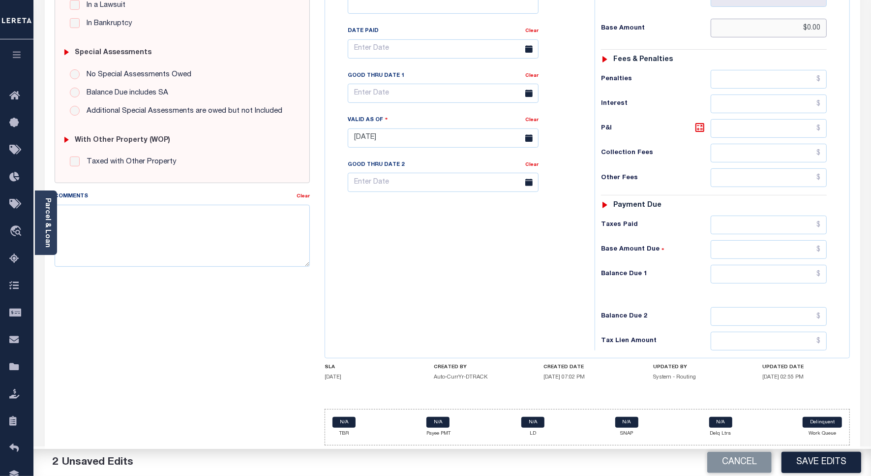
type input "$0.00"
click at [731, 270] on input "text" at bounding box center [769, 274] width 116 height 19
type input "$0.00"
click at [463, 251] on div "Tax Bill No Multiple Payment Option Payment Plan Clear" at bounding box center [458, 133] width 260 height 434
click at [798, 458] on button "Save Edits" at bounding box center [821, 461] width 80 height 21
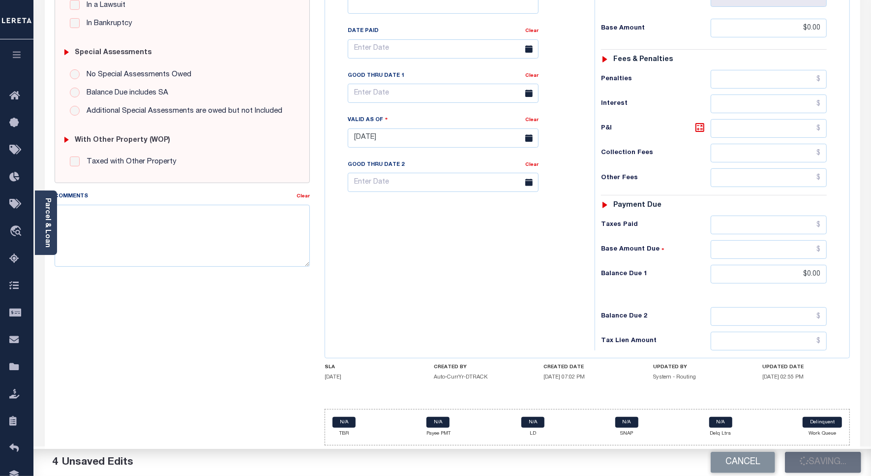
scroll to position [32, 0]
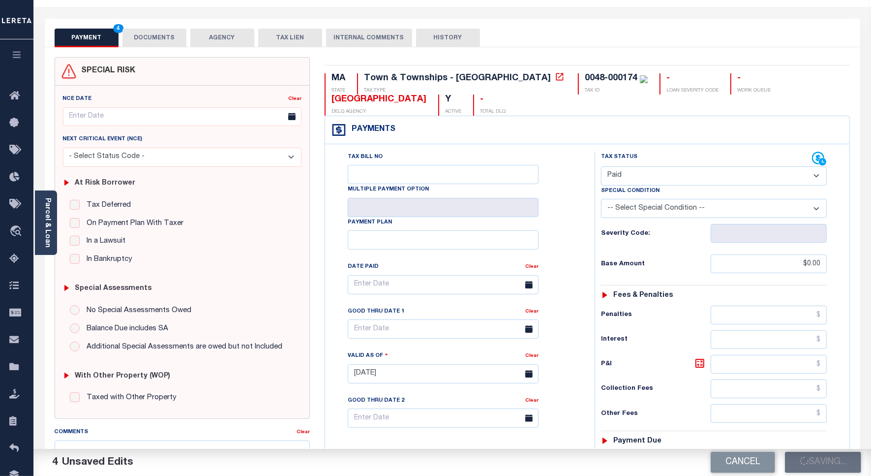
checkbox input "false"
type input "$0"
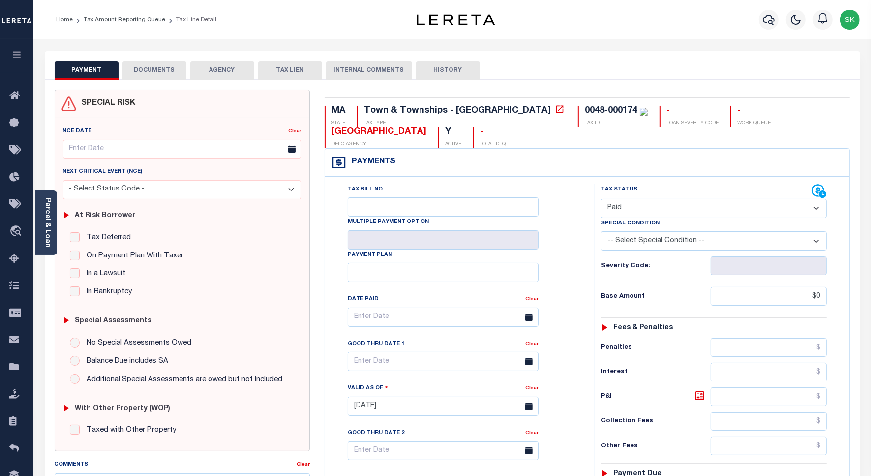
click at [120, 23] on li "Tax Amount Reporting Queue" at bounding box center [119, 19] width 92 height 9
click at [136, 20] on link "Tax Amount Reporting Queue" at bounding box center [125, 20] width 82 height 6
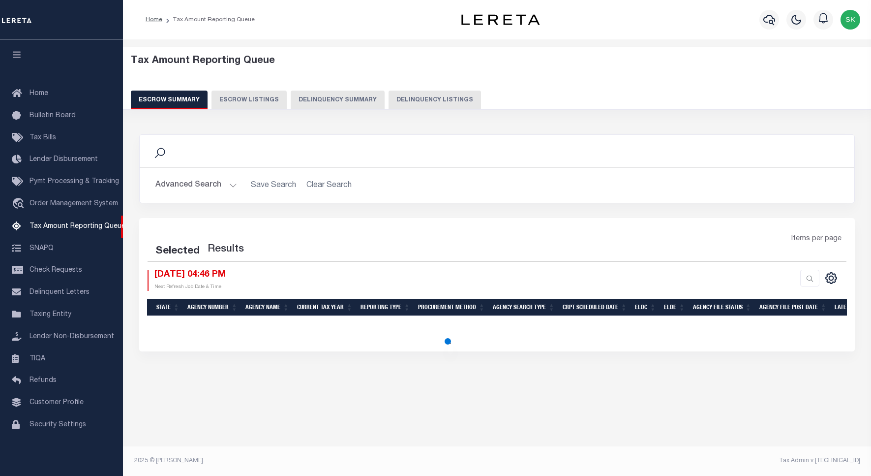
click at [413, 97] on button "Delinquency Listings" at bounding box center [435, 99] width 92 height 19
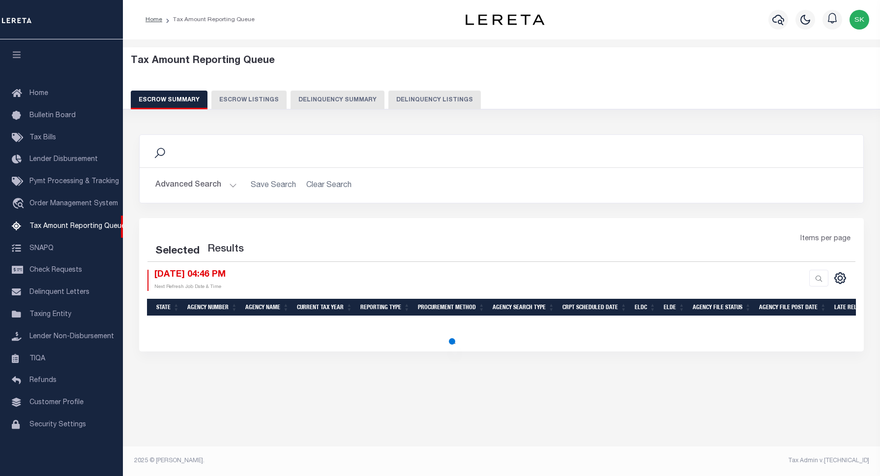
select select "100"
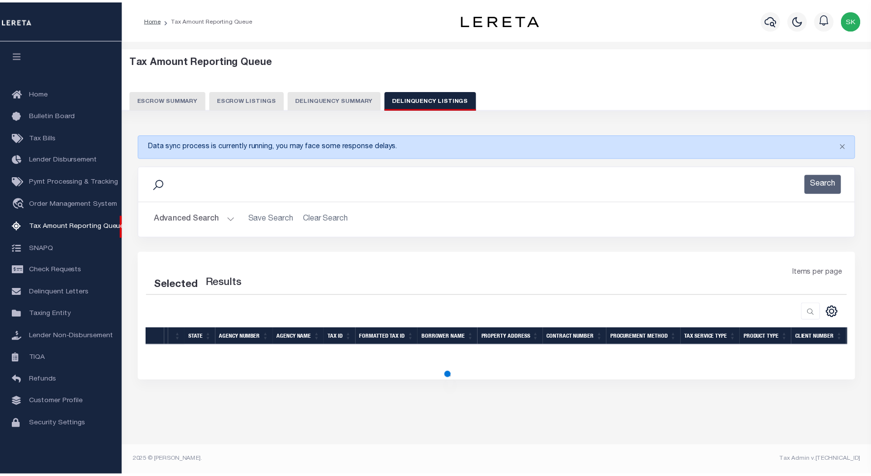
scroll to position [3, 0]
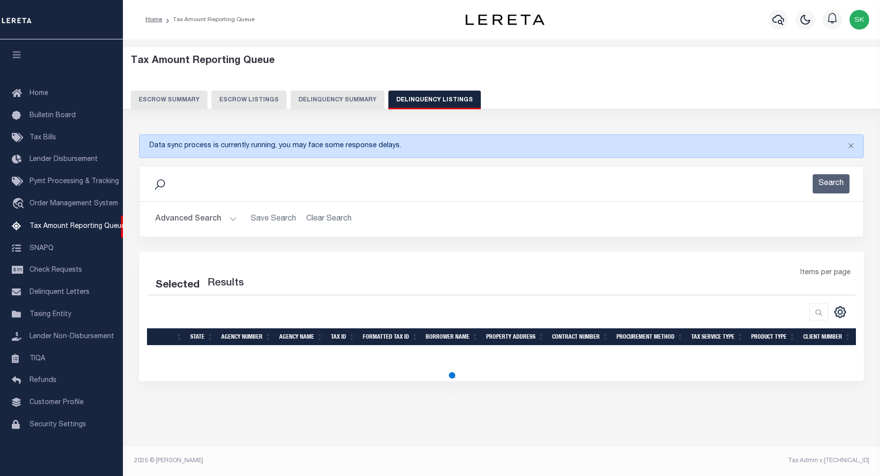
select select "100"
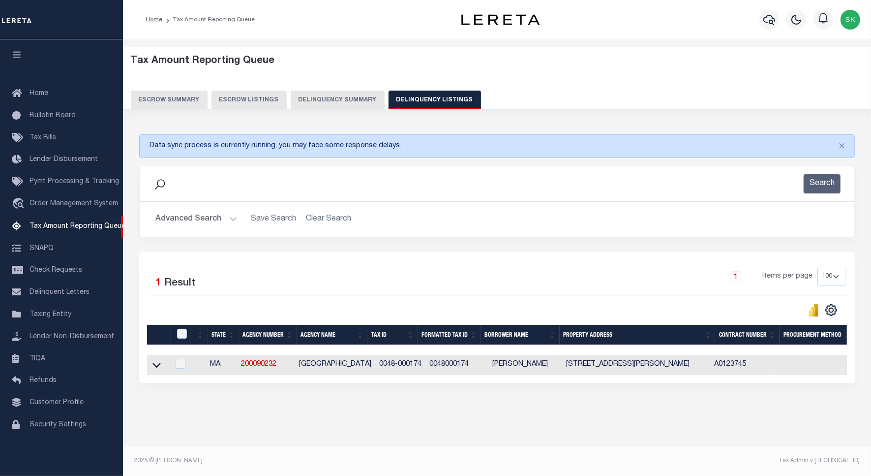
click at [155, 367] on icon at bounding box center [156, 364] width 8 height 10
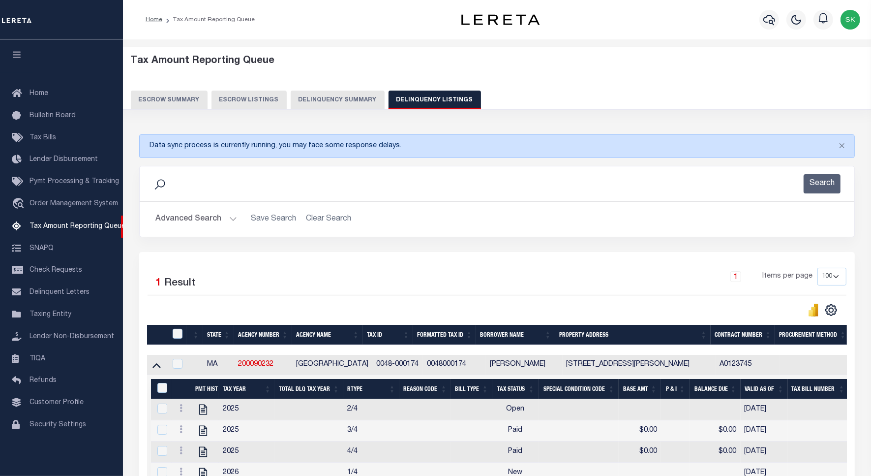
scroll to position [66, 0]
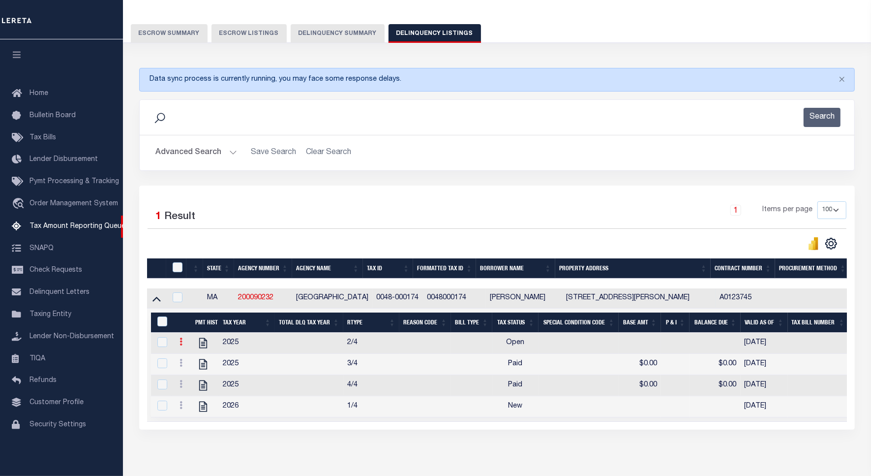
click at [180, 345] on icon at bounding box center [181, 341] width 3 height 8
click at [187, 361] on link "" at bounding box center [192, 357] width 33 height 16
checkbox input "true"
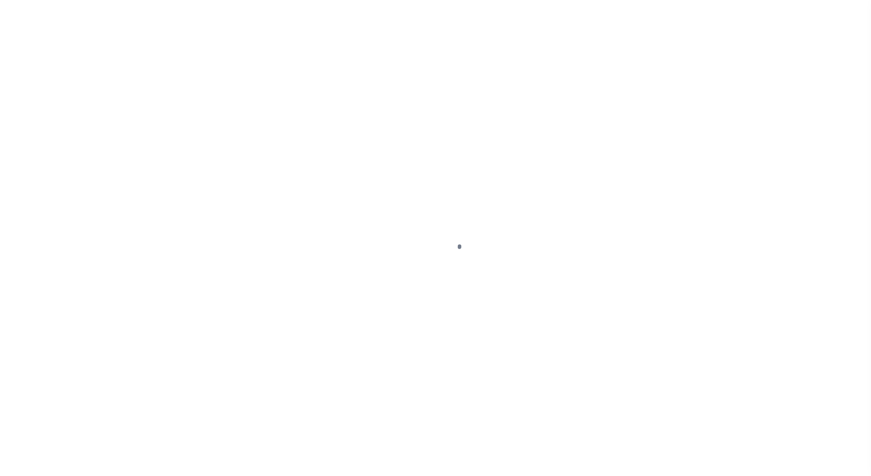
select select "PYD"
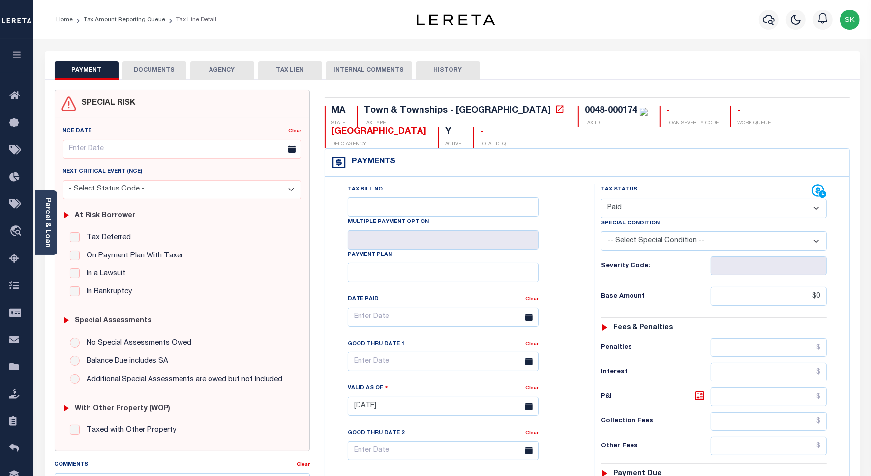
click at [645, 208] on select "- Select Status Code - Open Due/Unpaid Paid Incomplete No Tax Due Internal Refu…" at bounding box center [714, 208] width 226 height 19
click at [564, 218] on div "Tax Bill No Multiple Payment Option Payment Plan Clear" at bounding box center [457, 322] width 245 height 276
click at [115, 18] on link "Tax Amount Reporting Queue" at bounding box center [125, 20] width 82 height 6
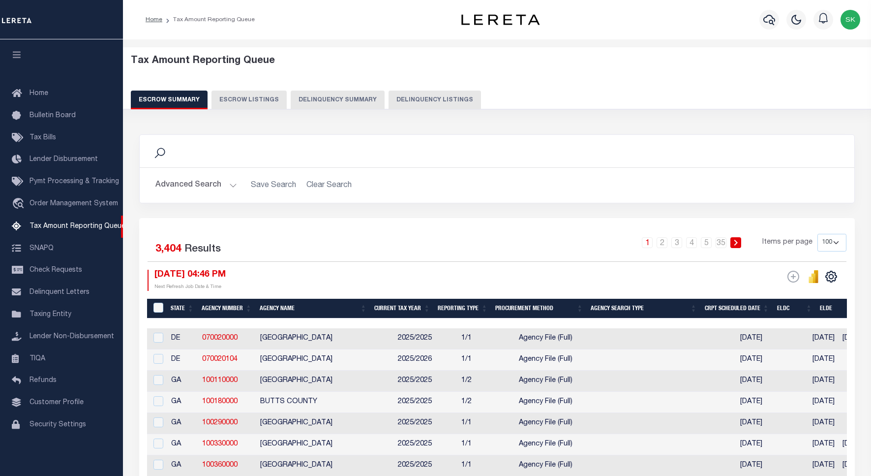
click at [430, 101] on button "Delinquency Listings" at bounding box center [435, 99] width 92 height 19
select select "100"
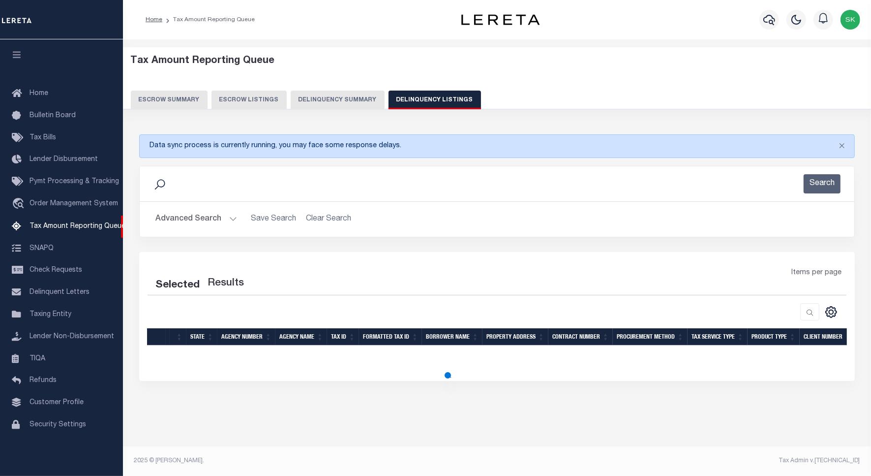
select select "100"
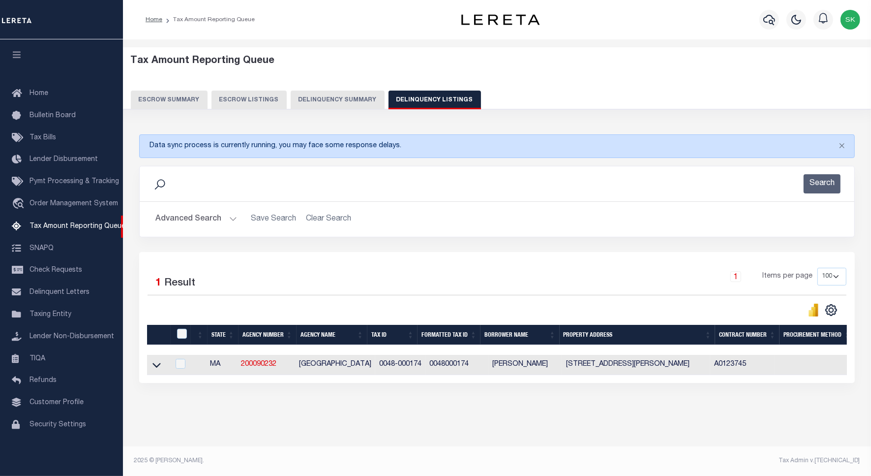
scroll to position [1, 0]
click at [153, 366] on icon at bounding box center [156, 364] width 8 height 10
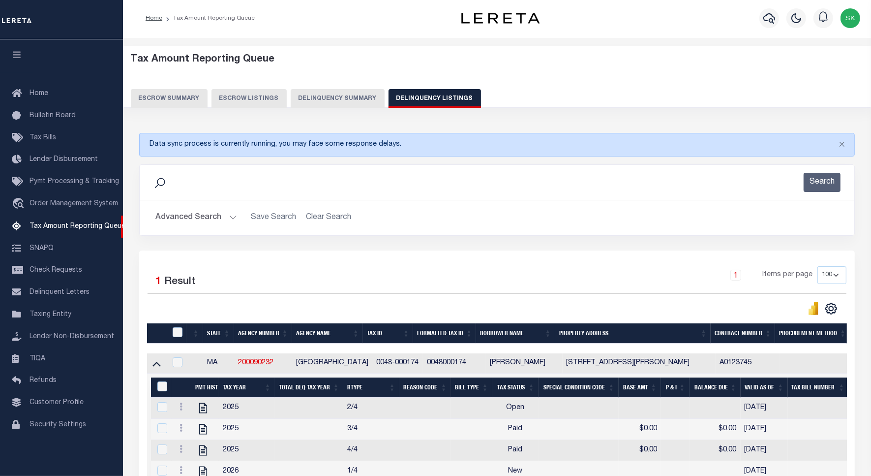
scroll to position [121, 0]
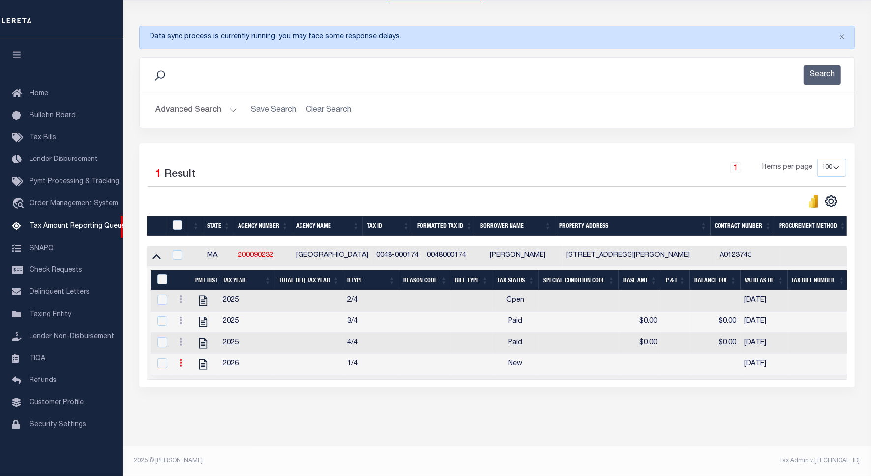
click at [180, 359] on icon at bounding box center [181, 363] width 3 height 8
click at [191, 380] on img "" at bounding box center [193, 379] width 10 height 10
checkbox input "true"
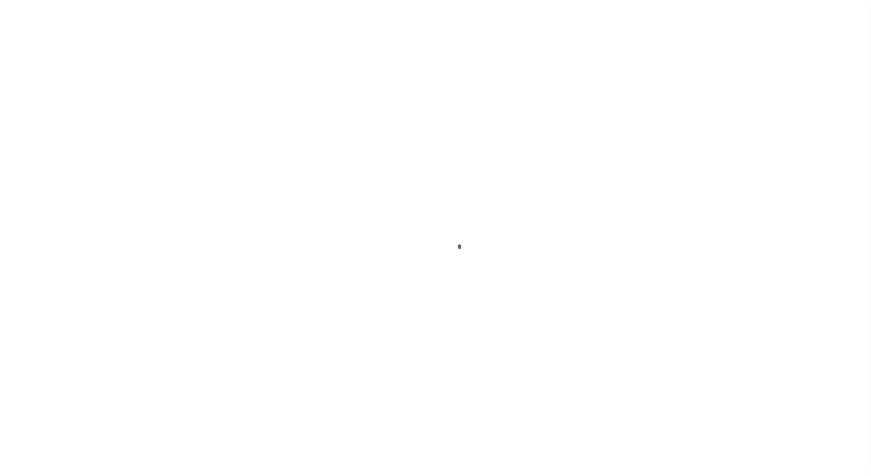
select select "DUE"
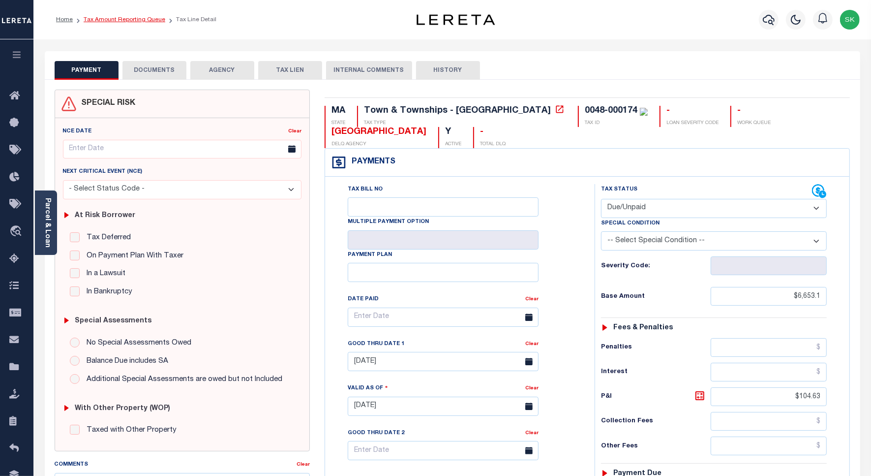
click at [119, 21] on link "Tax Amount Reporting Queue" at bounding box center [125, 20] width 82 height 6
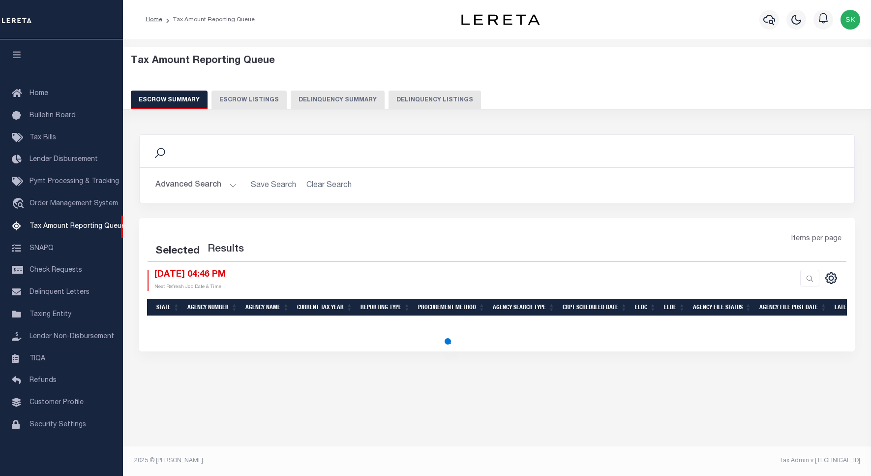
click at [451, 98] on button "Delinquency Listings" at bounding box center [435, 99] width 92 height 19
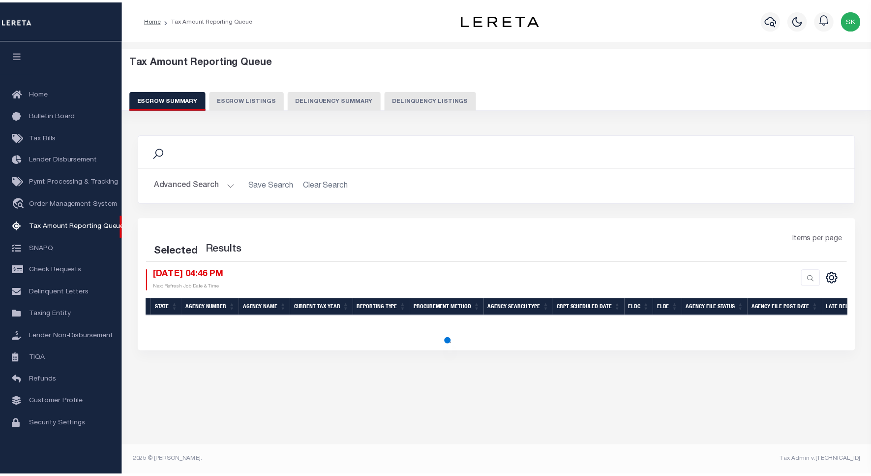
scroll to position [3, 0]
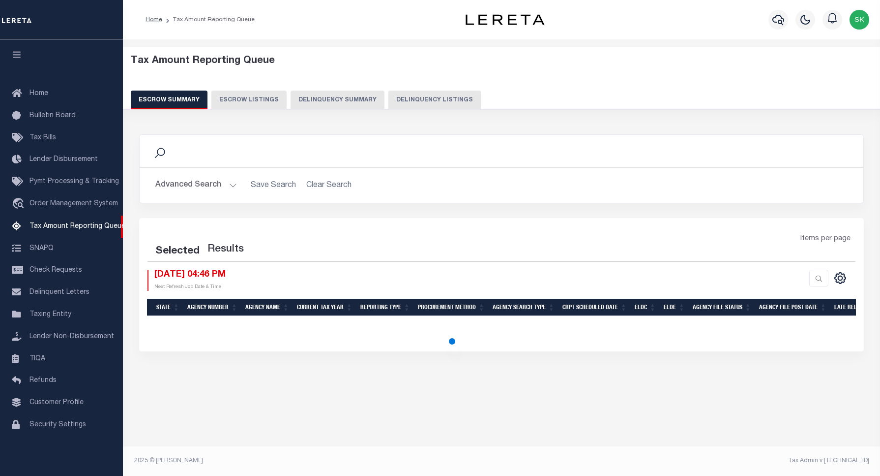
select select "100"
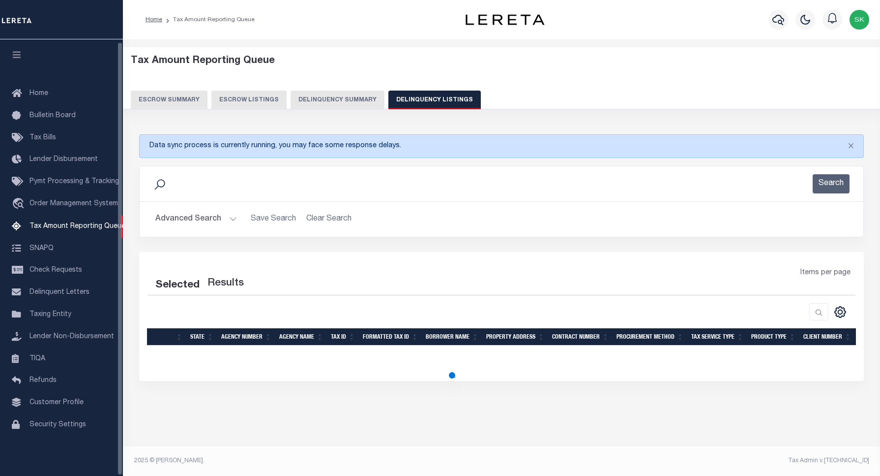
select select "100"
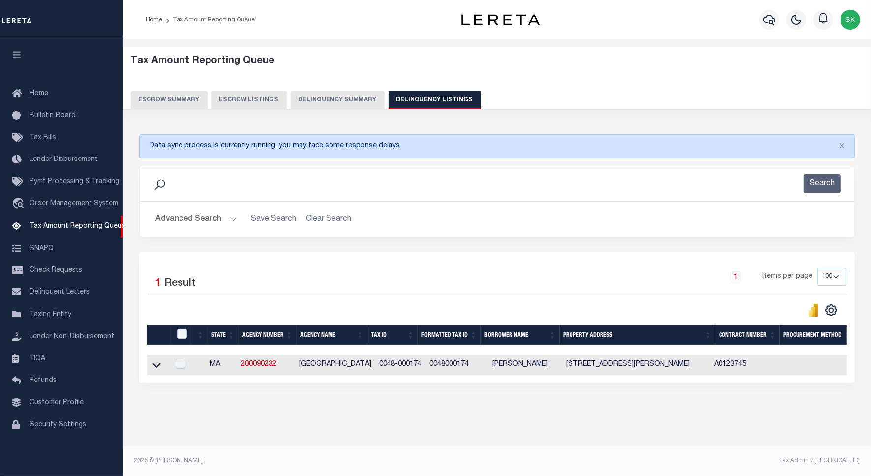
scroll to position [5, 0]
click at [154, 361] on icon at bounding box center [156, 364] width 8 height 10
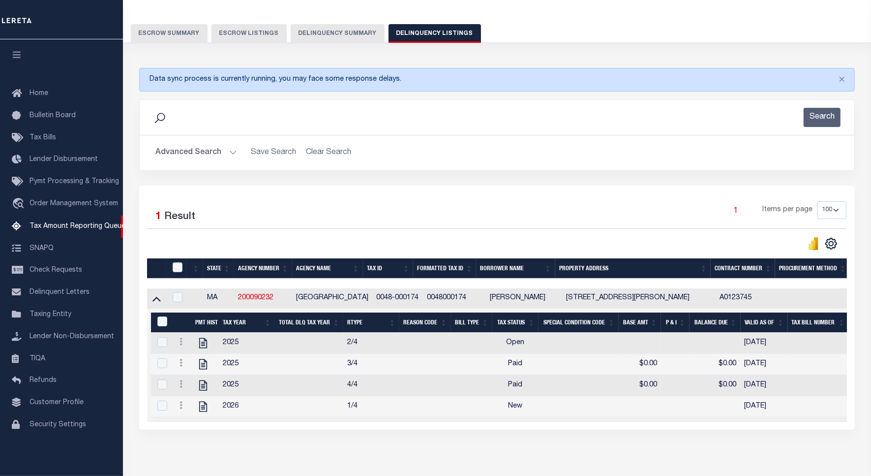
scroll to position [54, 0]
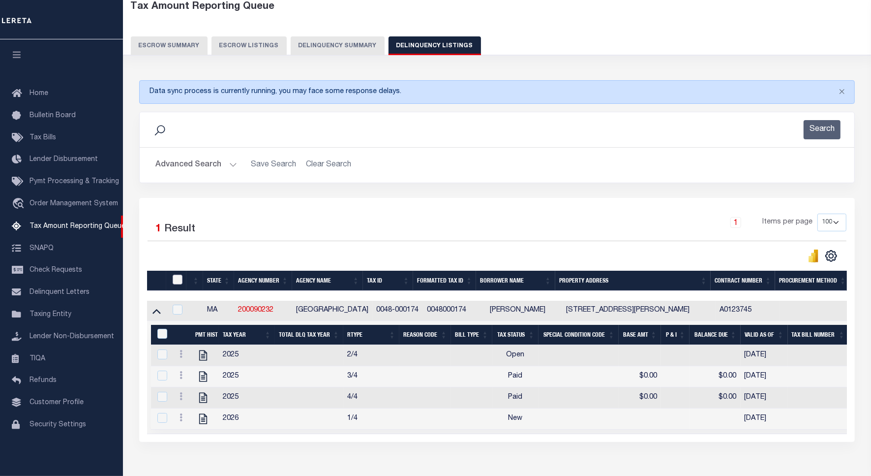
click at [178, 281] on input "checkbox" at bounding box center [178, 279] width 10 height 10
checkbox input "true"
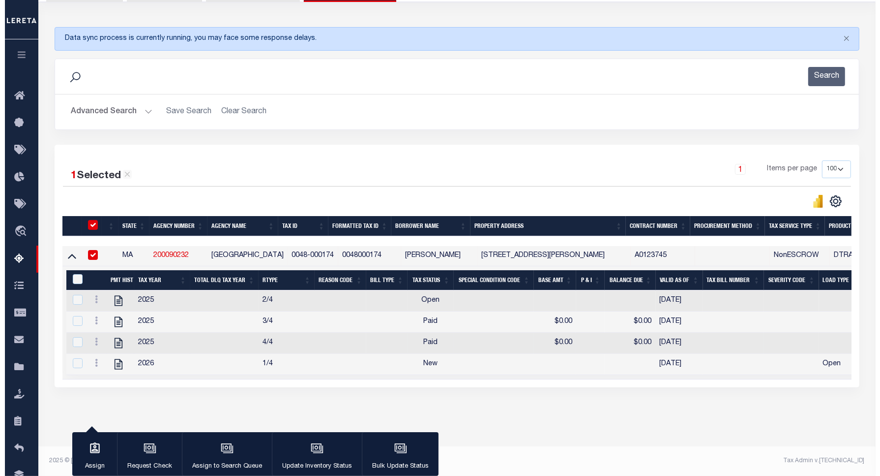
scroll to position [119, 0]
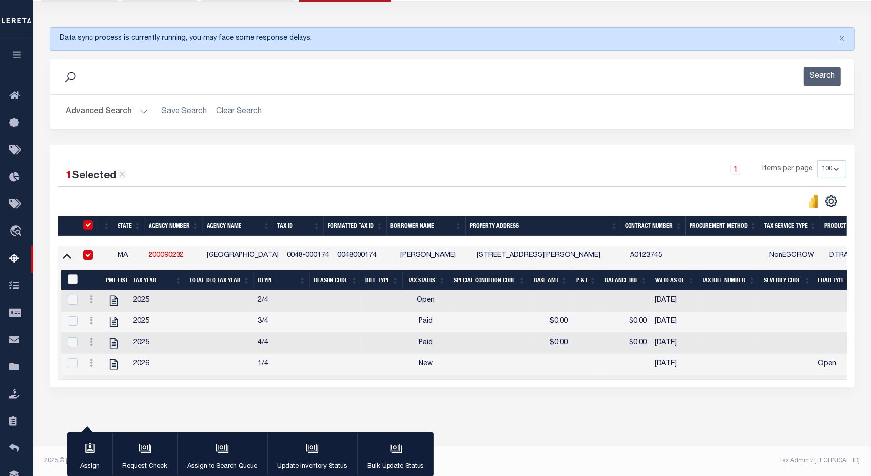
click at [74, 274] on input "&nbsp;" at bounding box center [73, 279] width 10 height 10
checkbox input "true"
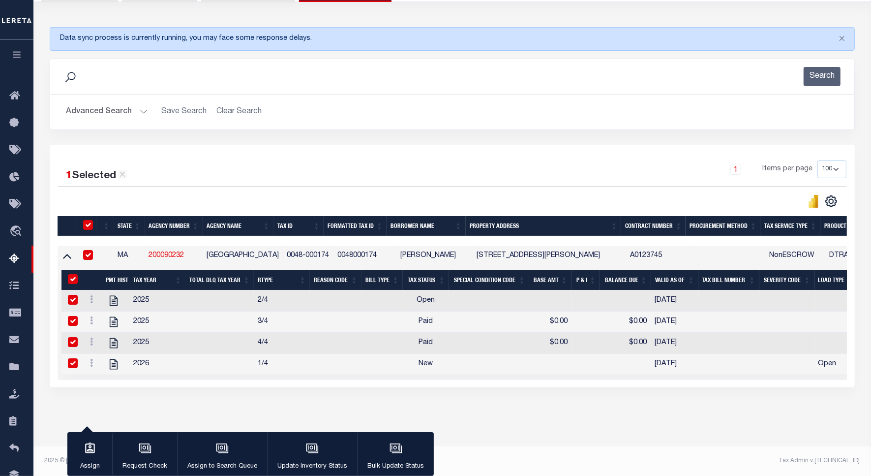
checkbox input "true"
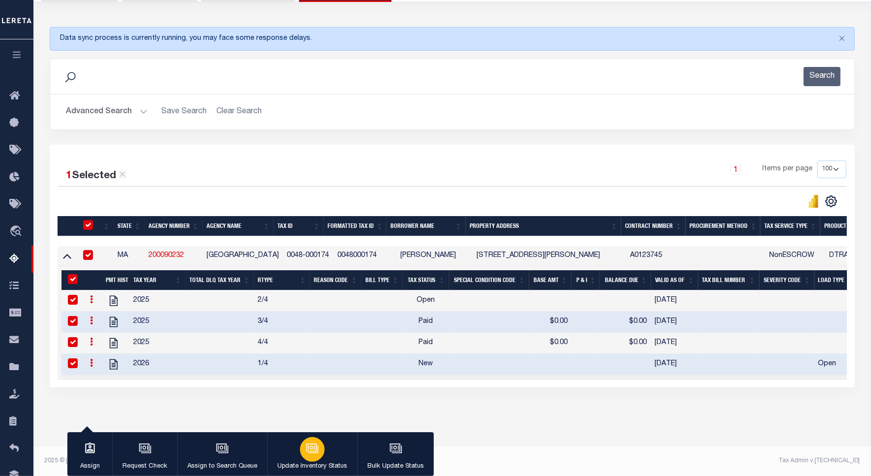
click at [310, 449] on icon "button" at bounding box center [311, 447] width 7 height 4
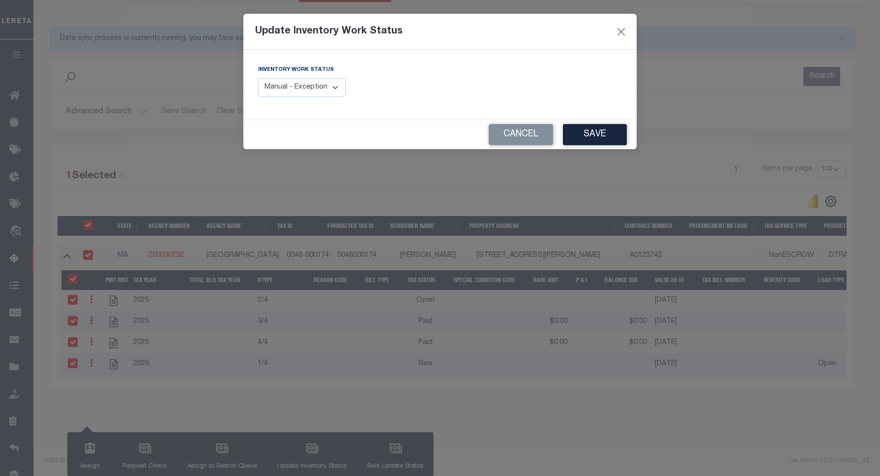
click at [310, 91] on select "Manual - Exception Pended - Awaiting Search Late Add Exception Completed" at bounding box center [302, 87] width 88 height 19
select select "4"
click at [258, 78] on select "Manual - Exception Pended - Awaiting Search Late Add Exception Completed" at bounding box center [302, 87] width 88 height 19
click at [602, 129] on button "Save" at bounding box center [595, 134] width 64 height 21
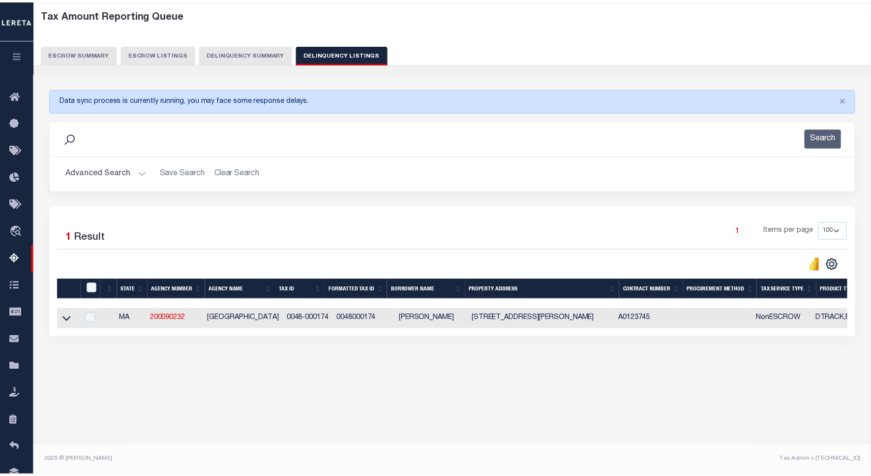
scroll to position [45, 0]
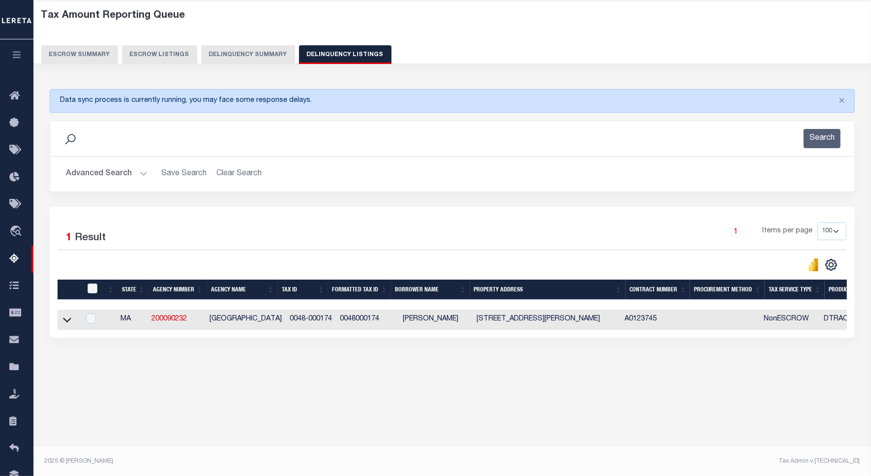
click at [75, 175] on button "Advanced Search" at bounding box center [107, 173] width 82 height 19
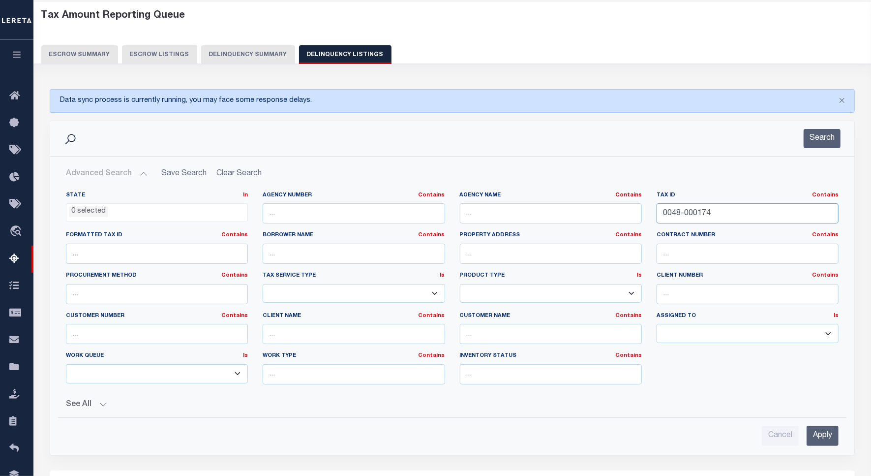
click at [679, 209] on input "0048-000174" at bounding box center [748, 213] width 182 height 20
click at [679, 208] on input "0048-000174" at bounding box center [748, 213] width 182 height 20
paste input "130-029"
type input "130-029"
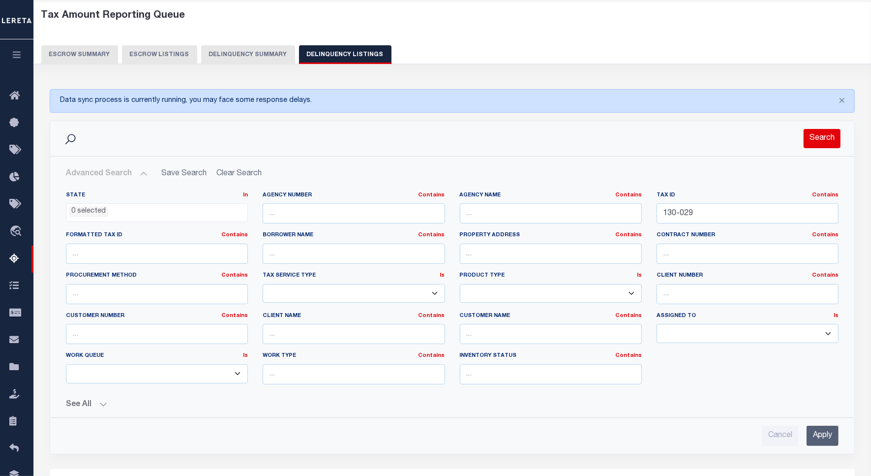
click at [808, 139] on button "Search" at bounding box center [822, 138] width 37 height 19
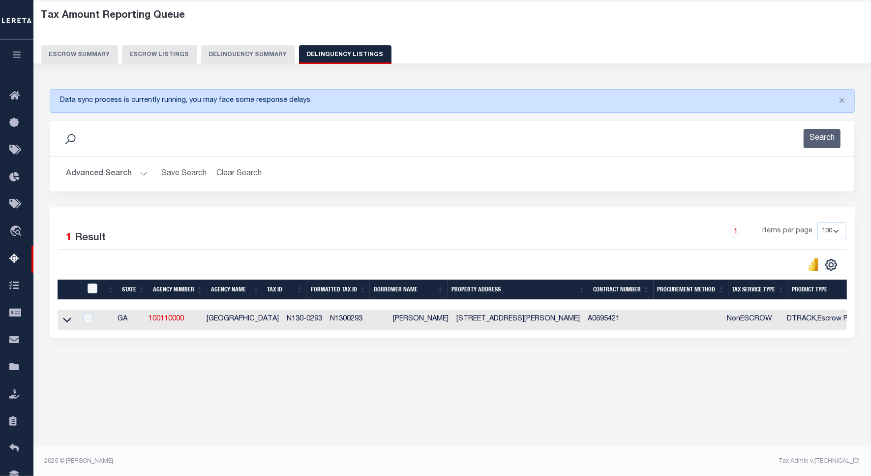
drag, startPoint x: 67, startPoint y: 323, endPoint x: 97, endPoint y: 277, distance: 55.1
click at [67, 323] on icon at bounding box center [67, 319] width 8 height 10
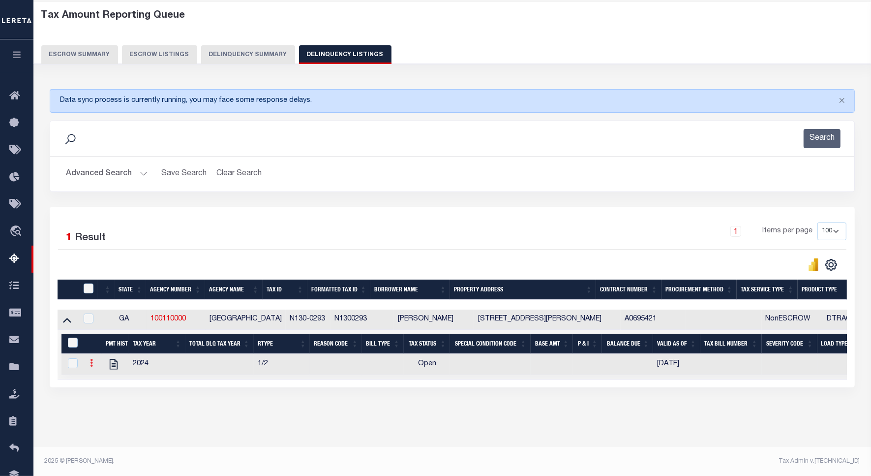
click at [91, 366] on icon at bounding box center [91, 363] width 3 height 8
click at [101, 382] on img "" at bounding box center [103, 379] width 10 height 10
checkbox input "true"
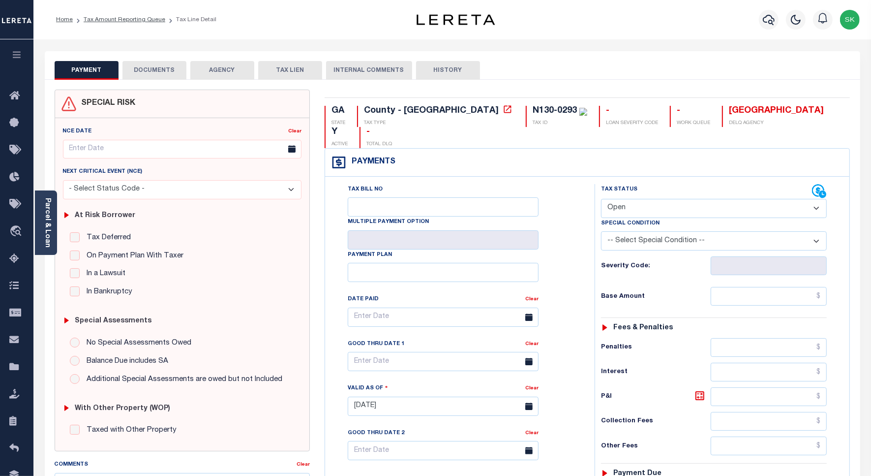
click at [552, 184] on div "Tax Bill No Multiple Payment Option Payment Plan Clear" at bounding box center [457, 322] width 245 height 276
click at [503, 111] on icon at bounding box center [508, 109] width 10 height 10
drag, startPoint x: 571, startPoint y: 206, endPoint x: 635, endPoint y: 188, distance: 66.2
click at [578, 205] on div "Tax Bill No Multiple Payment Option Payment Plan Clear" at bounding box center [457, 322] width 245 height 276
click at [637, 199] on select "- Select Status Code - Open Due/Unpaid Paid Incomplete No Tax Due Internal Refu…" at bounding box center [714, 208] width 226 height 19
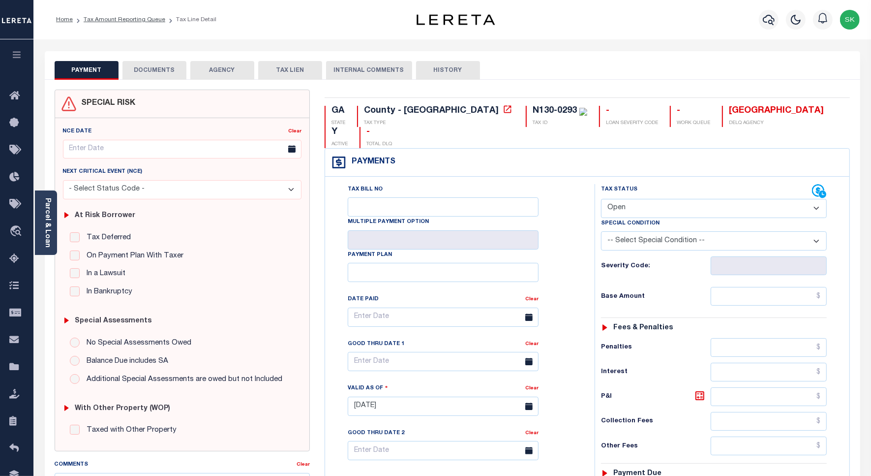
select select "PYD"
click at [601, 199] on select "- Select Status Code - Open Due/Unpaid Paid Incomplete No Tax Due Internal Refu…" at bounding box center [714, 208] width 226 height 19
type input "[DATE]"
click at [593, 241] on div "Tax Status Status" at bounding box center [717, 401] width 260 height 434
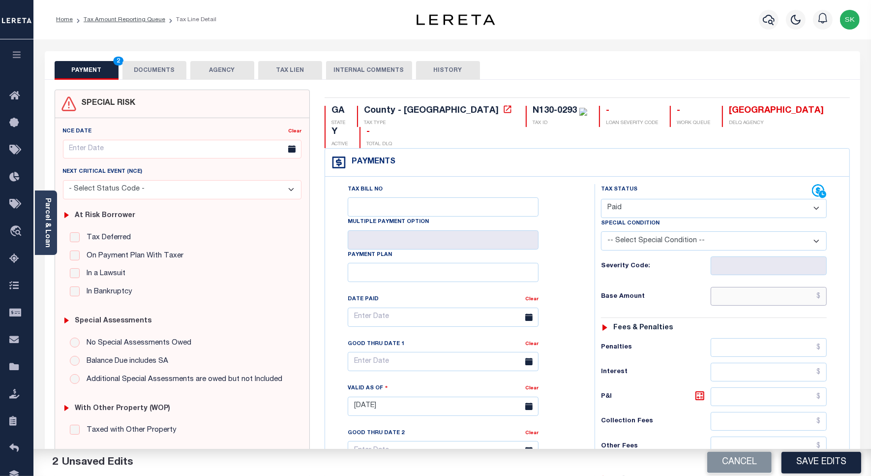
click at [723, 287] on input "text" at bounding box center [769, 296] width 116 height 19
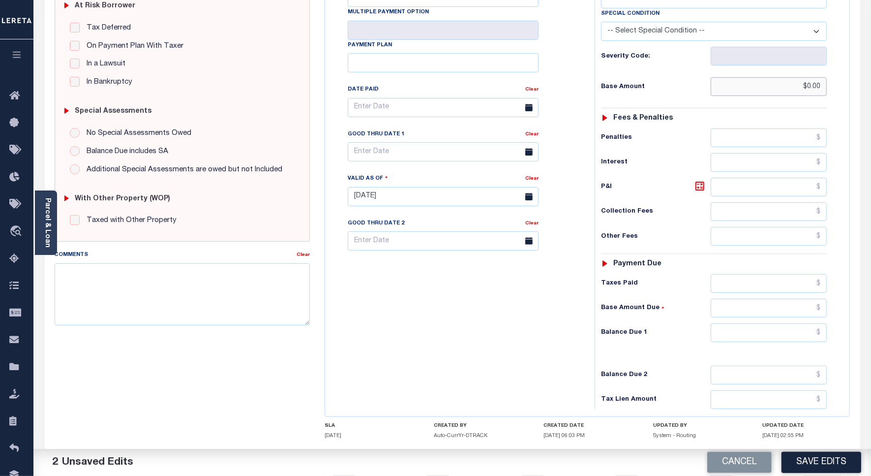
scroll to position [253, 0]
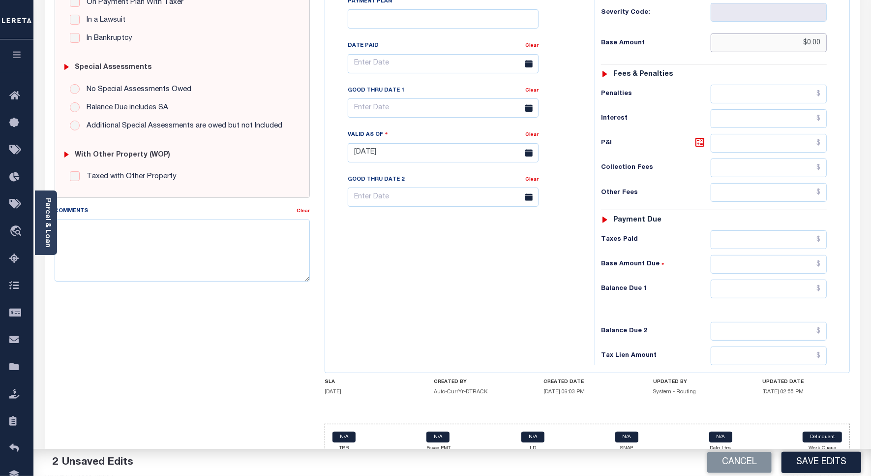
type input "$0.00"
click at [736, 279] on input "text" at bounding box center [769, 288] width 116 height 19
type input "$0.00"
click at [452, 251] on div "Tax Bill No Multiple Payment Option Payment Plan Clear" at bounding box center [458, 148] width 260 height 434
click at [192, 245] on textarea "Comments" at bounding box center [182, 250] width 255 height 62
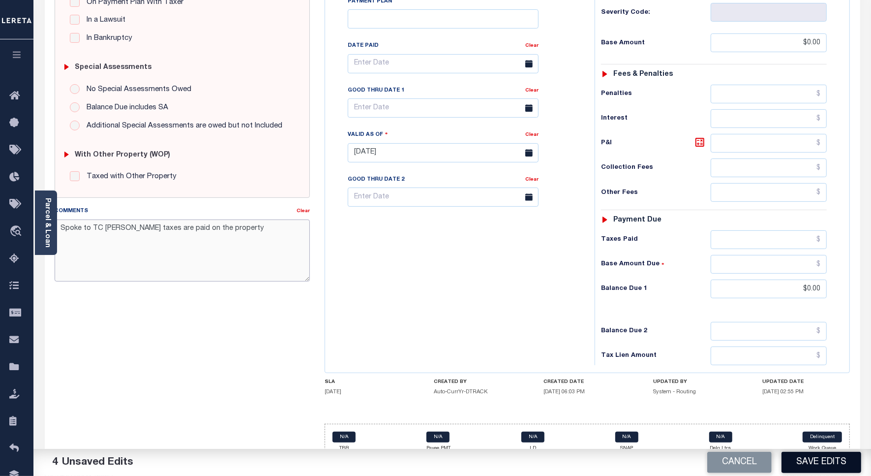
type textarea "Spoke to TC Tom taxes are paid on the property"
click at [788, 460] on button "Save Edits" at bounding box center [821, 461] width 80 height 21
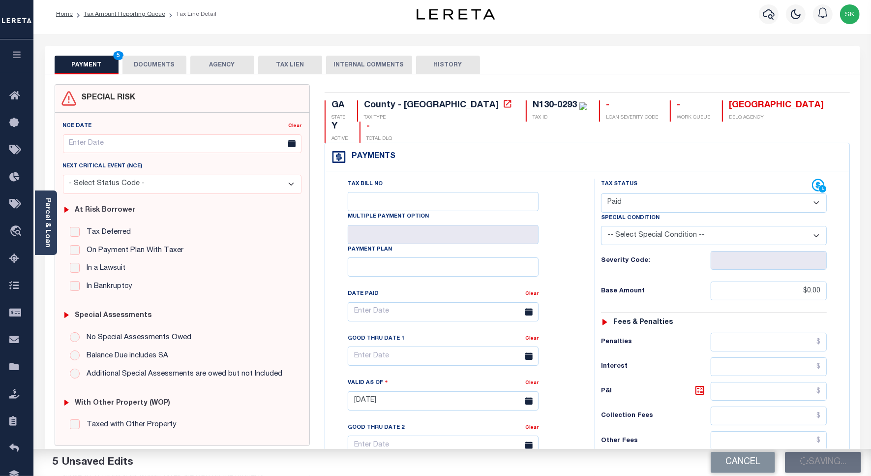
checkbox input "false"
type input "$0"
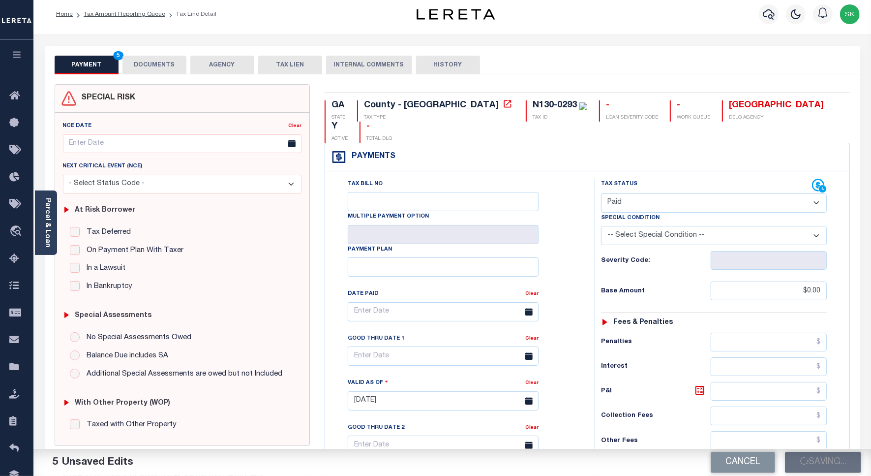
type input "$0"
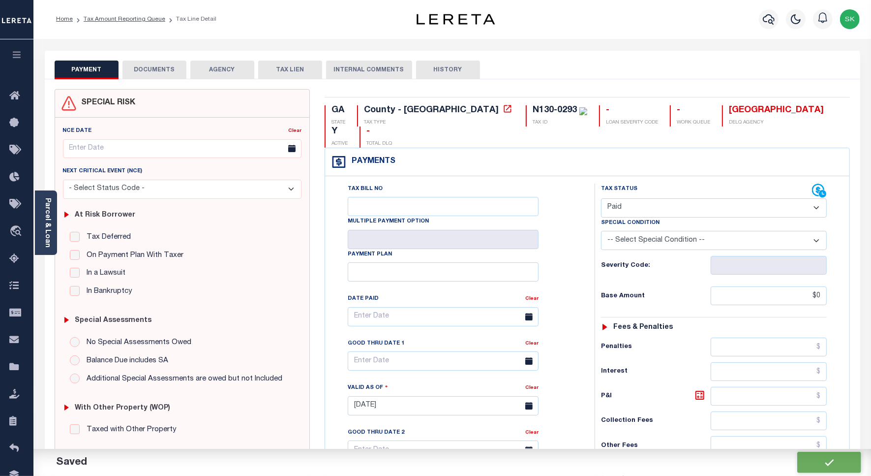
scroll to position [0, 0]
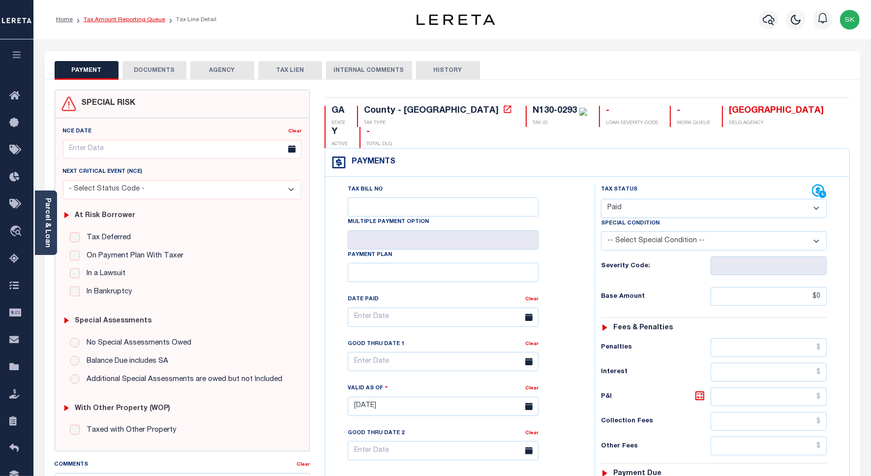
click at [149, 19] on link "Tax Amount Reporting Queue" at bounding box center [125, 20] width 82 height 6
click at [154, 20] on link "Tax Amount Reporting Queue" at bounding box center [125, 20] width 82 height 6
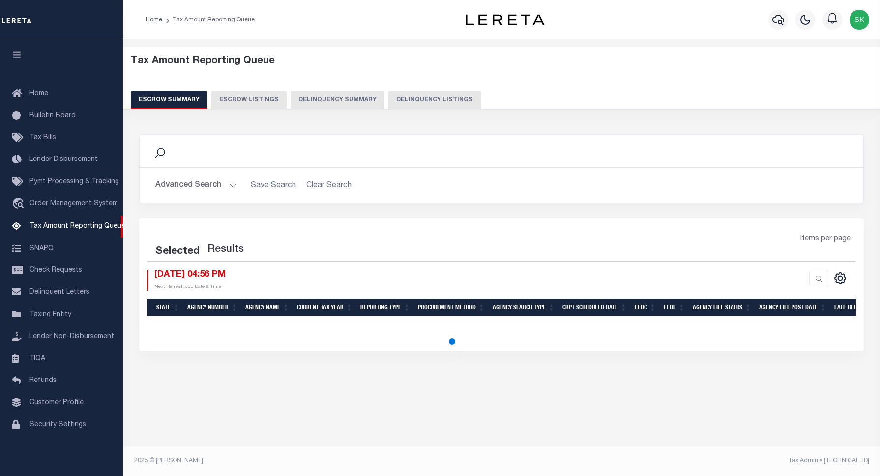
select select "100"
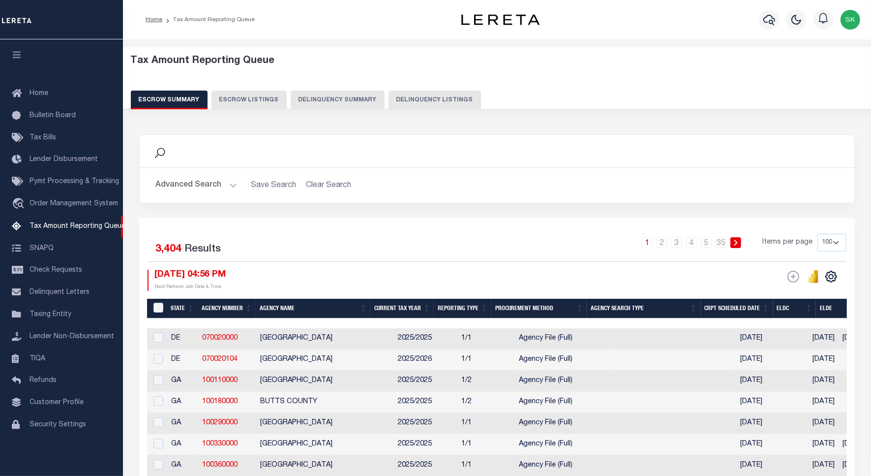
scroll to position [3, 0]
click at [448, 101] on button "Delinquency Listings" at bounding box center [435, 99] width 92 height 19
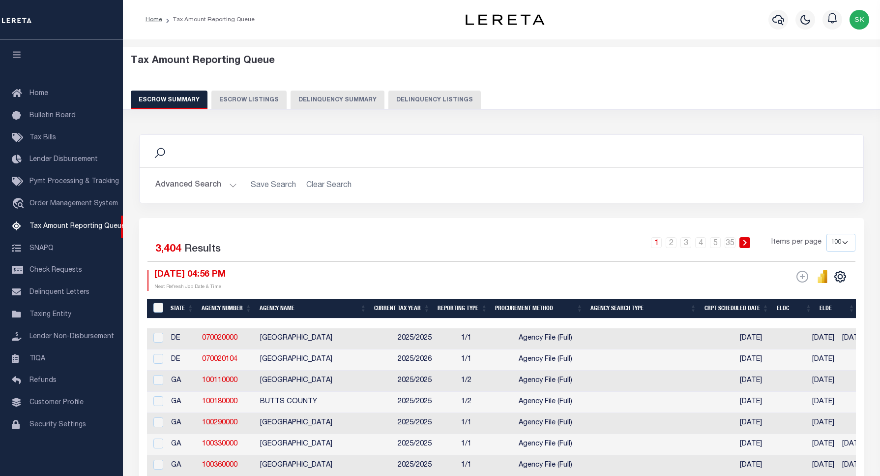
select select "100"
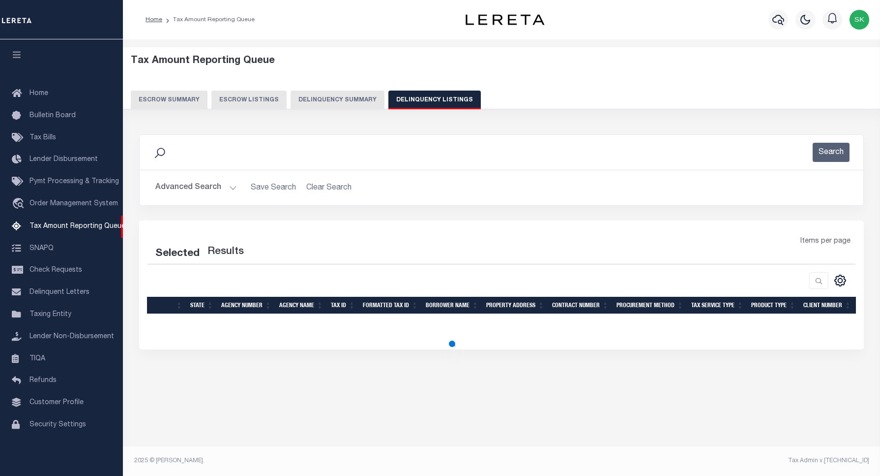
select select "100"
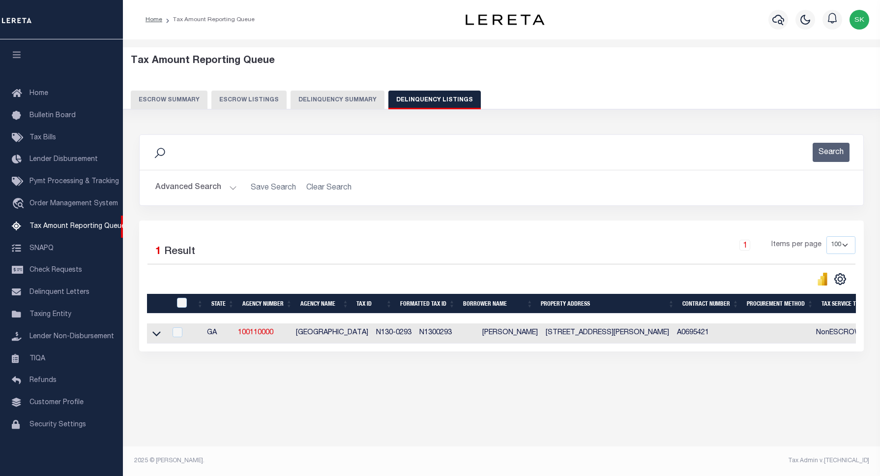
drag, startPoint x: 156, startPoint y: 337, endPoint x: 178, endPoint y: 266, distance: 74.7
click at [156, 337] on icon at bounding box center [156, 333] width 8 height 10
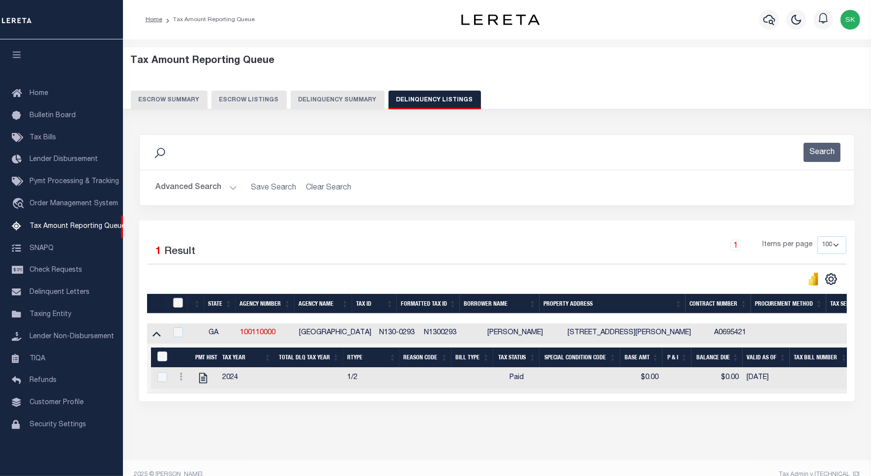
click at [180, 306] on input "checkbox" at bounding box center [178, 303] width 10 height 10
checkbox input "true"
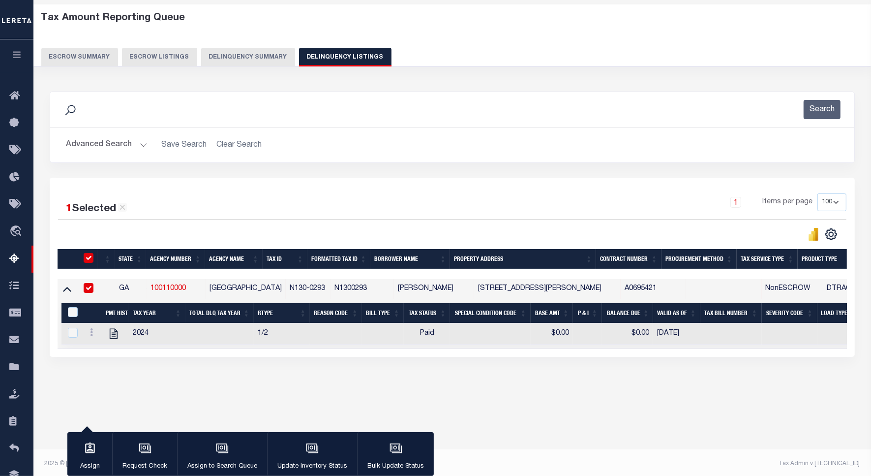
scroll to position [45, 0]
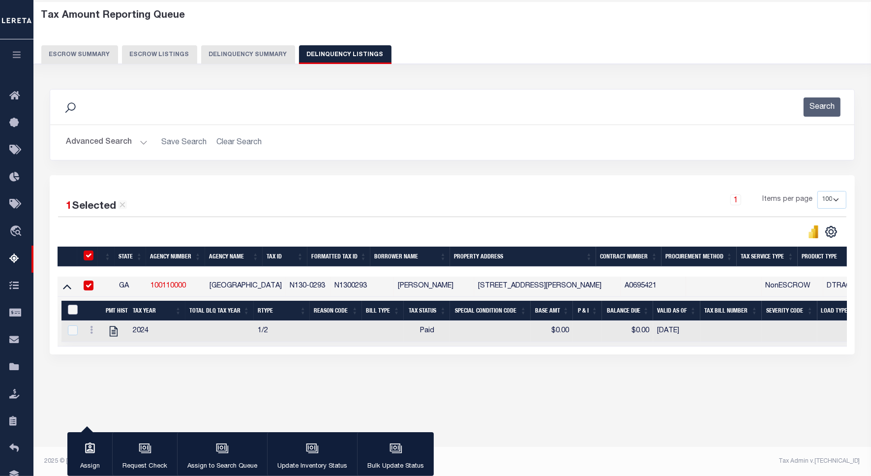
click at [73, 311] on input "&nbsp;" at bounding box center [73, 309] width 10 height 10
checkbox input "true"
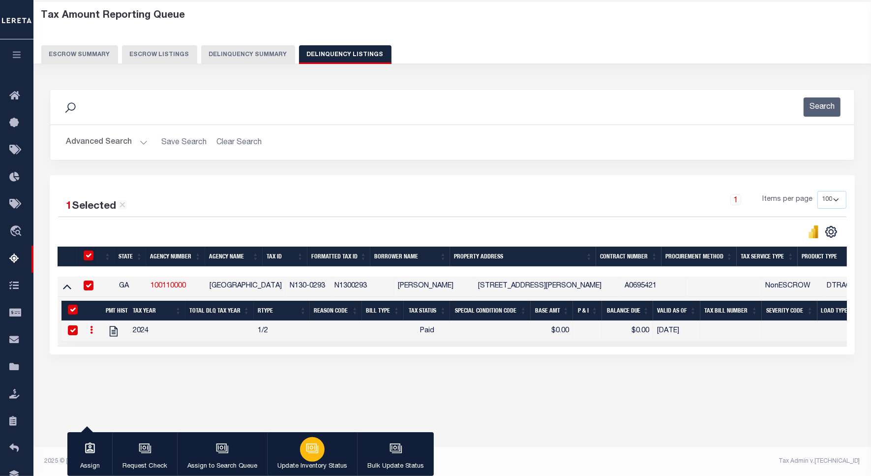
click at [320, 442] on div "button" at bounding box center [312, 449] width 25 height 25
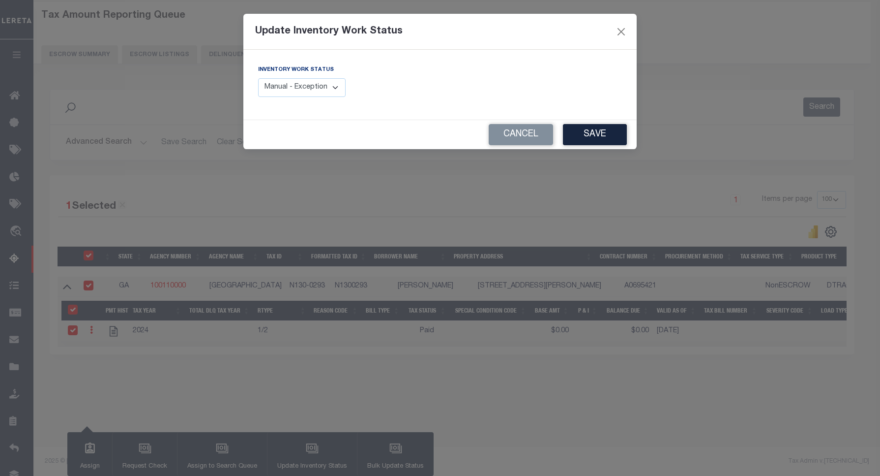
click at [297, 85] on select "Manual - Exception Pended - Awaiting Search Late Add Exception Completed" at bounding box center [302, 87] width 88 height 19
select select "4"
click at [258, 78] on select "Manual - Exception Pended - Awaiting Search Late Add Exception Completed" at bounding box center [302, 87] width 88 height 19
click at [584, 132] on button "Save" at bounding box center [595, 134] width 64 height 21
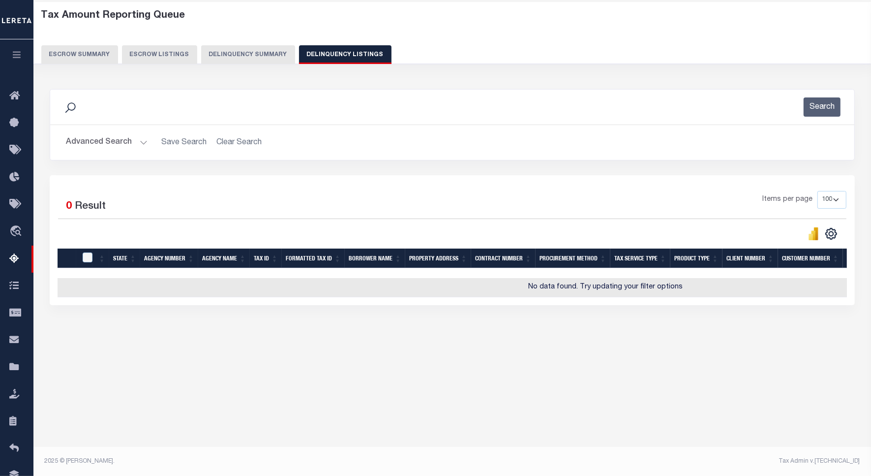
click at [104, 144] on button "Advanced Search" at bounding box center [107, 142] width 82 height 19
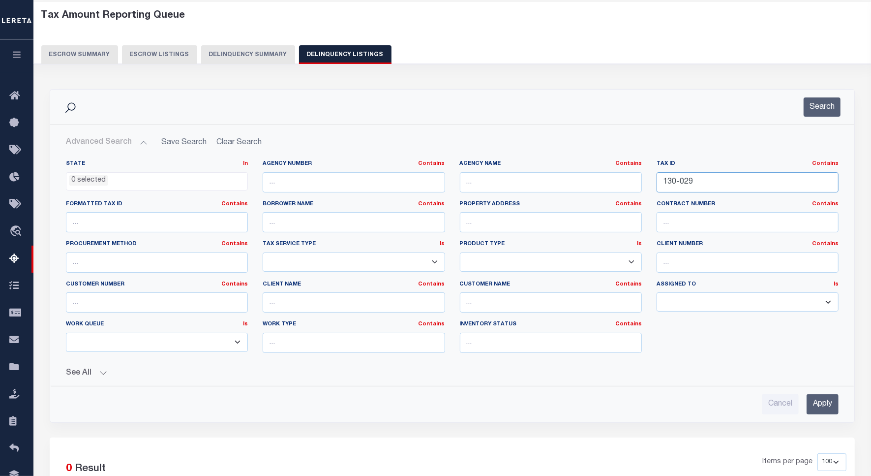
click at [692, 180] on input "130-029" at bounding box center [748, 182] width 182 height 20
paste input "7883"
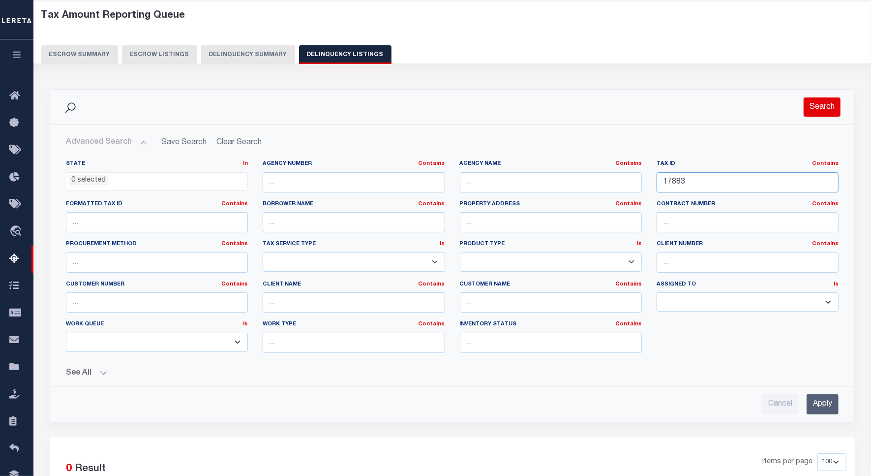
type input "17883"
click at [822, 106] on button "Search" at bounding box center [822, 106] width 37 height 19
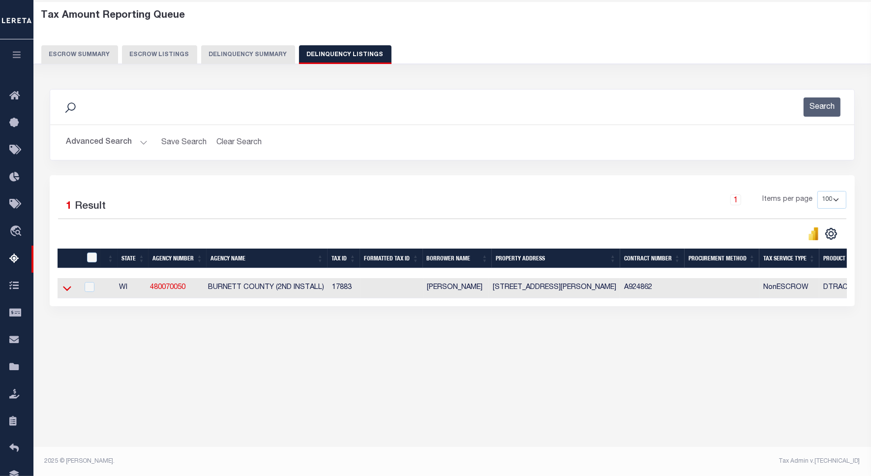
click at [67, 292] on icon at bounding box center [67, 288] width 8 height 10
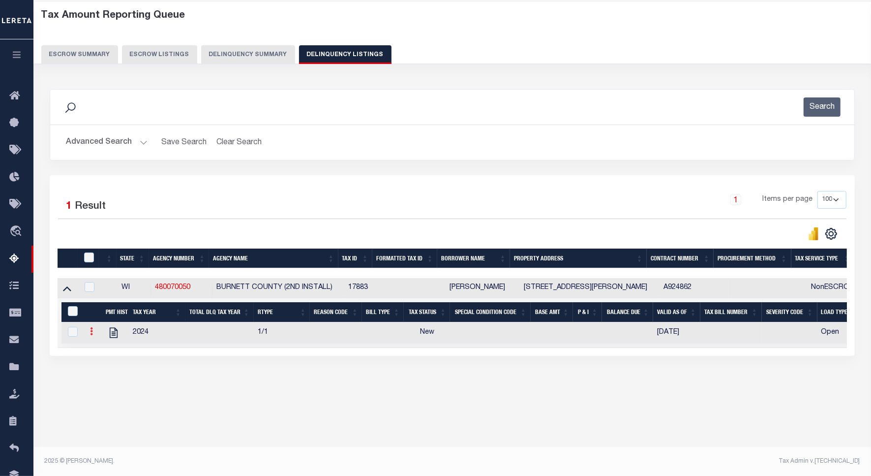
click at [90, 332] on icon at bounding box center [91, 331] width 3 height 8
click at [101, 348] on img "" at bounding box center [103, 347] width 10 height 10
checkbox input "true"
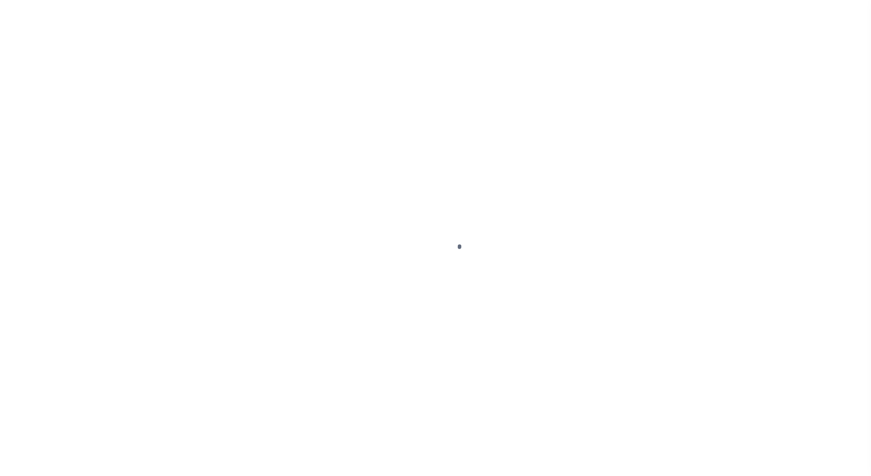
select select "NW2"
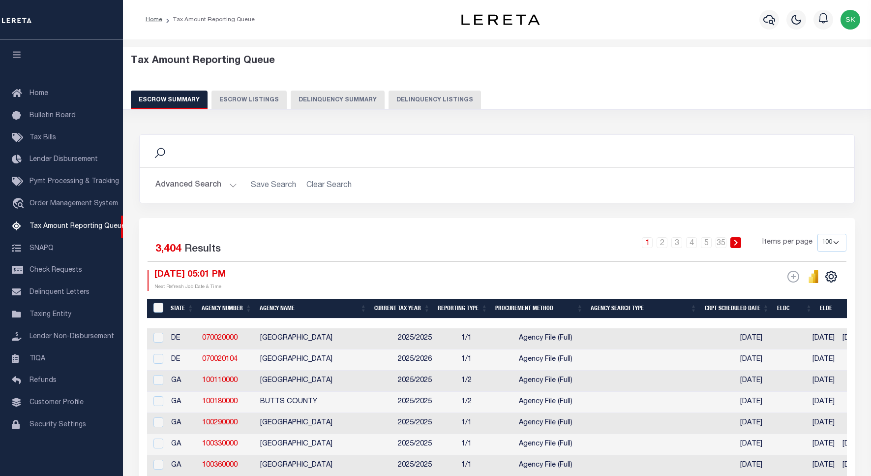
click at [441, 99] on button "Delinquency Listings" at bounding box center [435, 99] width 92 height 19
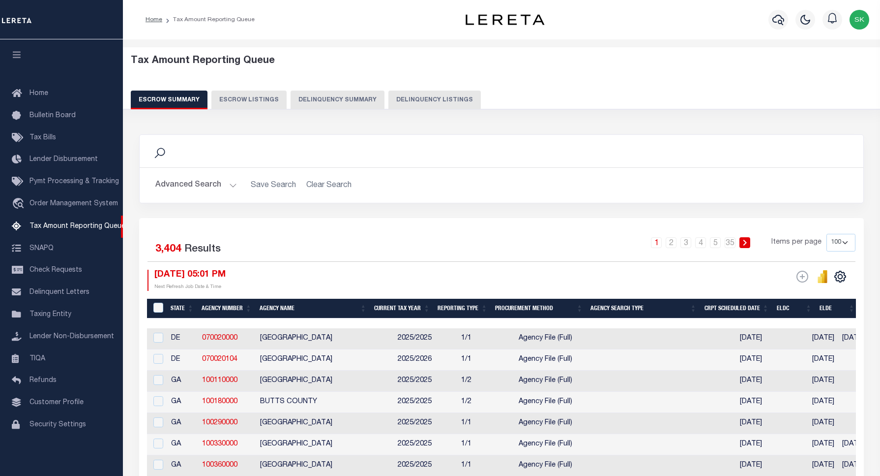
select select
select select "100"
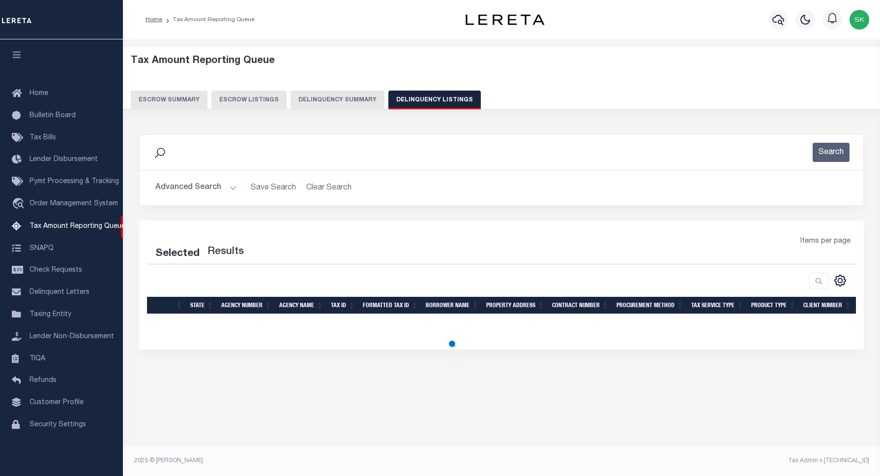
select select "100"
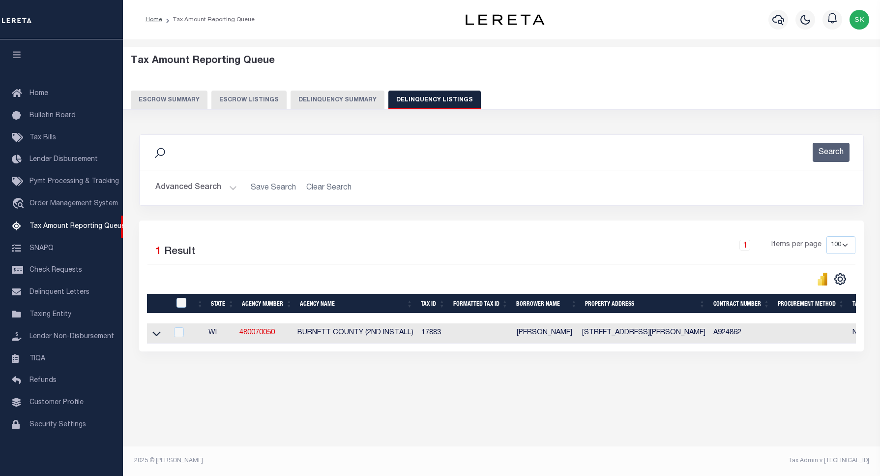
click at [200, 185] on button "Advanced Search" at bounding box center [196, 187] width 82 height 19
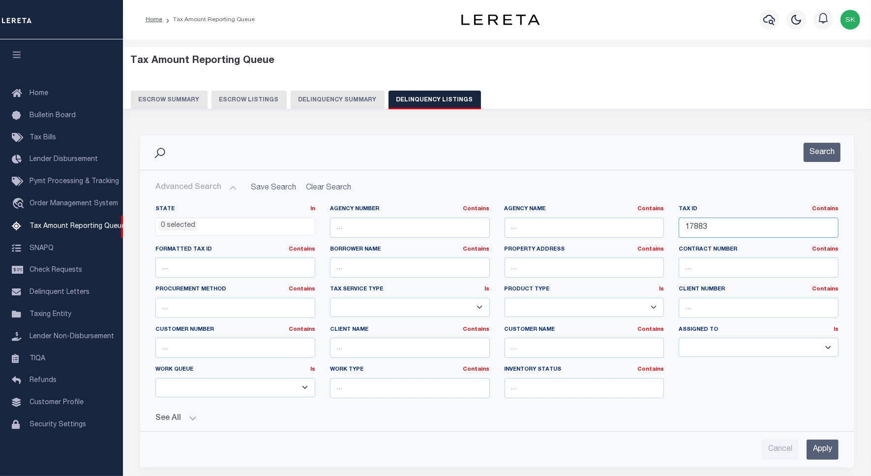
click at [699, 228] on input "17883" at bounding box center [759, 227] width 160 height 20
click at [830, 151] on button "Search" at bounding box center [822, 152] width 37 height 19
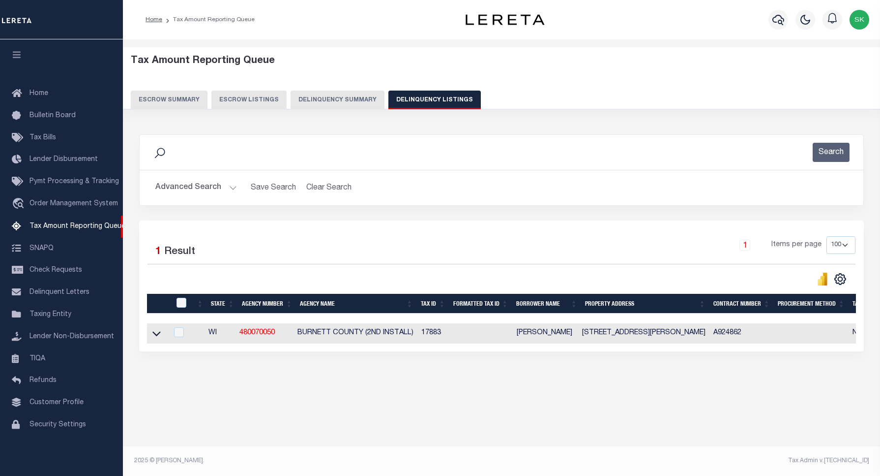
click at [153, 337] on icon at bounding box center [156, 333] width 8 height 10
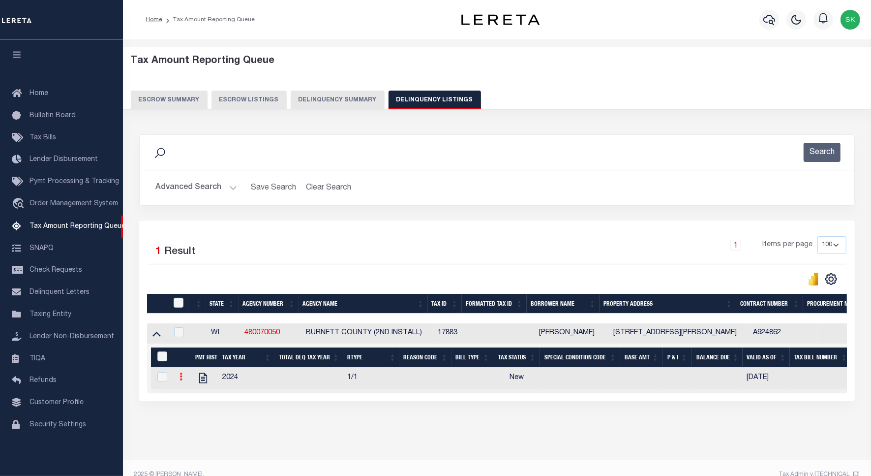
click at [178, 379] on link at bounding box center [181, 378] width 11 height 8
click at [188, 397] on img "" at bounding box center [193, 393] width 10 height 10
checkbox input "true"
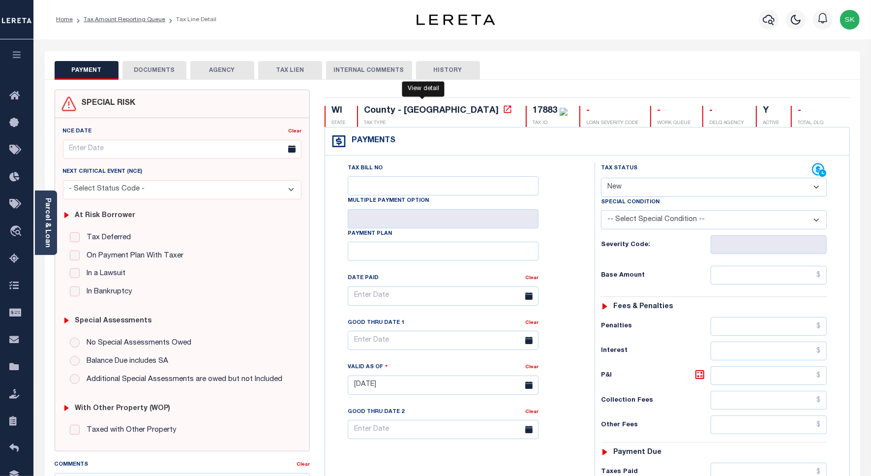
click at [504, 111] on icon at bounding box center [507, 108] width 7 height 7
drag, startPoint x: 559, startPoint y: 208, endPoint x: 632, endPoint y: 184, distance: 76.4
click at [573, 204] on div "Tax Bill No Multiple Payment Option Payment Plan Clear" at bounding box center [457, 301] width 245 height 276
click at [633, 183] on select "- Select Status Code - Open Due/Unpaid Paid Incomplete No Tax Due Internal Refu…" at bounding box center [714, 187] width 226 height 19
select select "PYD"
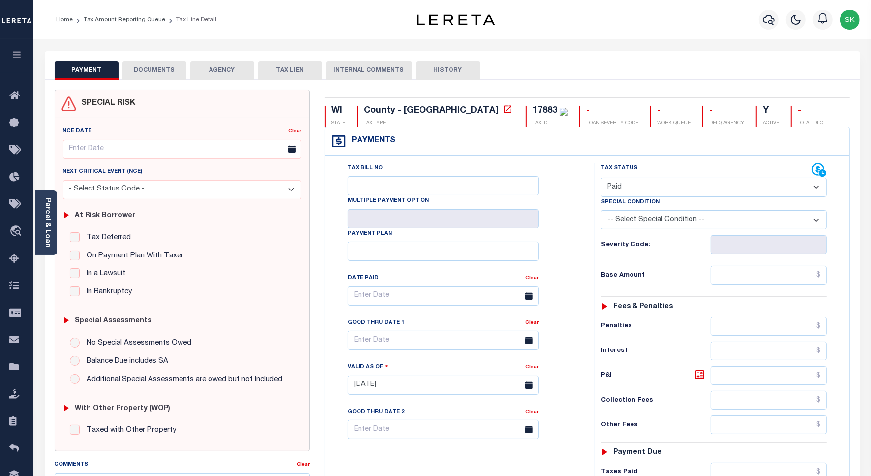
click at [601, 179] on select "- Select Status Code - Open Due/Unpaid Paid Incomplete No Tax Due Internal Refu…" at bounding box center [714, 187] width 226 height 19
type input "[DATE]"
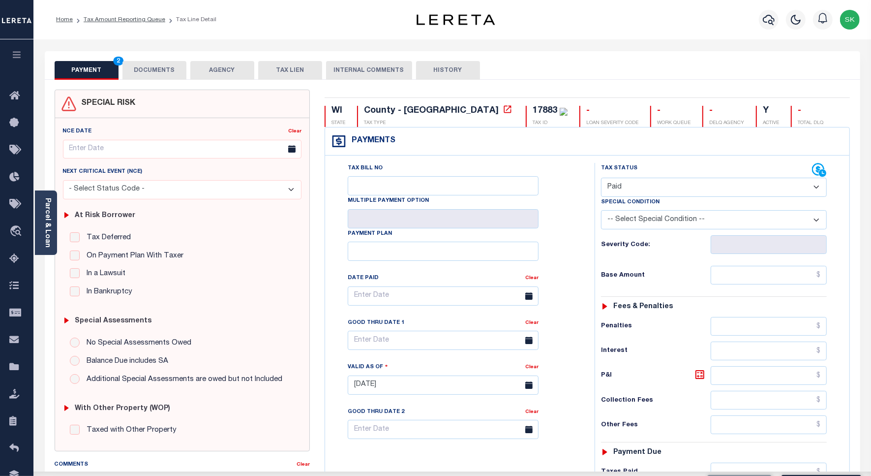
drag, startPoint x: 586, startPoint y: 245, endPoint x: 685, endPoint y: 262, distance: 100.8
click at [586, 245] on div "Tax Bill No Multiple Payment Option Payment Plan Clear" at bounding box center [458, 380] width 260 height 434
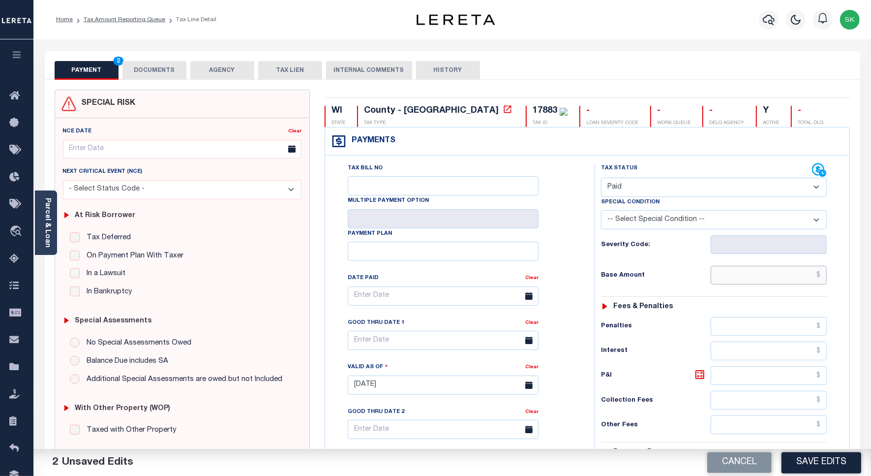
click at [737, 275] on input "text" at bounding box center [769, 275] width 116 height 19
paste input "5,785.75"
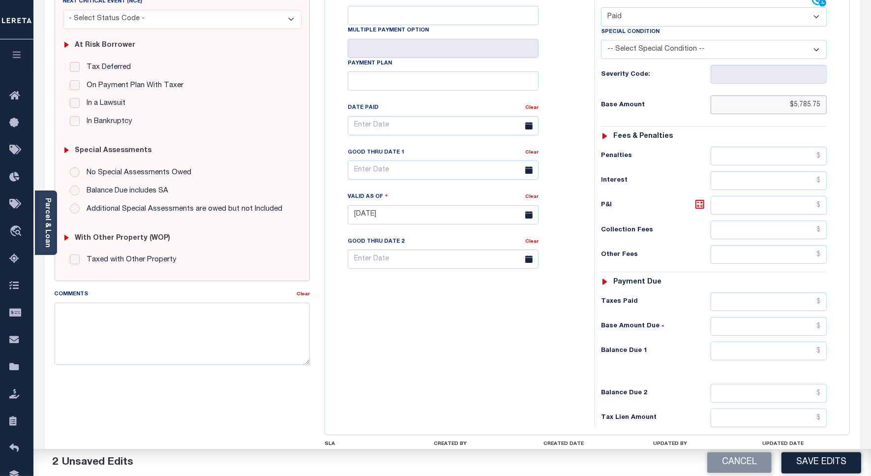
scroll to position [253, 0]
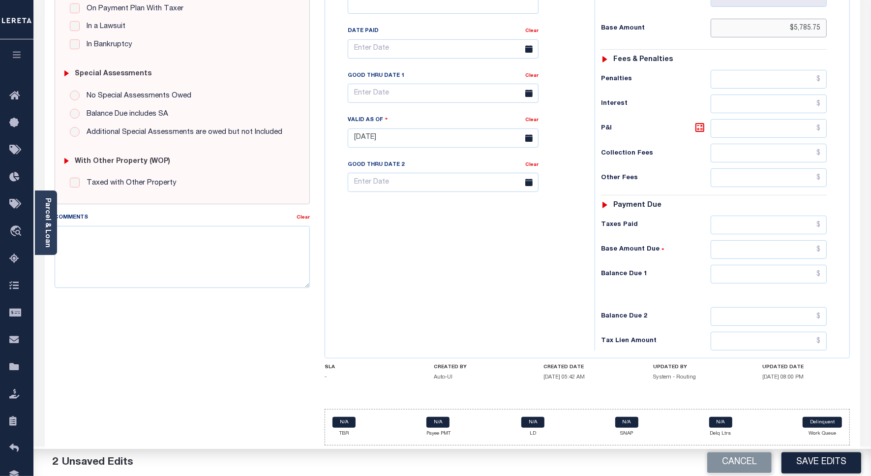
type input "$5,785.75"
click at [736, 272] on input "text" at bounding box center [769, 274] width 116 height 19
type input "$0.00"
click at [529, 265] on div "Tax Bill No Multiple Payment Option Payment Plan Clear" at bounding box center [458, 133] width 260 height 434
click at [820, 460] on button "Save Edits" at bounding box center [821, 461] width 80 height 21
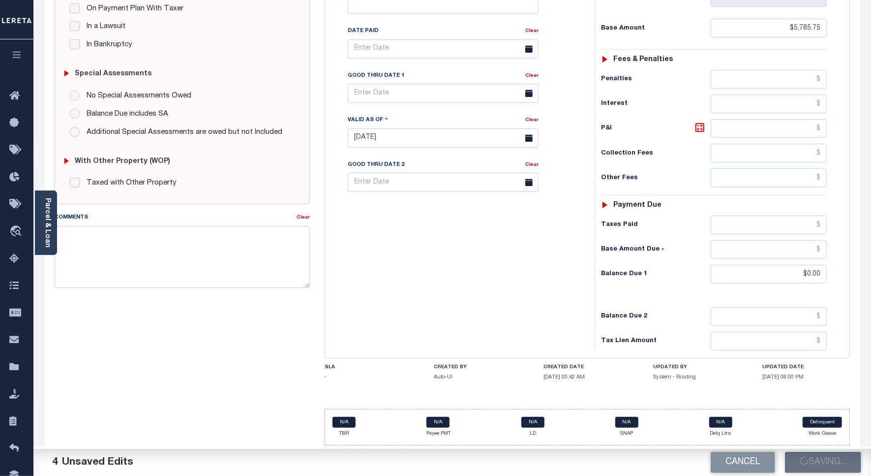
scroll to position [28, 0]
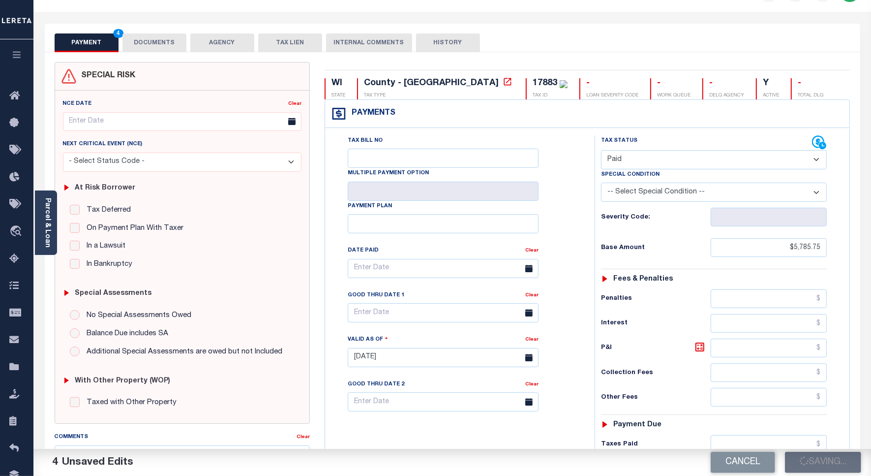
checkbox input "false"
type input "$5,785.75"
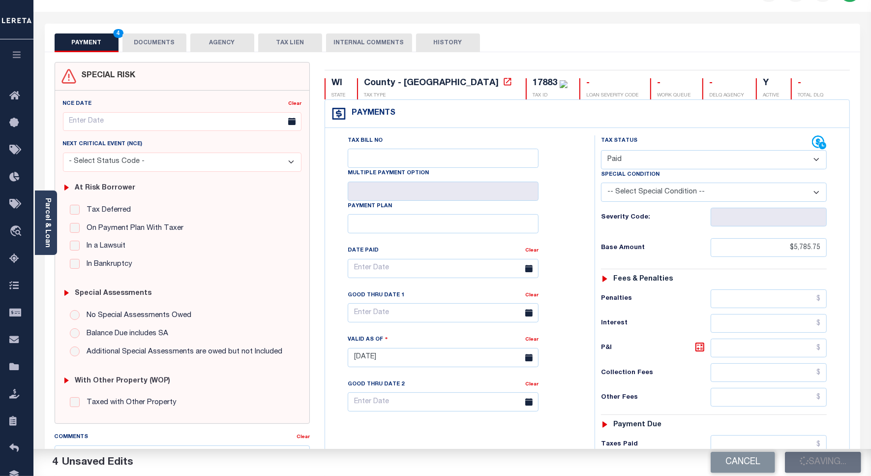
type input "$0"
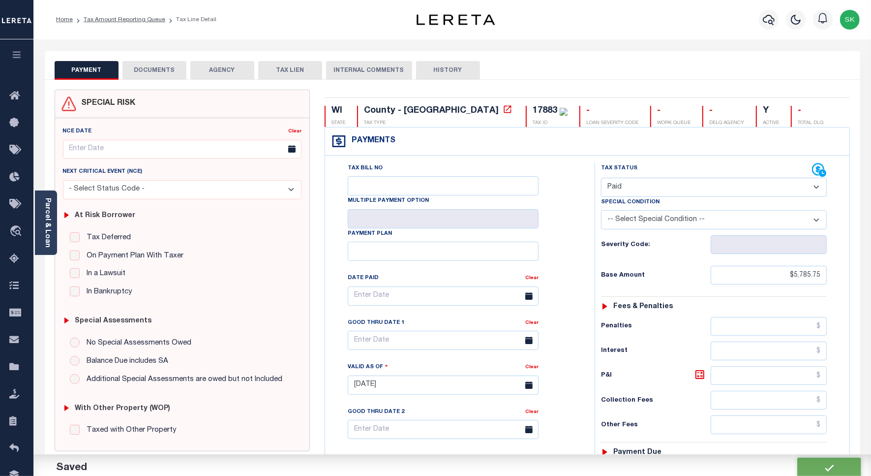
click at [164, 70] on button "DOCUMENTS" at bounding box center [154, 70] width 64 height 19
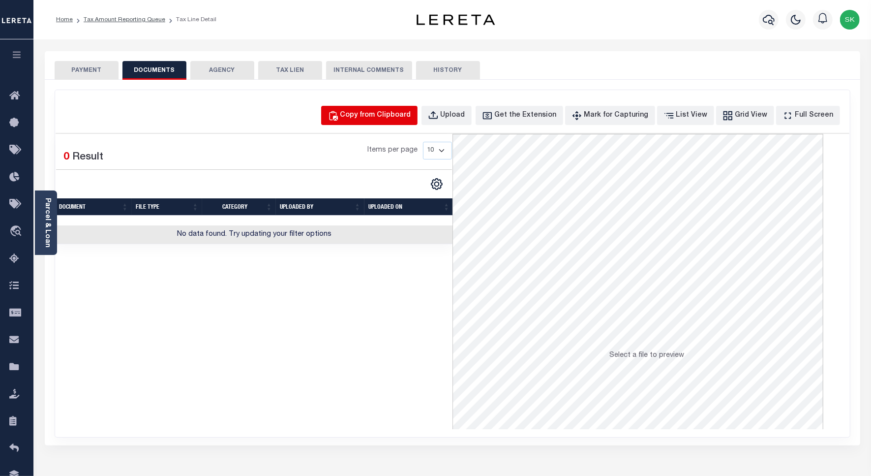
click at [371, 119] on div "Copy from Clipboard" at bounding box center [375, 115] width 71 height 11
select select "POP"
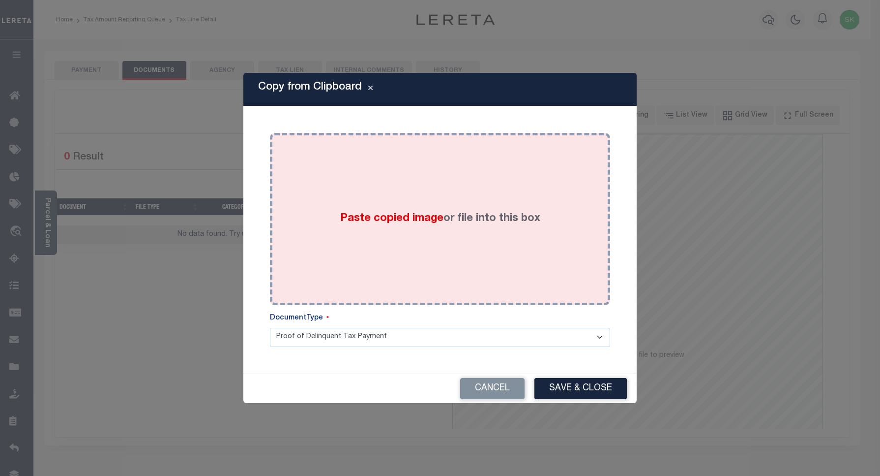
click at [386, 201] on div "Paste copied image or file into this box" at bounding box center [440, 218] width 326 height 157
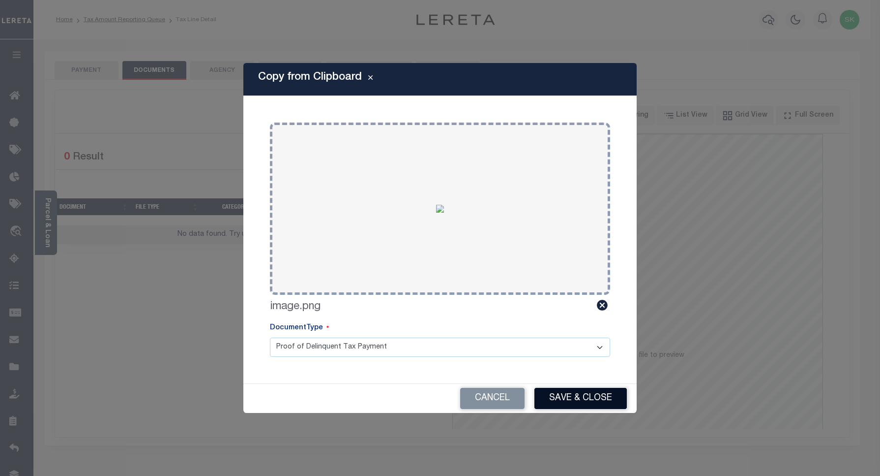
click at [561, 406] on button "Save & Close" at bounding box center [581, 398] width 92 height 21
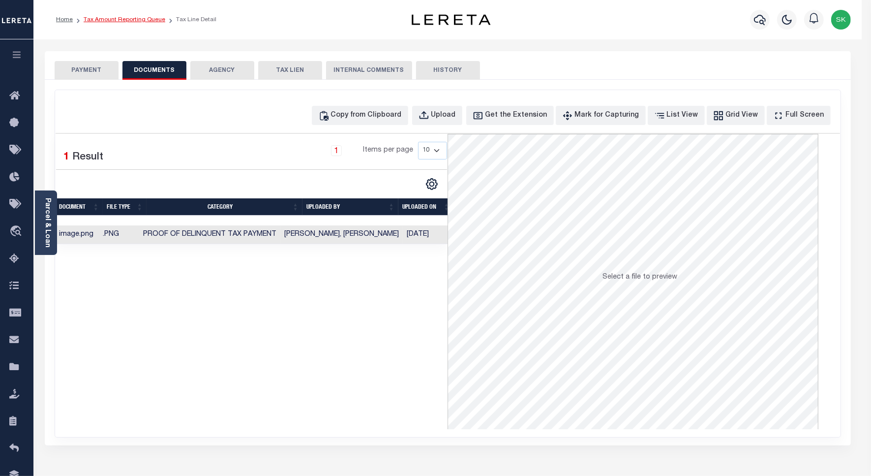
click at [99, 19] on link "Tax Amount Reporting Queue" at bounding box center [125, 20] width 82 height 6
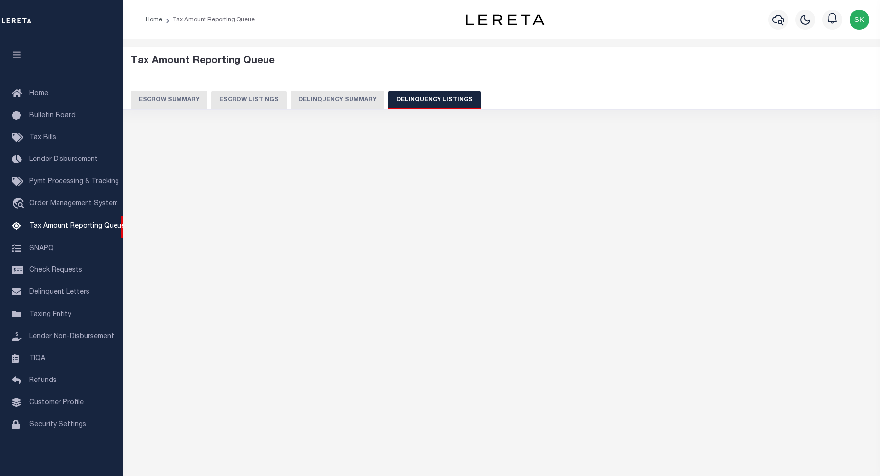
select select "100"
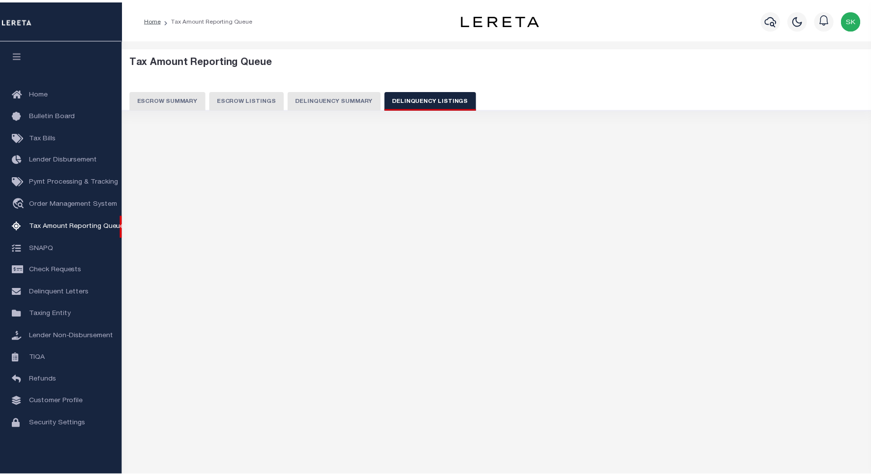
scroll to position [3, 0]
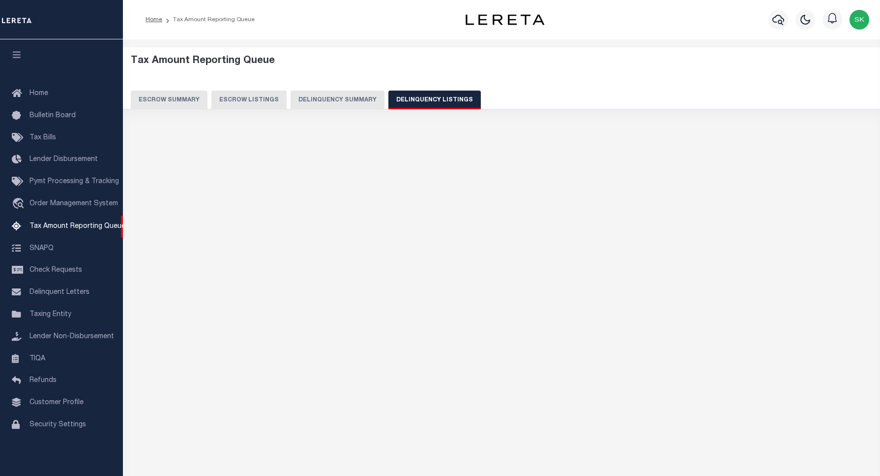
select select "100"
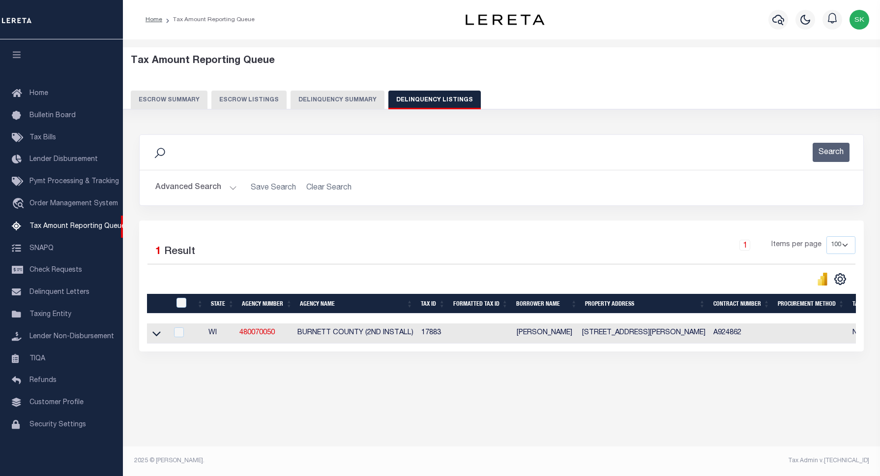
click at [153, 338] on icon at bounding box center [156, 333] width 8 height 10
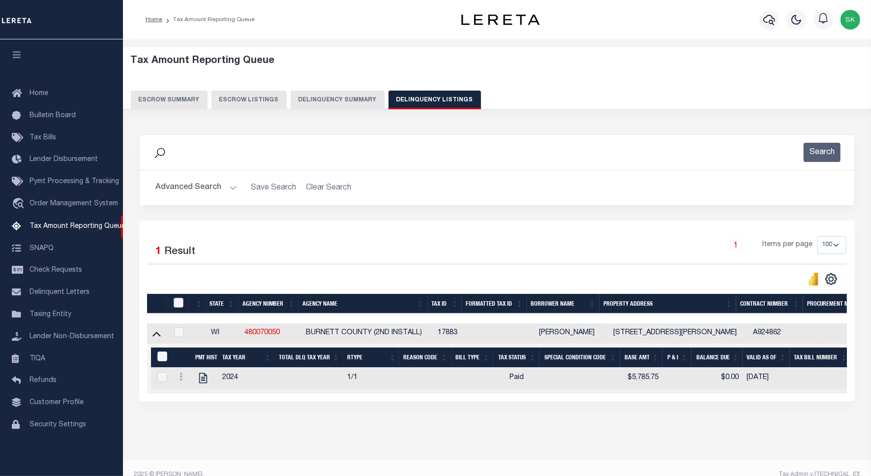
click at [178, 302] on input "checkbox" at bounding box center [179, 303] width 10 height 10
checkbox input "true"
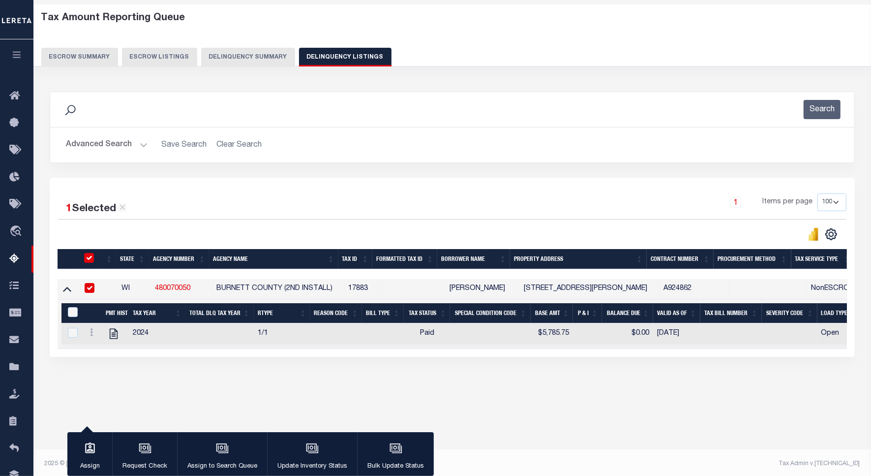
scroll to position [45, 0]
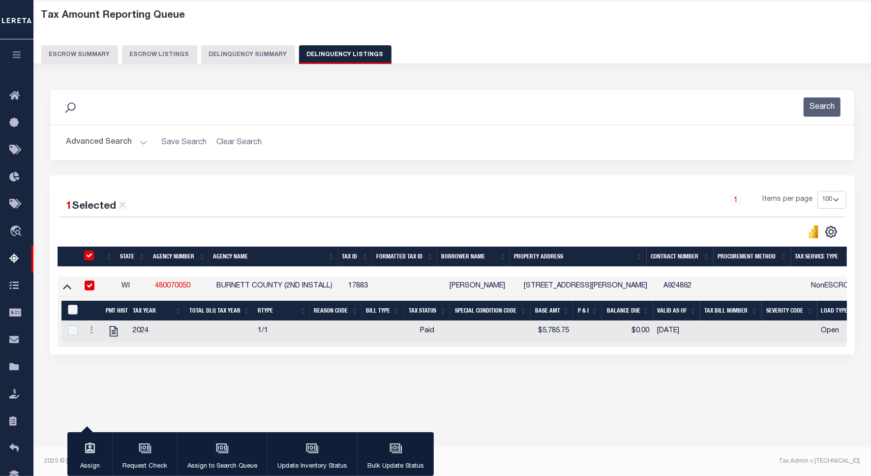
click at [70, 311] on input "&nbsp;" at bounding box center [73, 309] width 10 height 10
checkbox input "true"
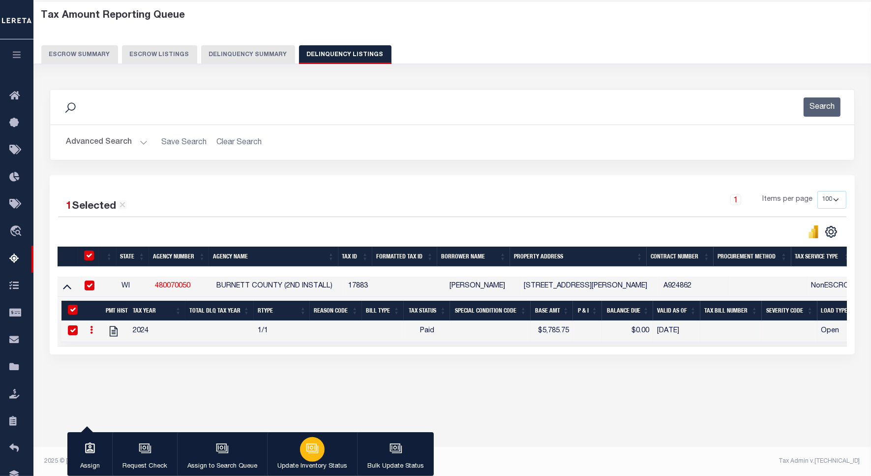
click at [318, 460] on button "Update Inventory Status" at bounding box center [312, 454] width 90 height 44
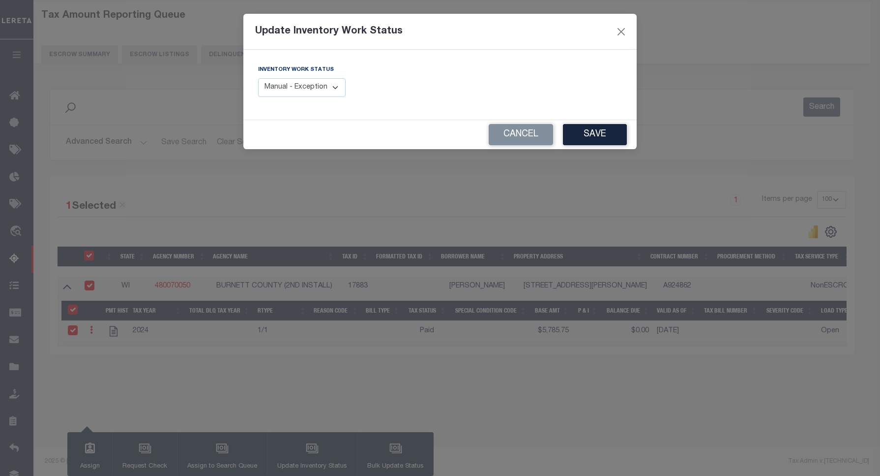
click at [321, 90] on select "Manual - Exception Pended - Awaiting Search Late Add Exception Completed" at bounding box center [302, 87] width 88 height 19
click at [258, 78] on select "Manual - Exception Pended - Awaiting Search Late Add Exception Completed" at bounding box center [302, 87] width 88 height 19
click at [316, 92] on select "Manual - Exception Pended - Awaiting Search Late Add Exception Completed" at bounding box center [302, 87] width 88 height 19
select select "4"
click at [258, 78] on select "Manual - Exception Pended - Awaiting Search Late Add Exception Completed" at bounding box center [302, 87] width 88 height 19
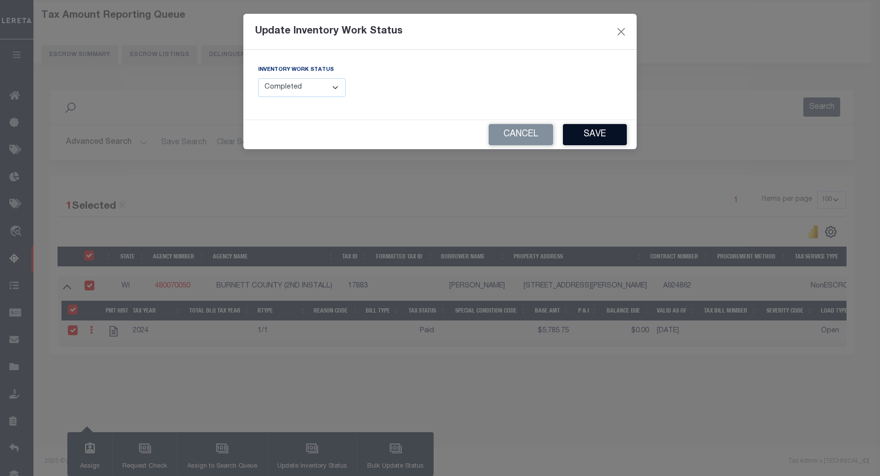
click at [596, 132] on button "Save" at bounding box center [595, 134] width 64 height 21
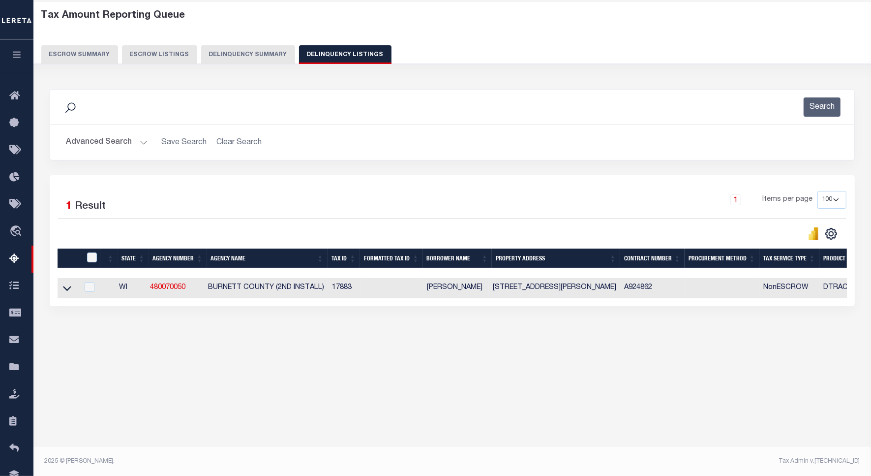
click at [111, 139] on button "Advanced Search" at bounding box center [107, 142] width 82 height 19
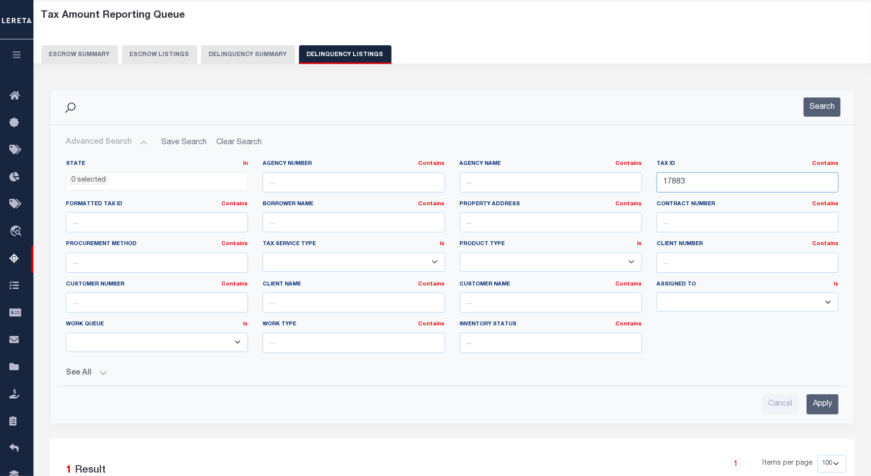
click at [675, 180] on input "17883" at bounding box center [748, 182] width 182 height 20
paste input "21030"
type input "21030"
click at [813, 103] on button "Search" at bounding box center [822, 106] width 37 height 19
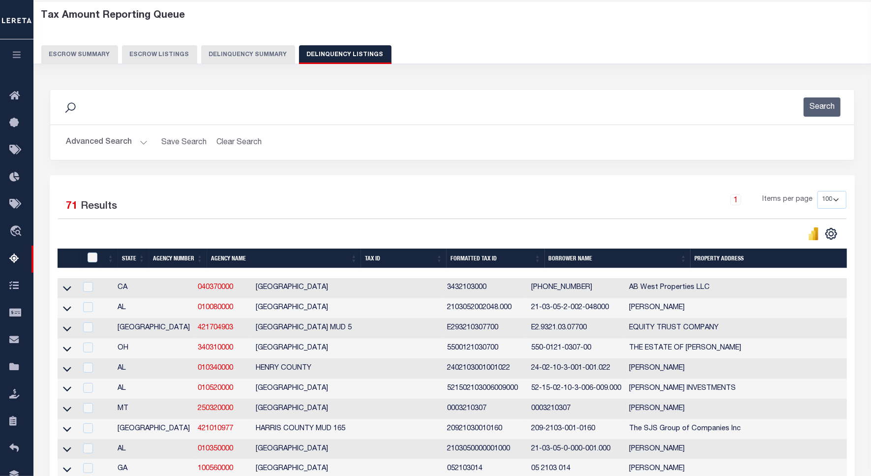
click at [116, 142] on button "Advanced Search" at bounding box center [107, 142] width 82 height 19
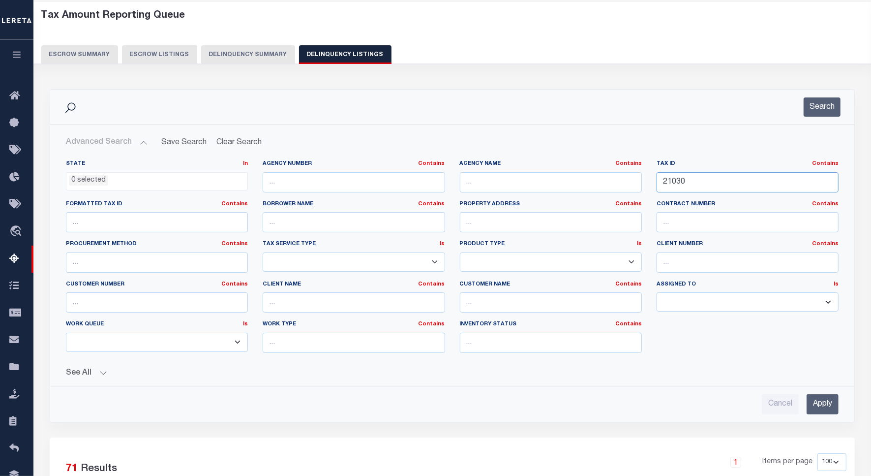
click at [671, 182] on input "21030" at bounding box center [748, 182] width 182 height 20
click at [821, 109] on button "Search" at bounding box center [822, 106] width 37 height 19
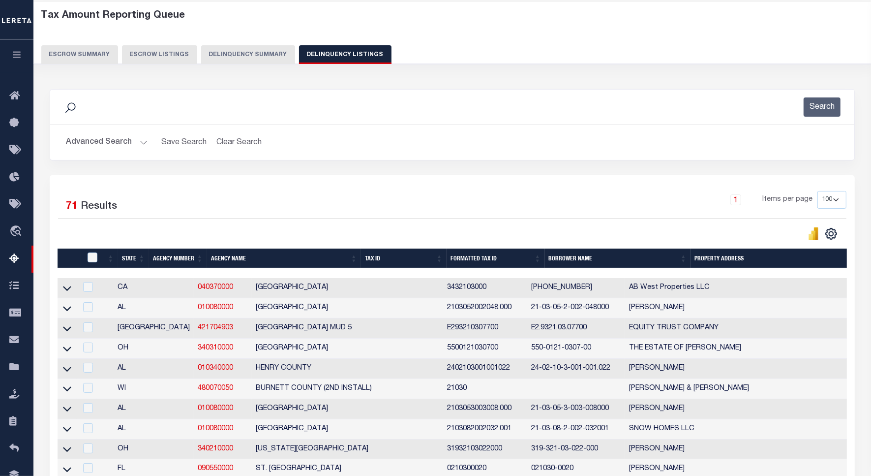
click at [111, 141] on button "Advanced Search" at bounding box center [107, 142] width 82 height 19
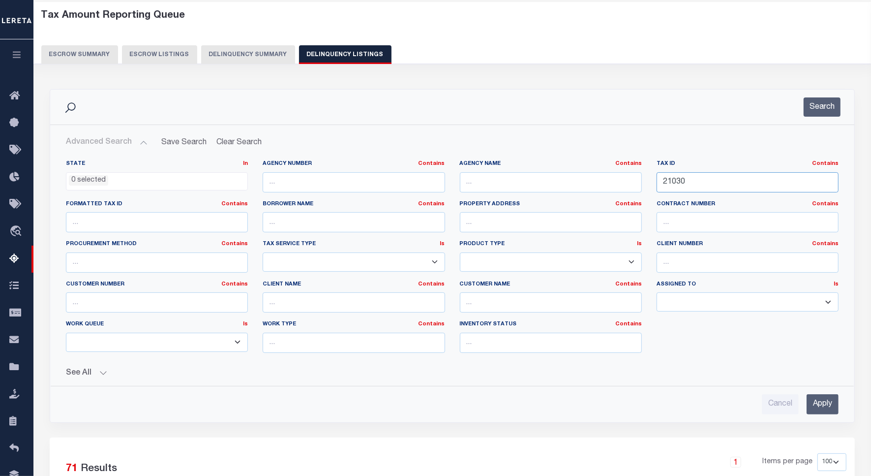
click at [674, 183] on input "21030" at bounding box center [748, 182] width 182 height 20
click at [516, 181] on input "text" at bounding box center [551, 182] width 182 height 20
paste input "BURNETT COUNTY (2ND INSTALL)"
type input "BURNETT COUNTY (2ND INSTALL)"
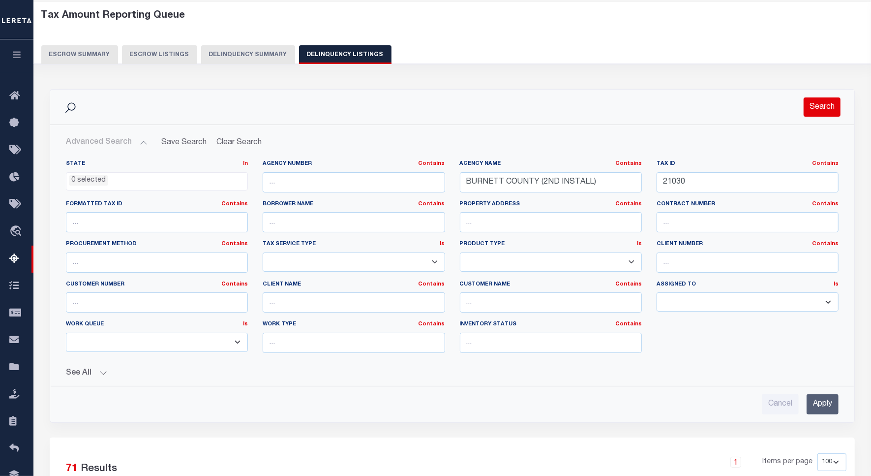
click at [810, 99] on button "Search" at bounding box center [822, 106] width 37 height 19
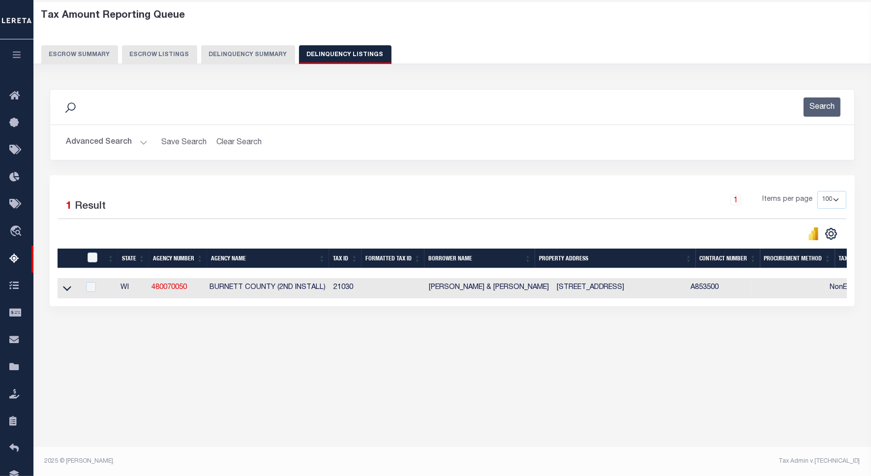
drag, startPoint x: 67, startPoint y: 291, endPoint x: 112, endPoint y: 276, distance: 47.4
click at [67, 291] on icon at bounding box center [67, 288] width 8 height 10
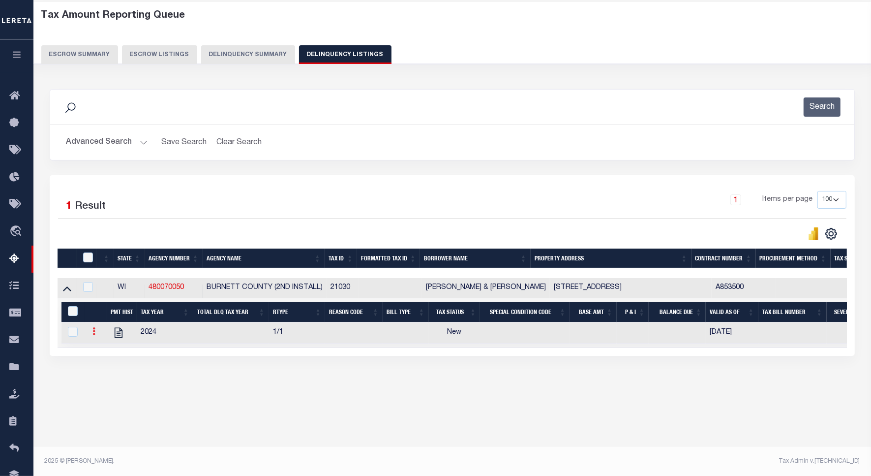
click at [90, 334] on link at bounding box center [94, 333] width 11 height 8
click at [105, 348] on img "" at bounding box center [106, 347] width 10 height 10
checkbox input "true"
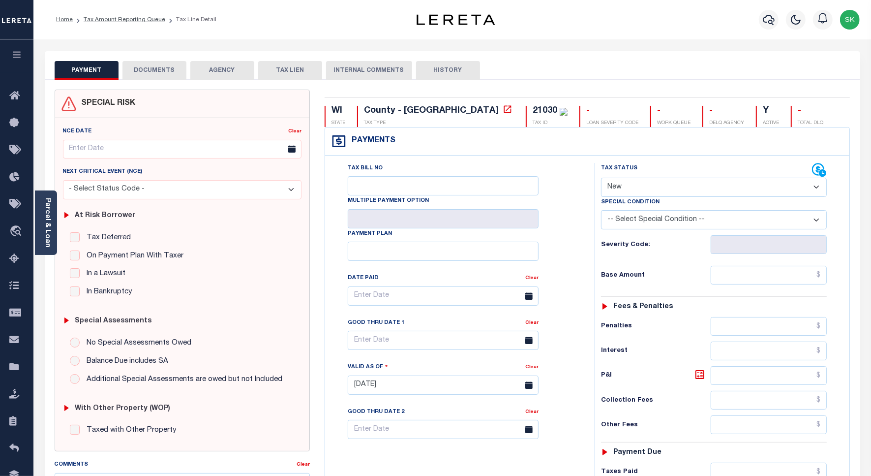
click at [633, 187] on select "- Select Status Code - Open Due/Unpaid Paid Incomplete No Tax Due Internal Refu…" at bounding box center [714, 187] width 226 height 19
select select "PYD"
click at [601, 179] on select "- Select Status Code - Open Due/Unpaid Paid Incomplete No Tax Due Internal Refu…" at bounding box center [714, 187] width 226 height 19
type input "[DATE]"
drag, startPoint x: 587, startPoint y: 248, endPoint x: 623, endPoint y: 258, distance: 37.7
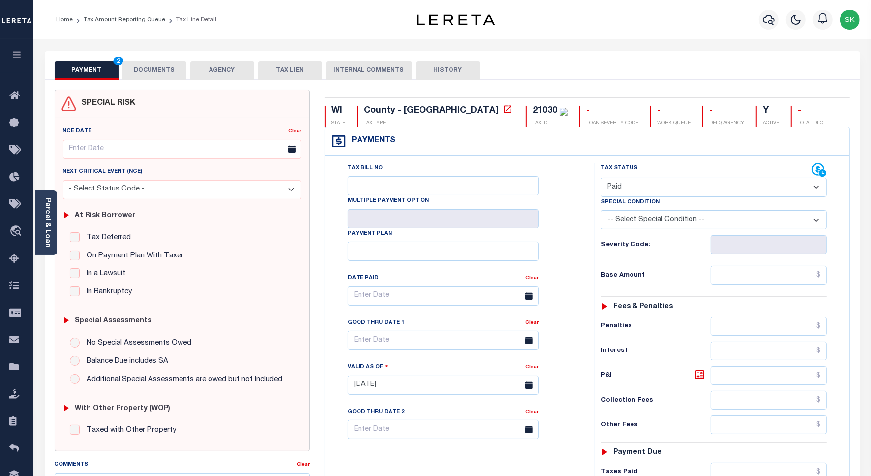
click at [590, 248] on div "Tax Status Status" at bounding box center [717, 380] width 260 height 434
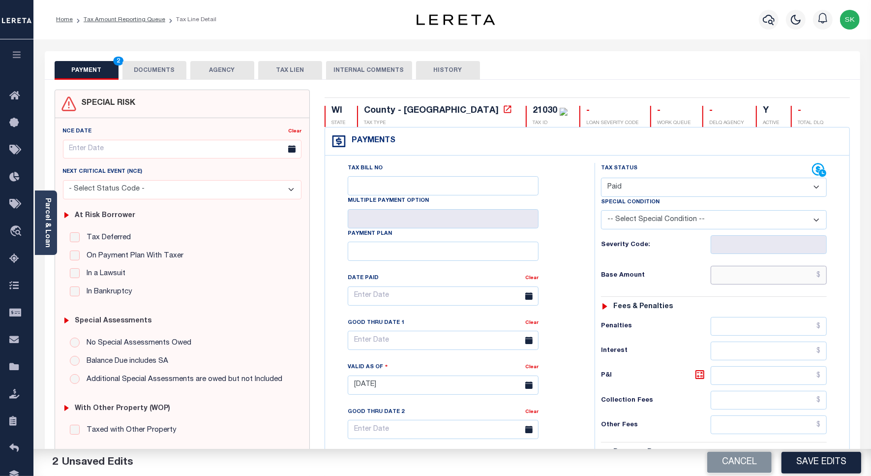
click at [728, 273] on input "text" at bounding box center [769, 275] width 116 height 19
paste input "3,020.16"
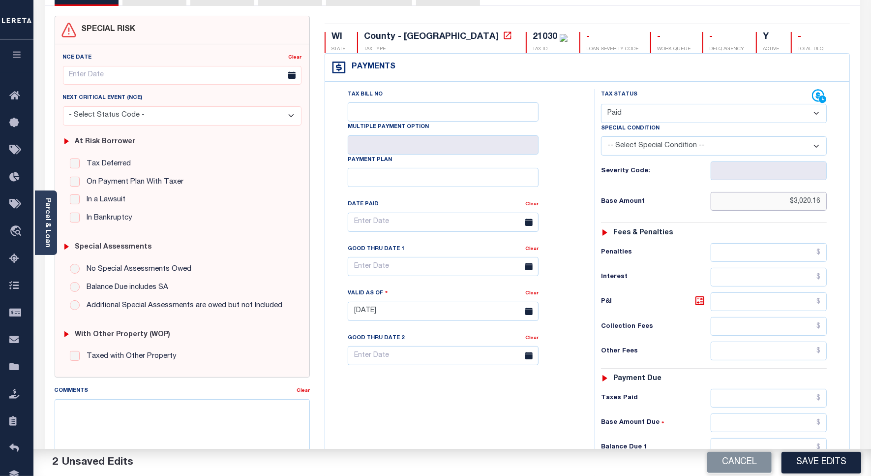
scroll to position [253, 0]
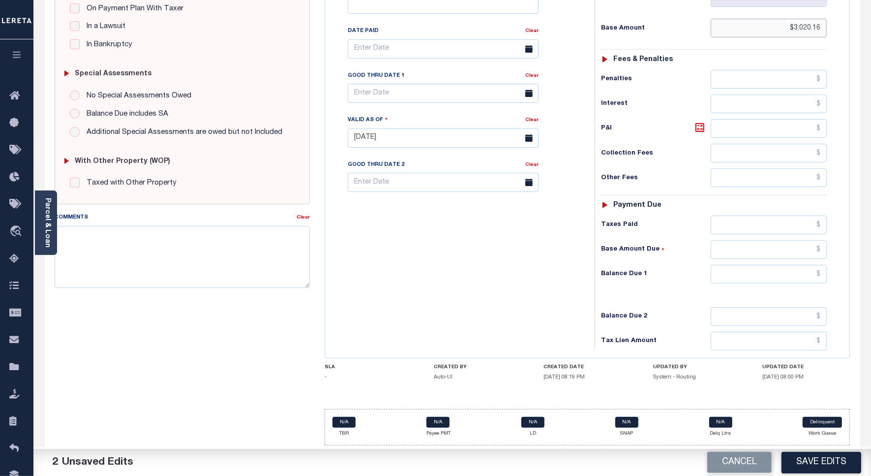
type input "$3,020.16"
click at [729, 274] on input "text" at bounding box center [769, 274] width 116 height 19
type input "$0.00"
click at [547, 266] on div "Tax Bill No Multiple Payment Option Payment Plan Clear" at bounding box center [458, 133] width 260 height 434
drag, startPoint x: 800, startPoint y: 470, endPoint x: 768, endPoint y: 448, distance: 39.2
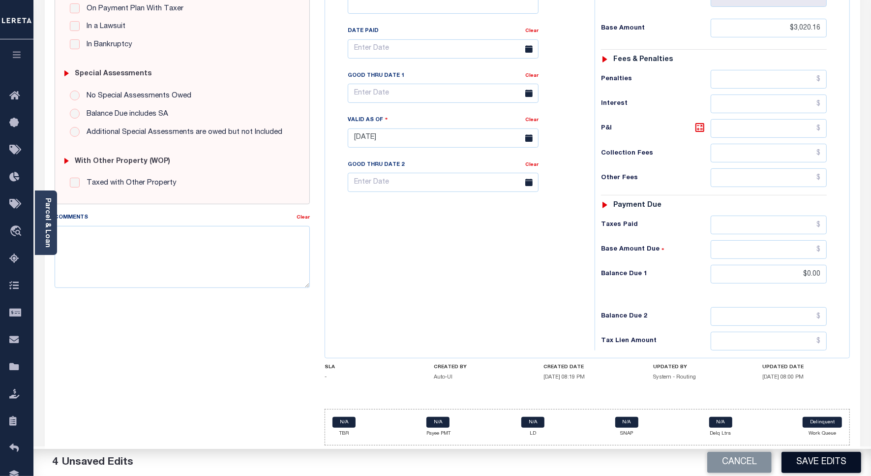
click at [800, 470] on button "Save Edits" at bounding box center [821, 461] width 80 height 21
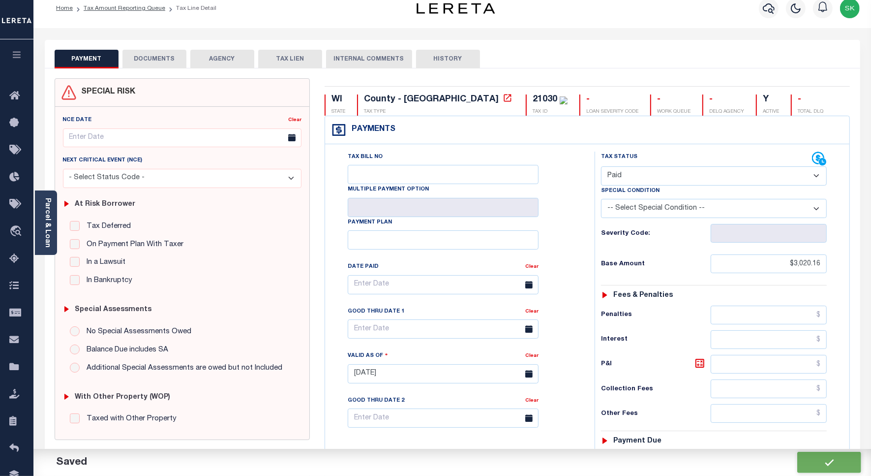
checkbox input "false"
type input "$3,020.16"
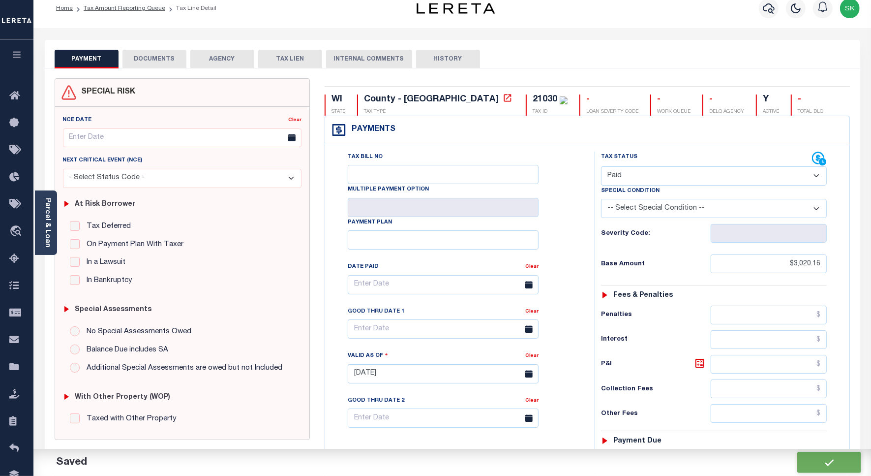
type input "$0"
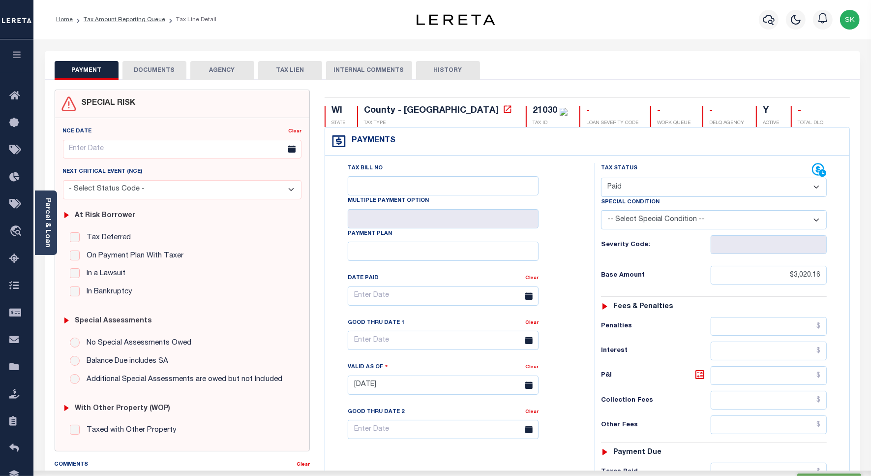
click at [162, 71] on button "DOCUMENTS" at bounding box center [154, 70] width 64 height 19
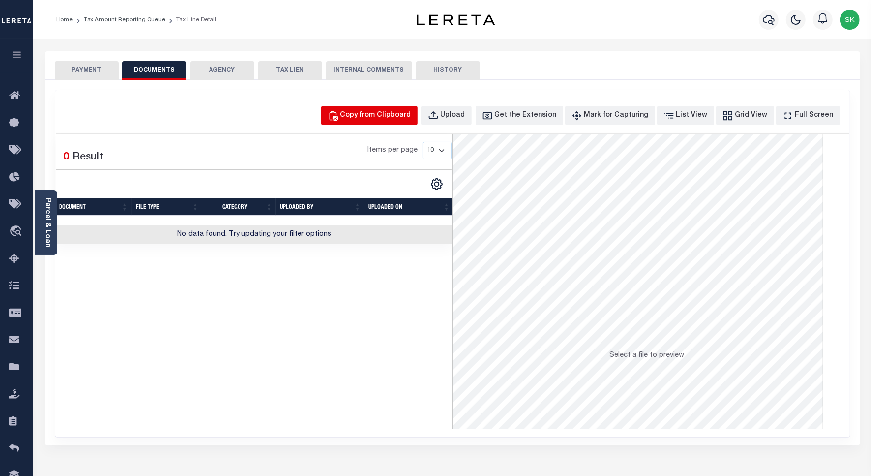
click at [366, 110] on div "Copy from Clipboard" at bounding box center [375, 115] width 71 height 11
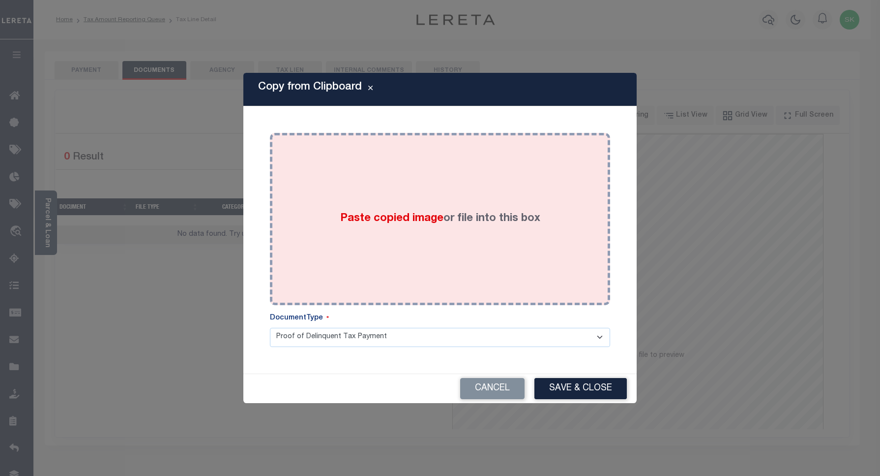
click at [463, 187] on div "Paste copied image or file into this box" at bounding box center [440, 218] width 326 height 157
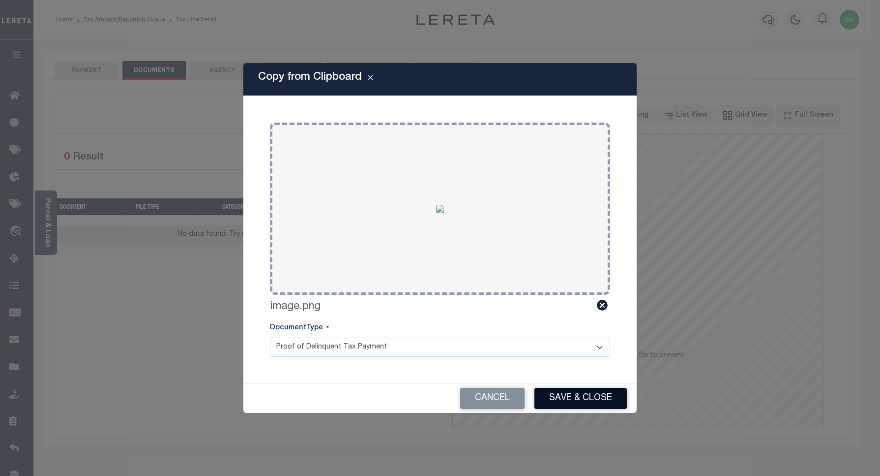
click at [593, 405] on button "Save & Close" at bounding box center [581, 398] width 92 height 21
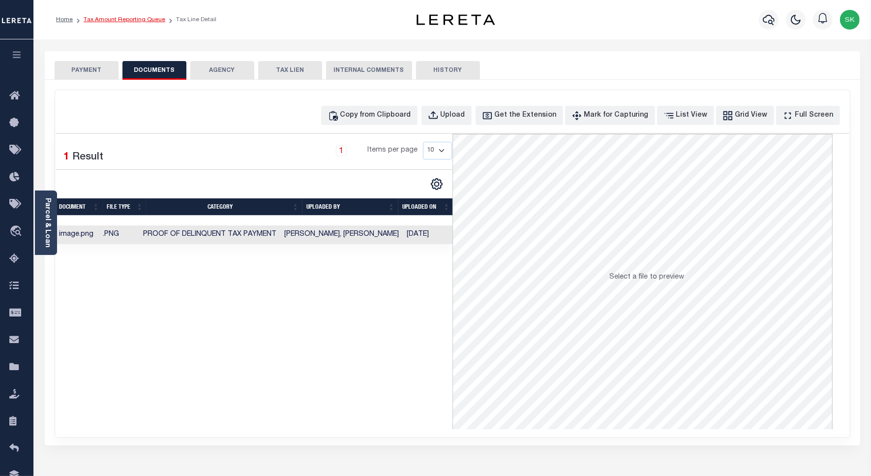
click at [111, 20] on link "Tax Amount Reporting Queue" at bounding box center [125, 20] width 82 height 6
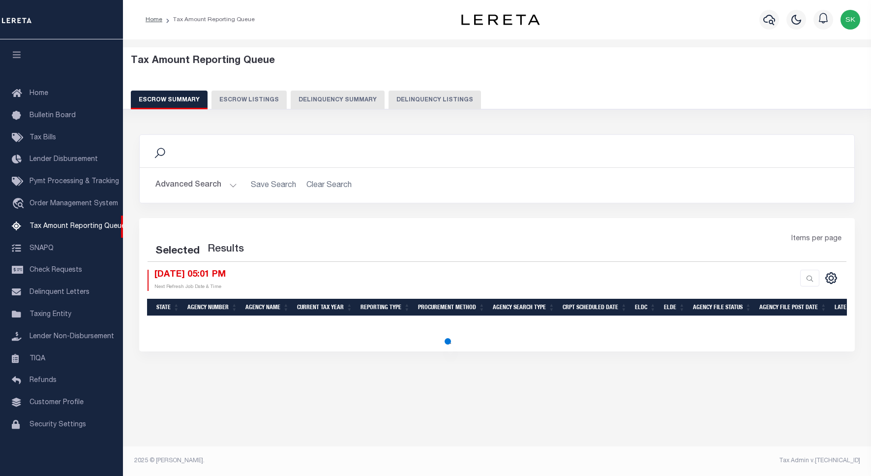
select select "100"
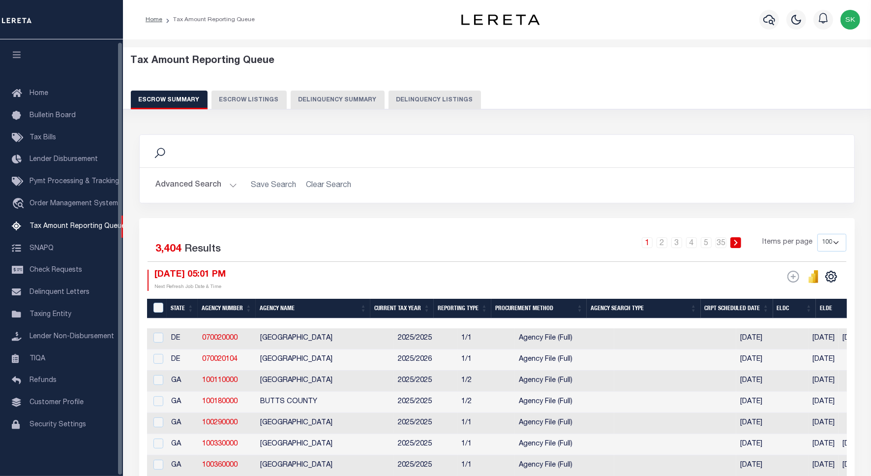
scroll to position [3, 0]
click at [459, 97] on button "Delinquency Listings" at bounding box center [435, 99] width 92 height 19
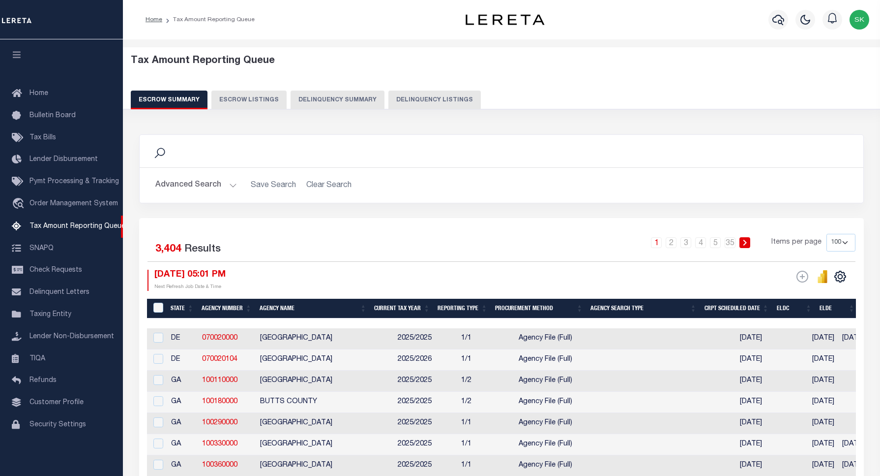
select select "100"
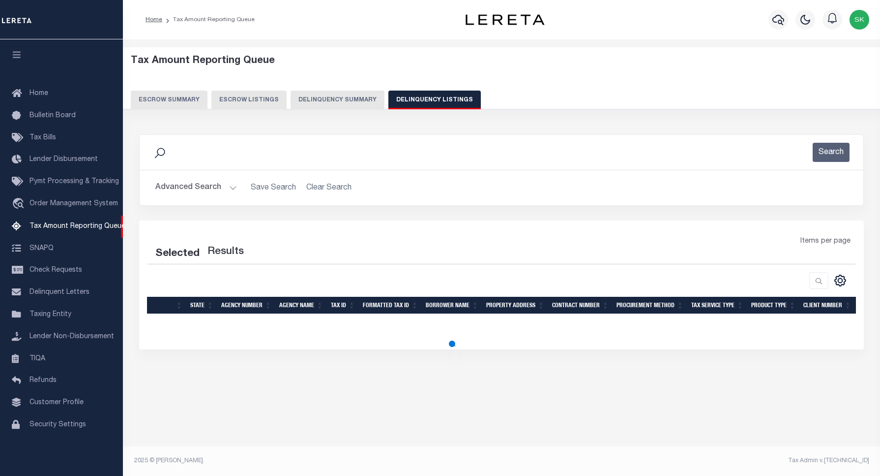
select select "100"
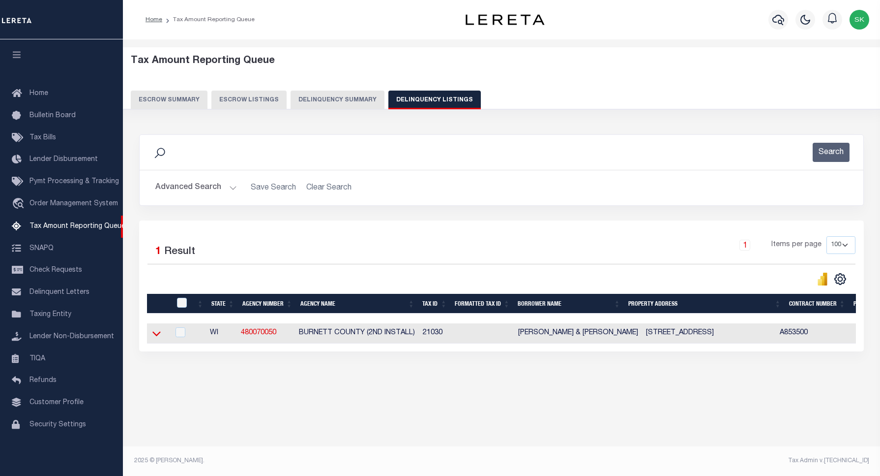
click at [153, 333] on icon at bounding box center [156, 333] width 8 height 10
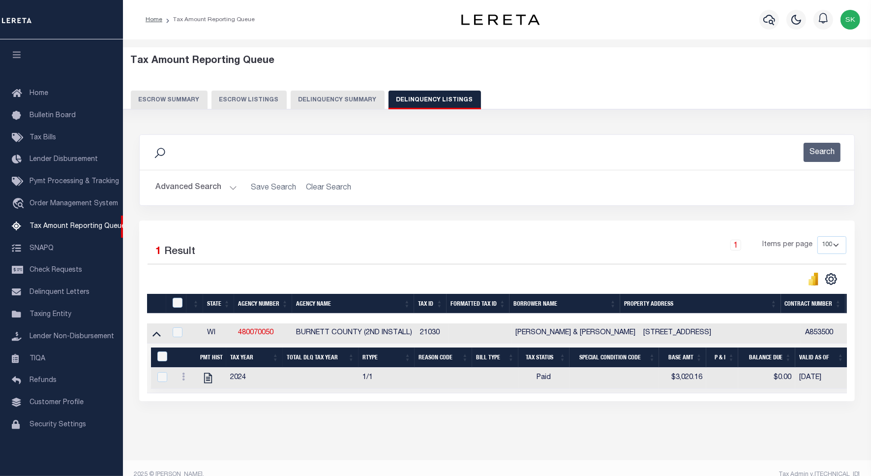
scroll to position [24, 0]
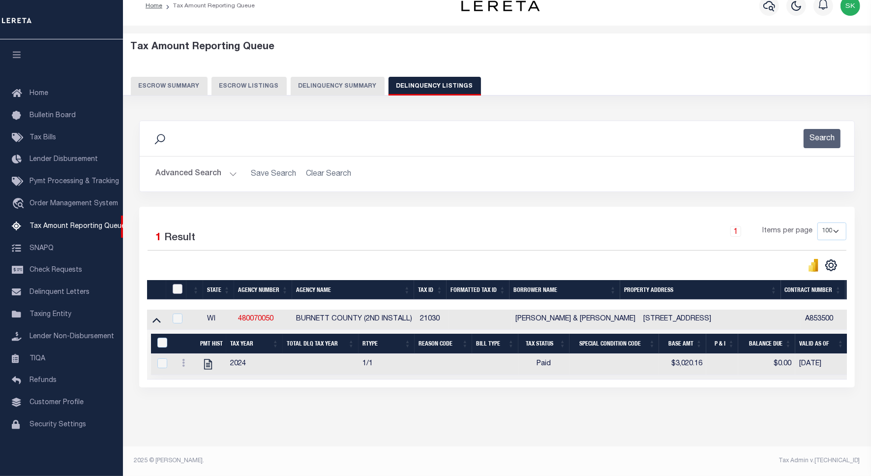
click at [178, 284] on input "checkbox" at bounding box center [178, 289] width 10 height 10
checkbox input "true"
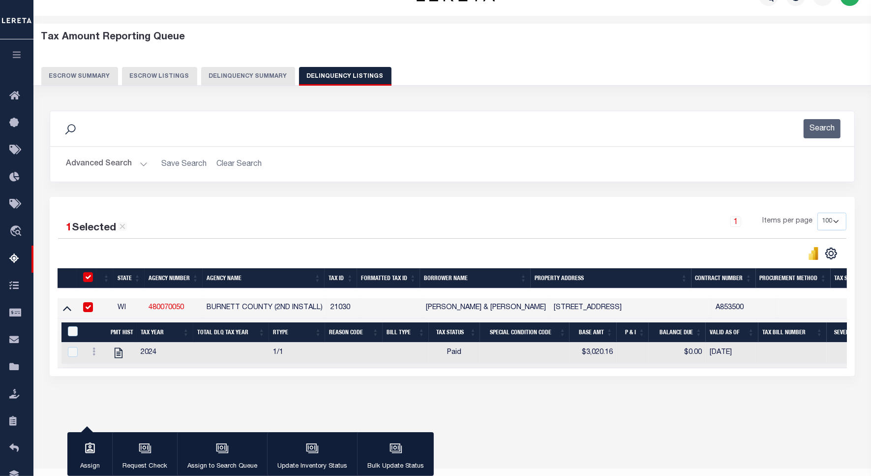
scroll to position [22, 0]
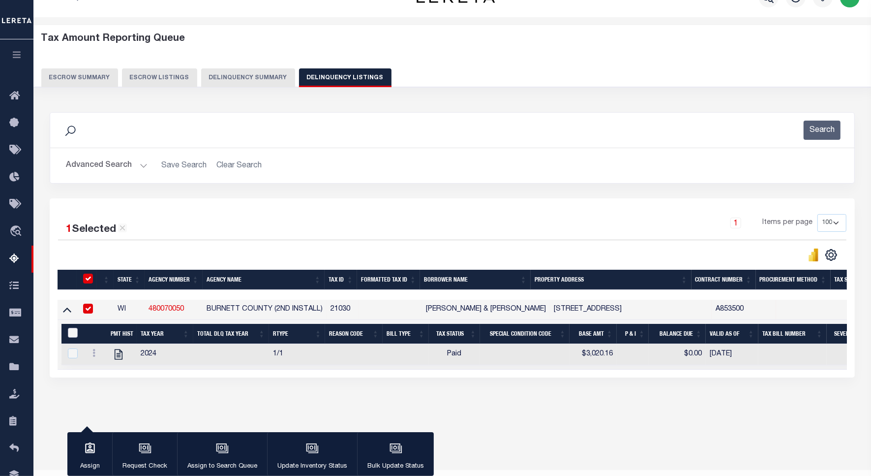
click at [74, 334] on input "&nbsp;" at bounding box center [73, 333] width 10 height 10
checkbox input "true"
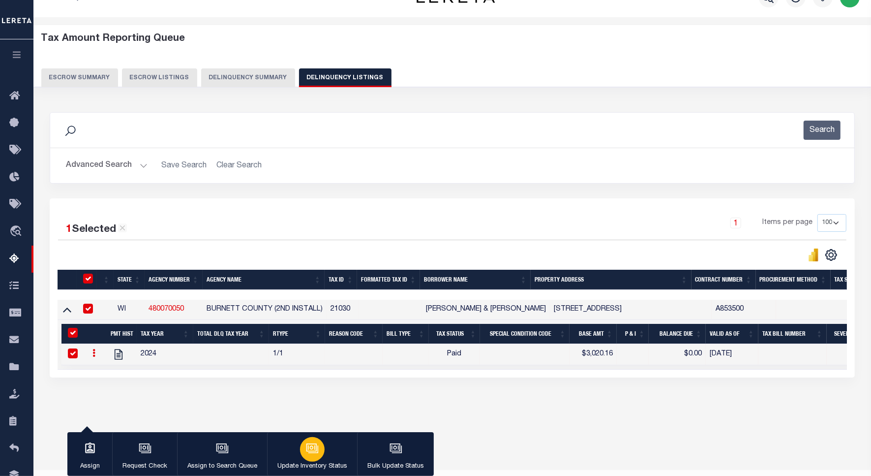
click at [320, 447] on div "button" at bounding box center [312, 449] width 25 height 25
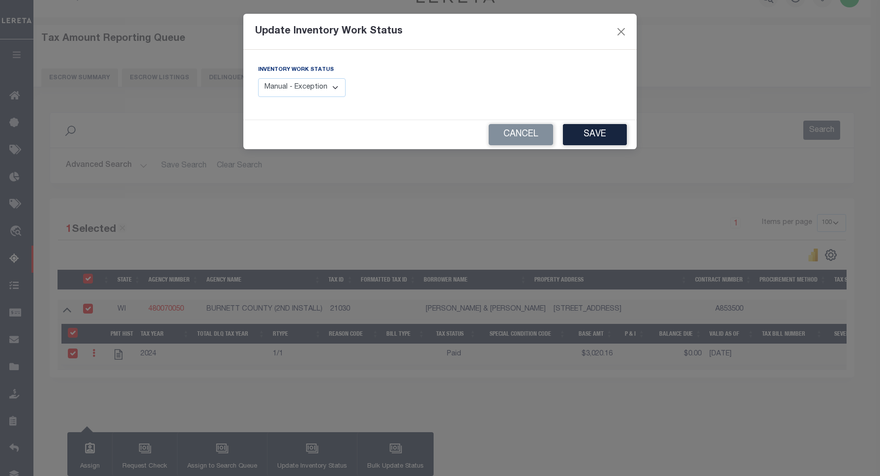
click at [332, 87] on select "Manual - Exception Pended - Awaiting Search Late Add Exception Completed" at bounding box center [302, 87] width 88 height 19
select select "4"
click at [258, 78] on select "Manual - Exception Pended - Awaiting Search Late Add Exception Completed" at bounding box center [302, 87] width 88 height 19
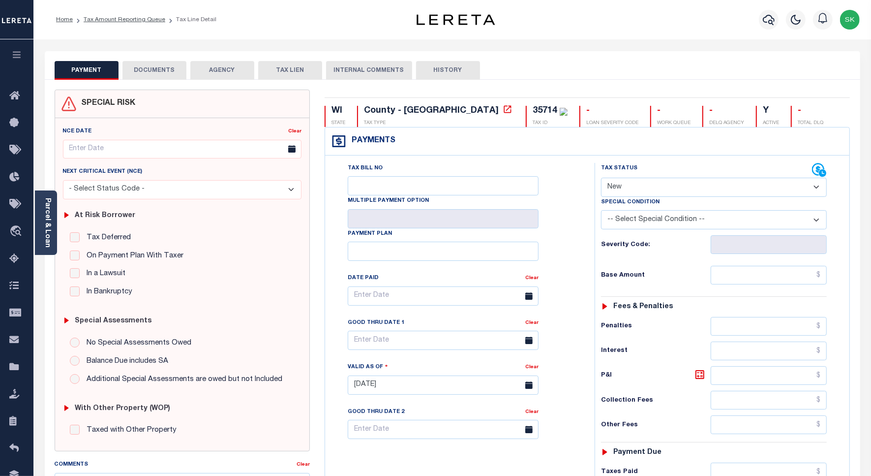
drag, startPoint x: 564, startPoint y: 178, endPoint x: 631, endPoint y: 179, distance: 66.9
click at [569, 178] on div "Tax Bill No Multiple Payment Option Payment Plan Clear" at bounding box center [457, 301] width 245 height 276
click at [632, 179] on select "- Select Status Code - Open Due/Unpaid Paid Incomplete No Tax Due Internal Refu…" at bounding box center [714, 187] width 226 height 19
select select "PYD"
click at [601, 179] on select "- Select Status Code - Open Due/Unpaid Paid Incomplete No Tax Due Internal Refu…" at bounding box center [714, 187] width 226 height 19
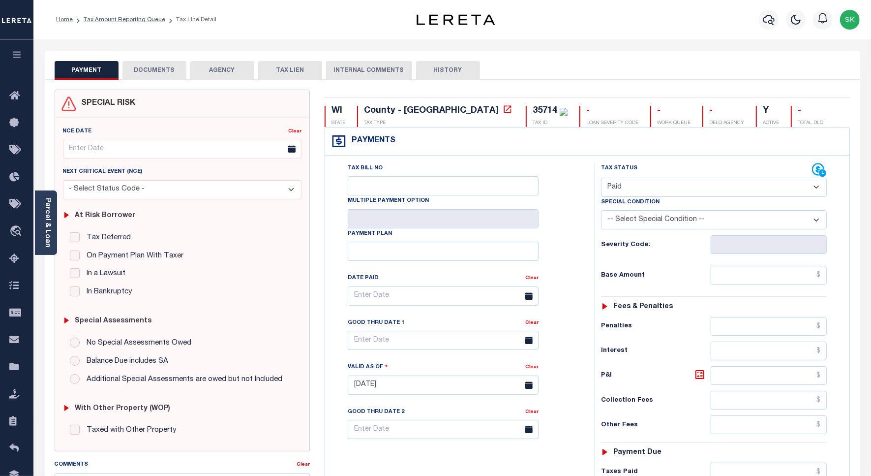
type input "[DATE]"
click at [599, 253] on div "Severity Code:" at bounding box center [714, 241] width 240 height 25
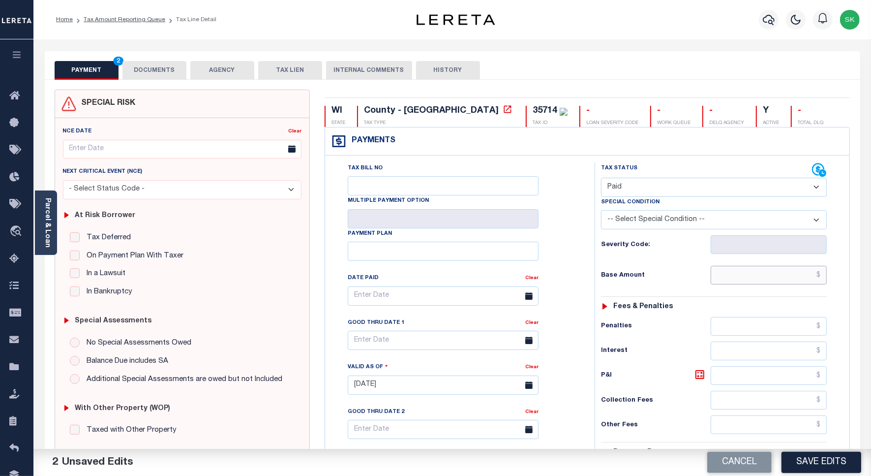
click at [742, 276] on input "text" at bounding box center [769, 275] width 116 height 19
paste input "670.13"
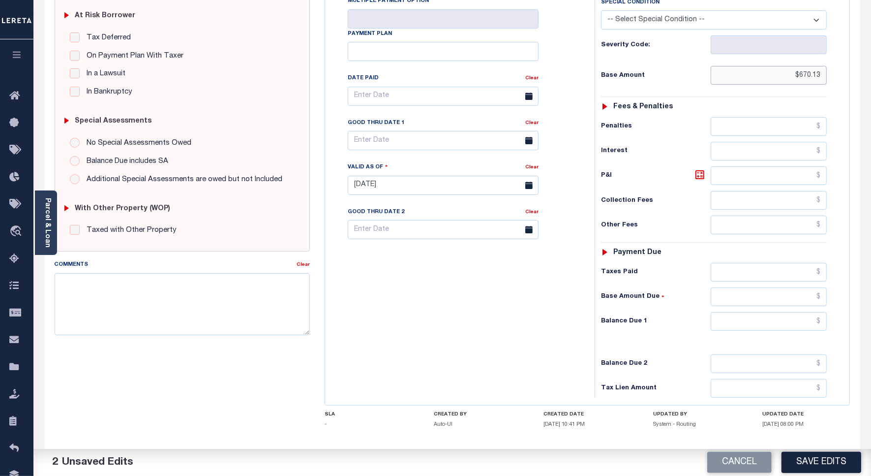
scroll to position [253, 0]
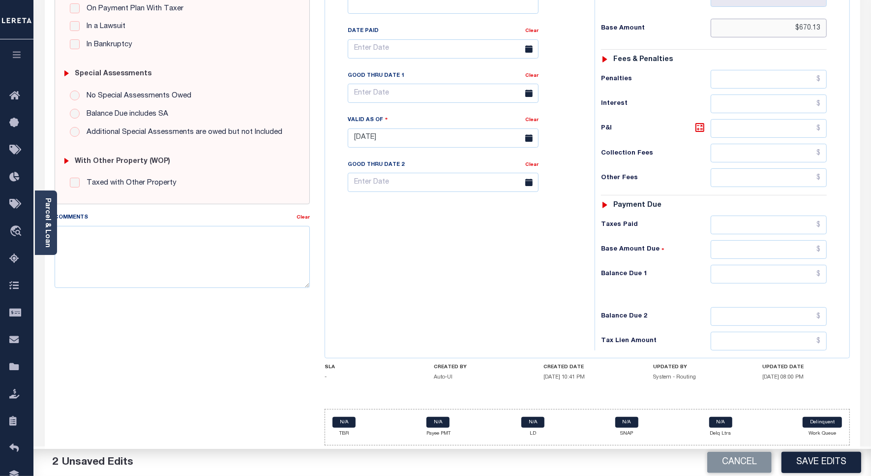
type input "$670.13"
click at [736, 269] on input "text" at bounding box center [769, 274] width 116 height 19
type input "$0.00"
drag, startPoint x: 481, startPoint y: 266, endPoint x: 778, endPoint y: 455, distance: 351.6
click at [481, 267] on div "Tax Bill No Multiple Payment Option Payment Plan Clear" at bounding box center [458, 133] width 260 height 434
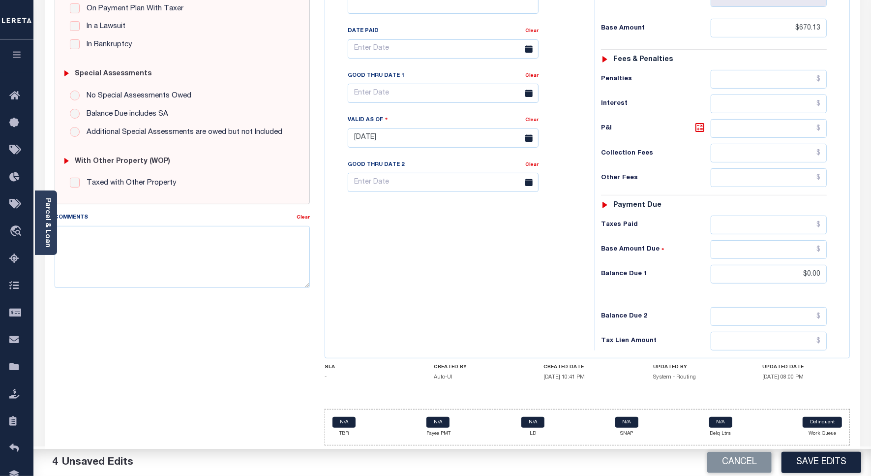
drag, startPoint x: 813, startPoint y: 463, endPoint x: 620, endPoint y: 352, distance: 223.0
click at [813, 463] on button "Save Edits" at bounding box center [821, 461] width 80 height 21
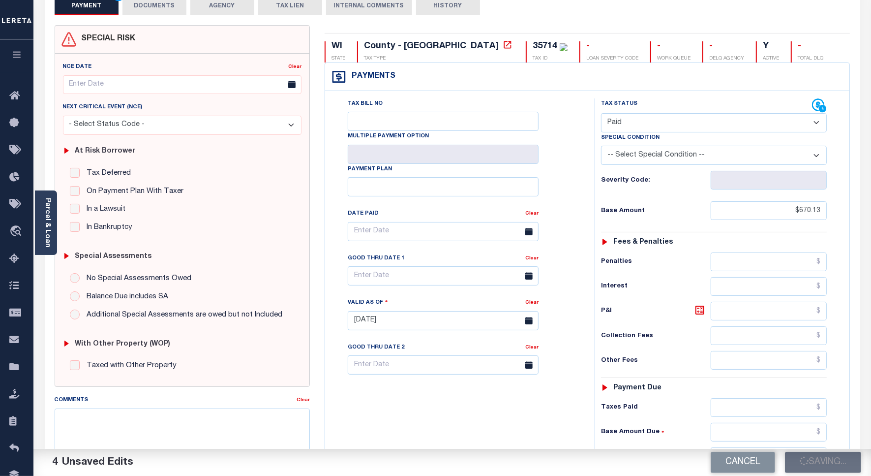
checkbox input "false"
type input "$670.13"
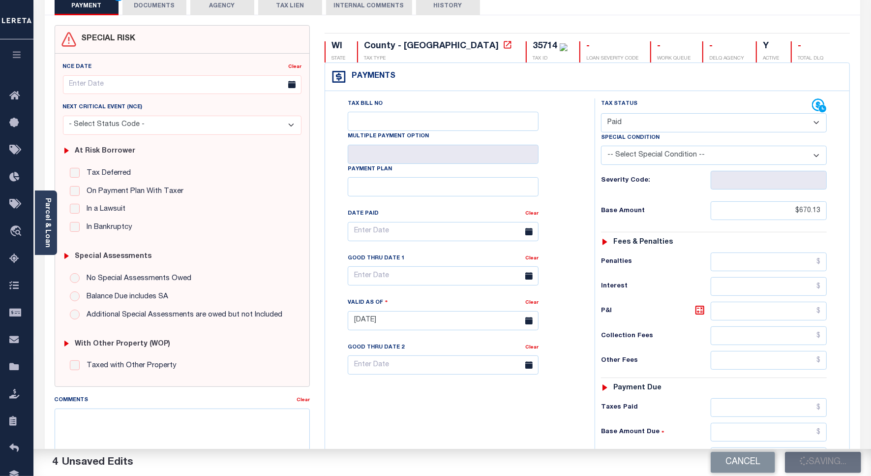
type input "$0"
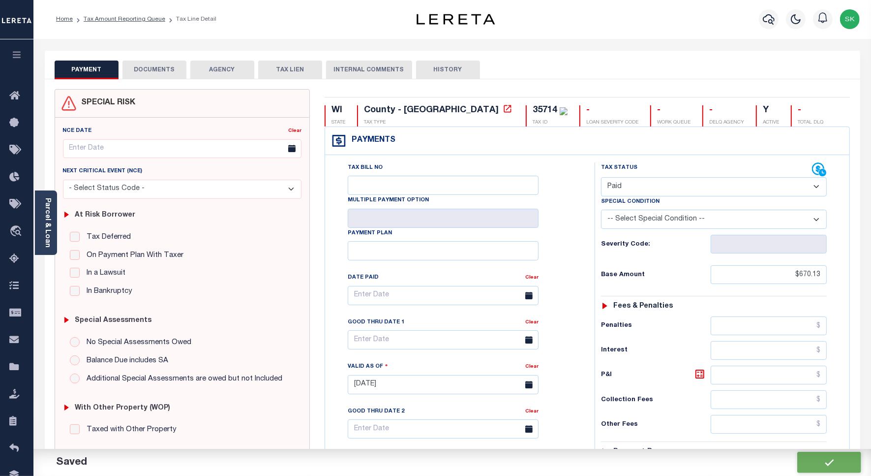
scroll to position [0, 0]
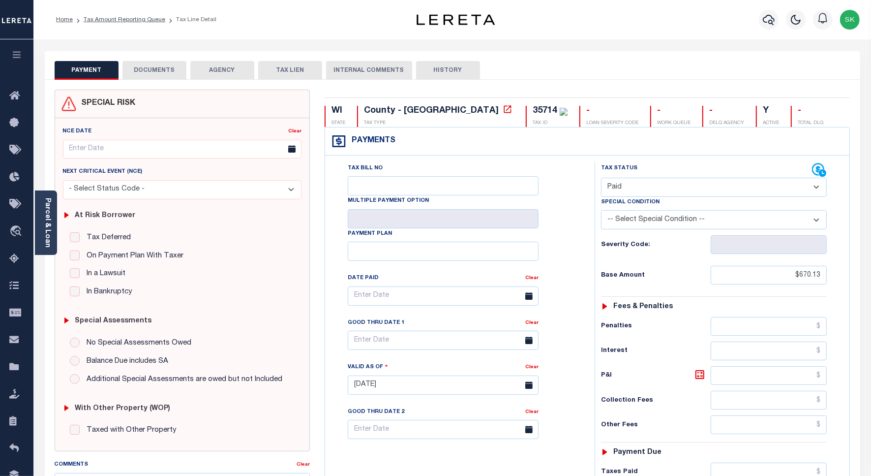
click at [166, 72] on button "DOCUMENTS" at bounding box center [154, 70] width 64 height 19
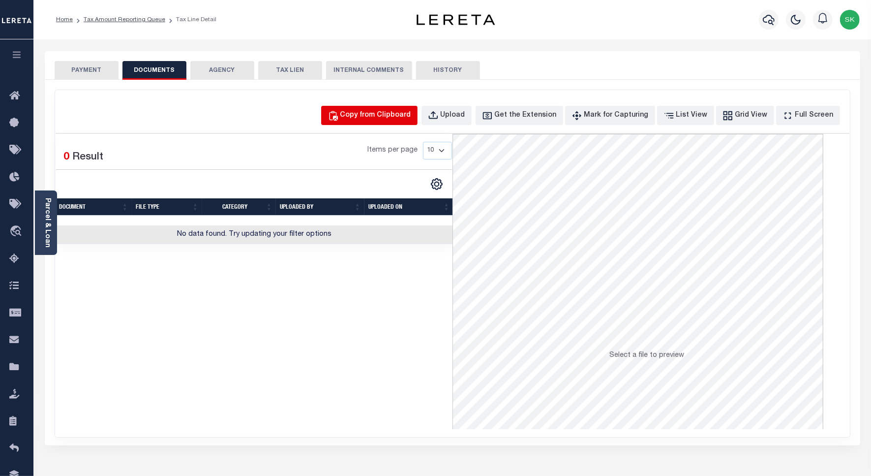
click at [411, 114] on div "Copy from Clipboard" at bounding box center [375, 115] width 71 height 11
select select "POP"
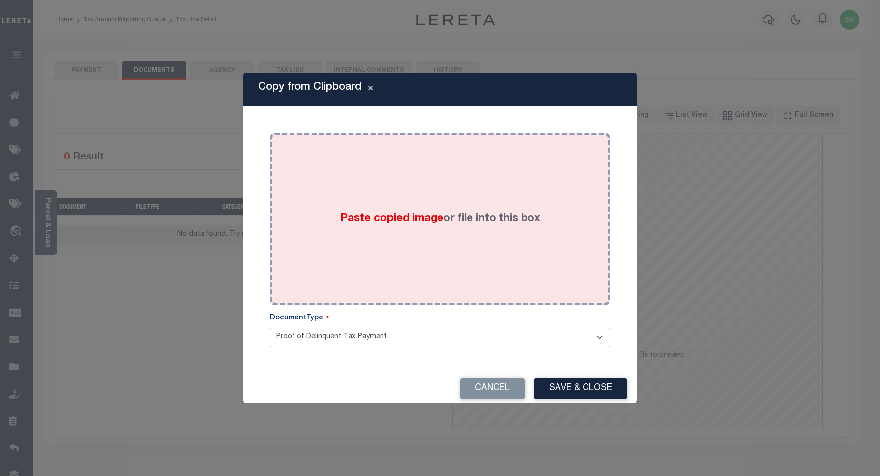
click at [463, 202] on div "Paste copied image or file into this box" at bounding box center [440, 218] width 326 height 157
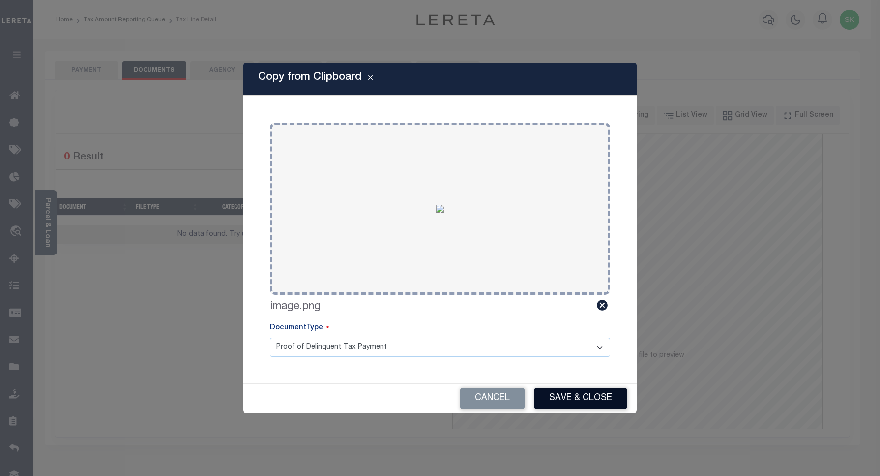
click at [556, 396] on button "Save & Close" at bounding box center [581, 398] width 92 height 21
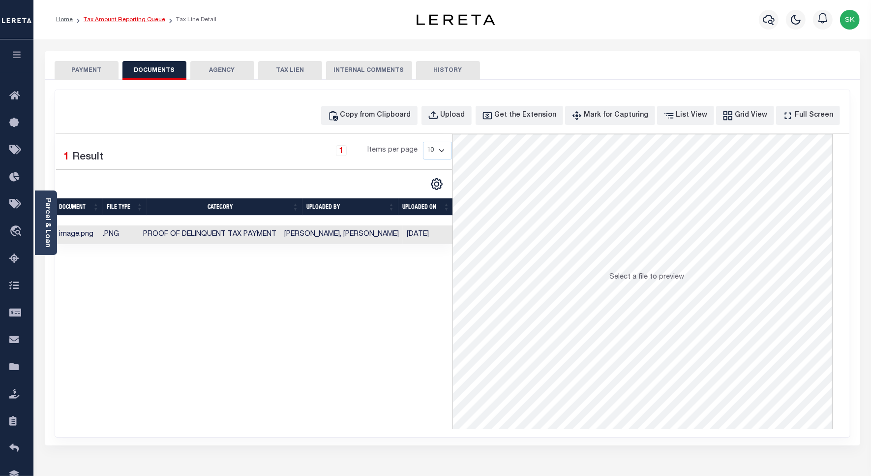
click at [102, 19] on link "Tax Amount Reporting Queue" at bounding box center [125, 20] width 82 height 6
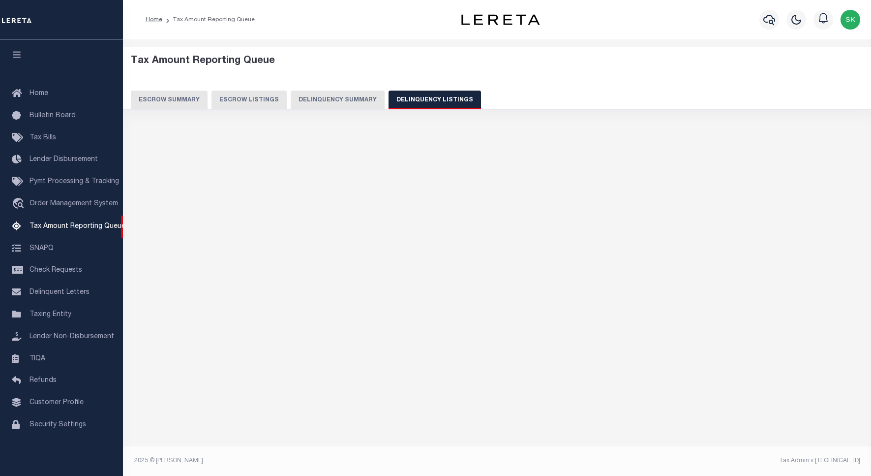
select select "100"
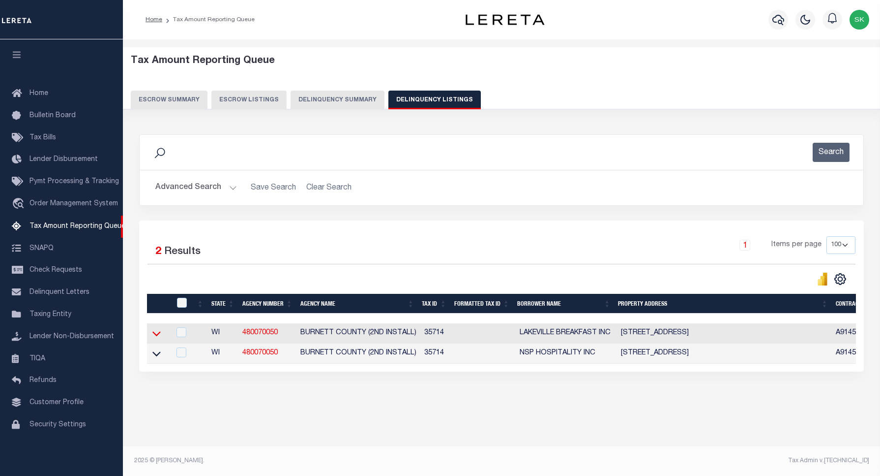
click at [156, 337] on icon at bounding box center [156, 333] width 8 height 10
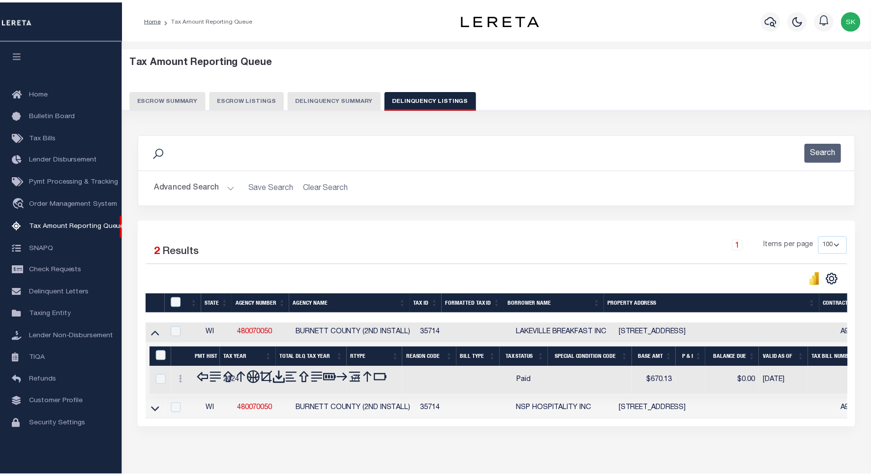
scroll to position [44, 0]
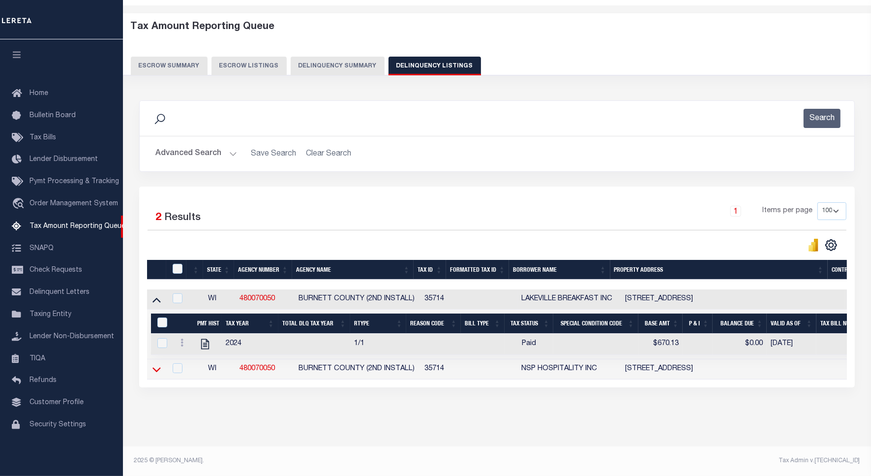
click at [156, 364] on icon at bounding box center [156, 369] width 8 height 10
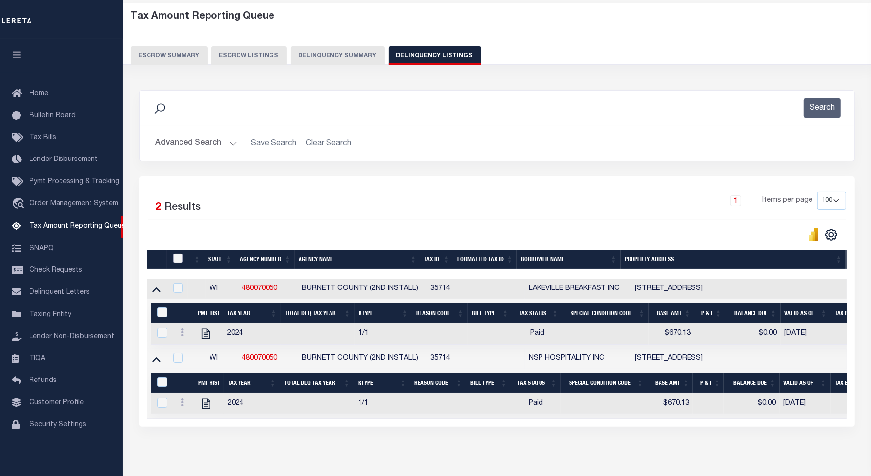
click at [178, 257] on input "checkbox" at bounding box center [178, 258] width 10 height 10
checkbox input "true"
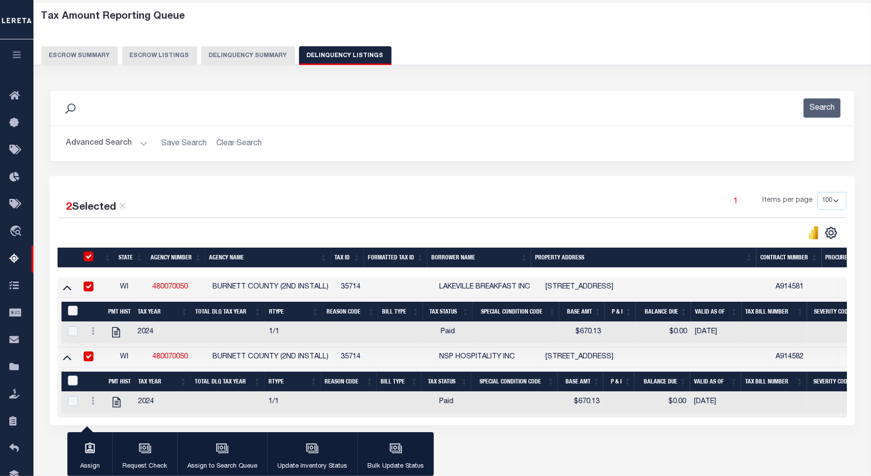
click at [73, 313] on input "&nbsp;" at bounding box center [73, 310] width 10 height 10
checkbox input "true"
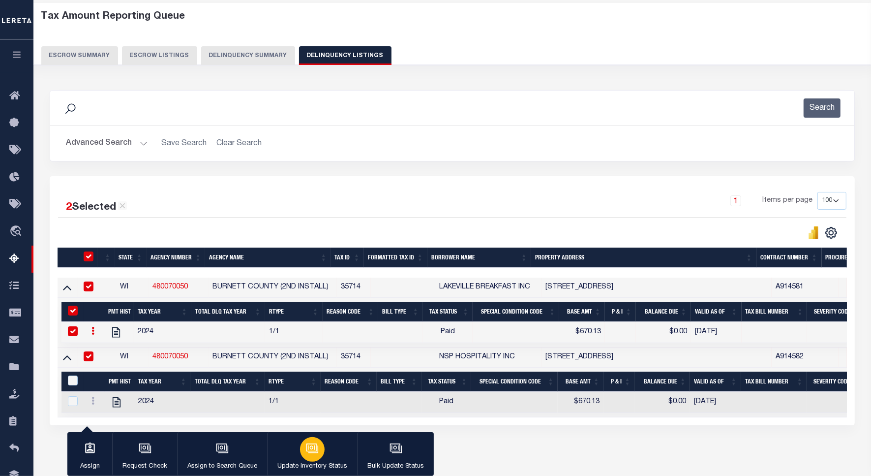
click at [311, 452] on icon "button" at bounding box center [313, 448] width 10 height 7
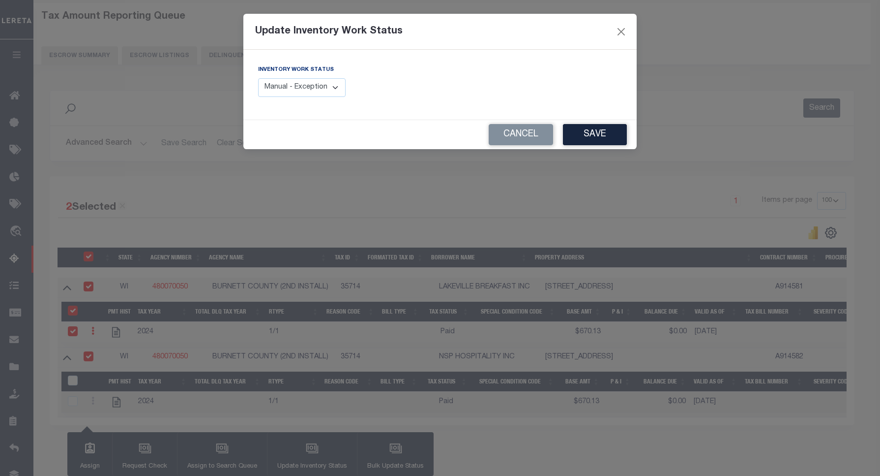
click at [532, 138] on button "Cancel" at bounding box center [521, 134] width 64 height 21
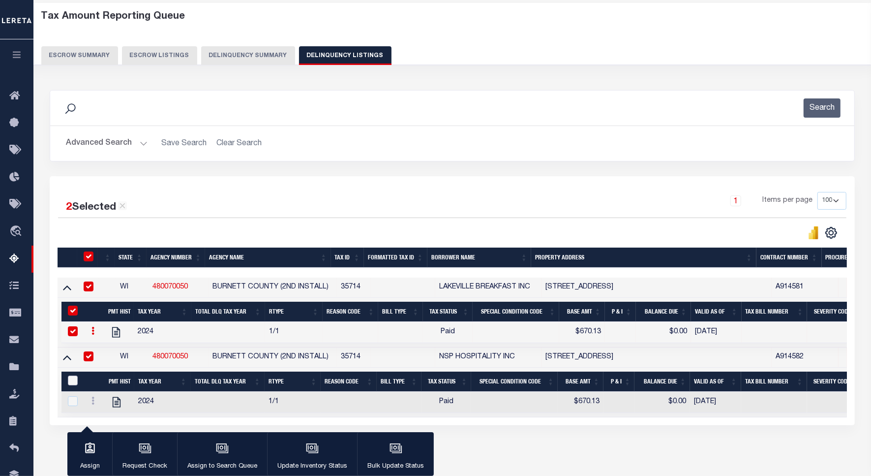
click at [69, 384] on input "&nbsp;" at bounding box center [73, 380] width 10 height 10
checkbox input "true"
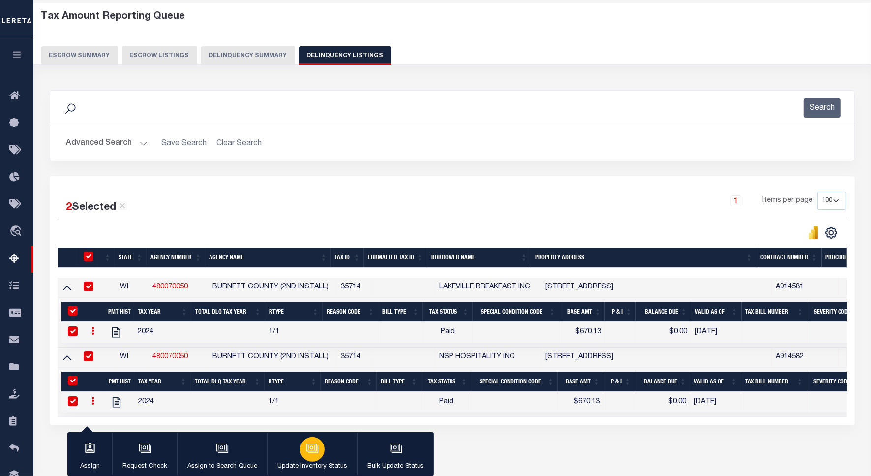
click at [306, 449] on icon "button" at bounding box center [312, 448] width 13 height 13
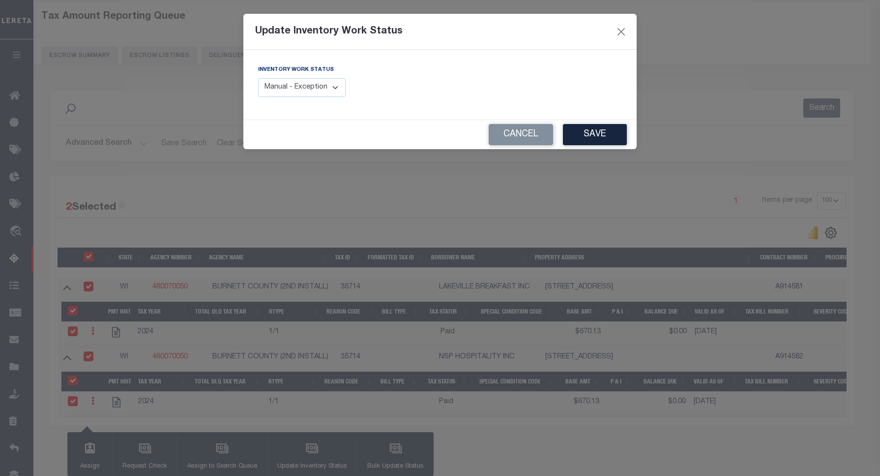
click at [325, 89] on select "Manual - Exception Pended - Awaiting Search Late Add Exception Completed" at bounding box center [302, 87] width 88 height 19
select select "4"
click at [258, 78] on select "Manual - Exception Pended - Awaiting Search Late Add Exception Completed" at bounding box center [302, 87] width 88 height 19
click at [587, 133] on button "Save" at bounding box center [595, 134] width 64 height 21
